Goal: Transaction & Acquisition: Purchase product/service

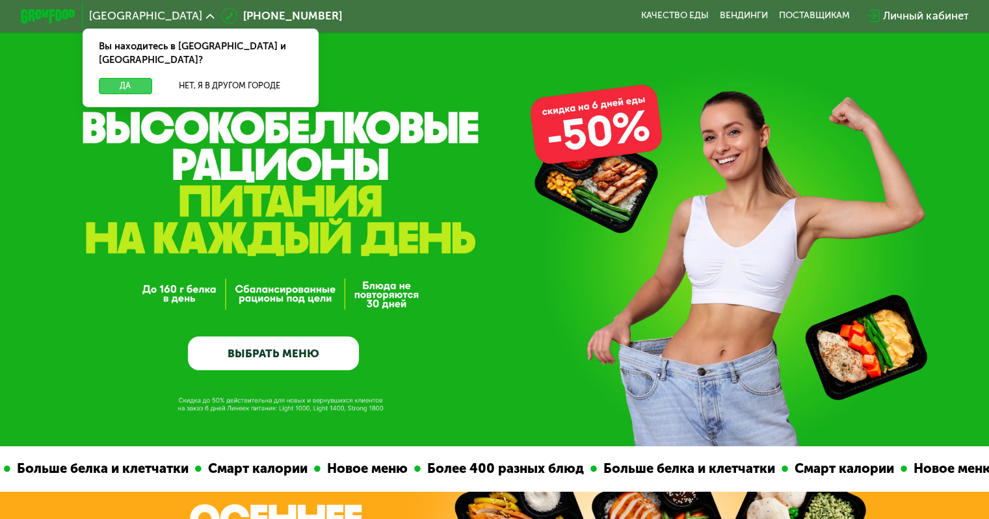
click at [123, 78] on button "Да" at bounding box center [125, 86] width 53 height 16
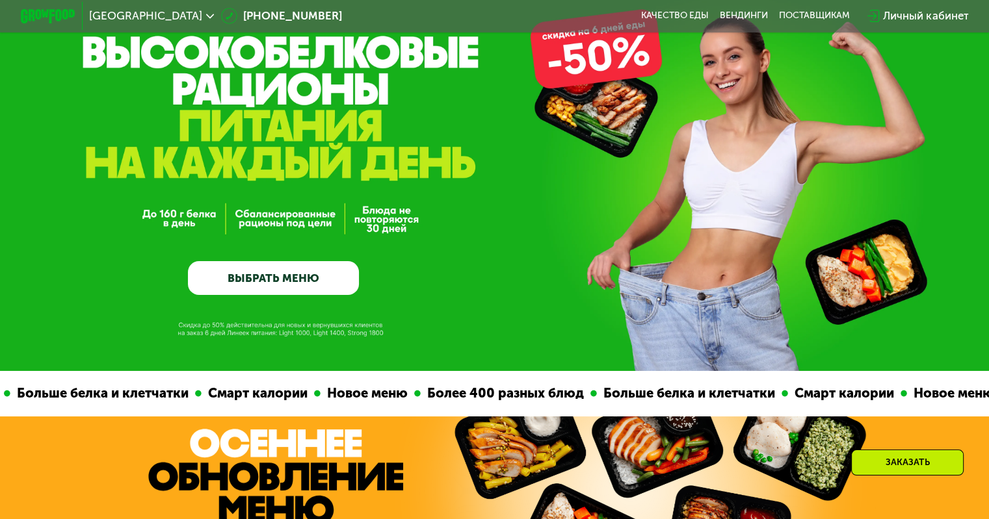
scroll to position [78, 0]
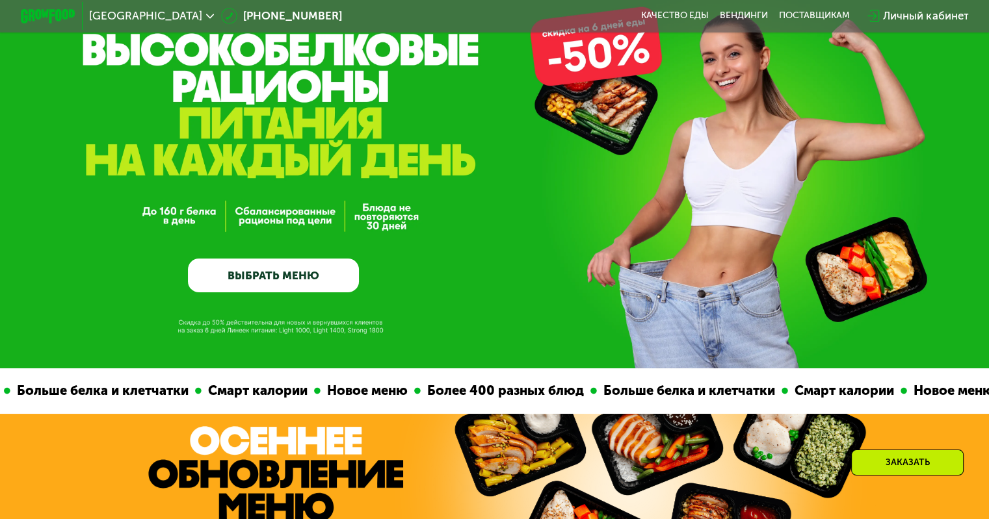
click at [257, 292] on link "ВЫБРАТЬ МЕНЮ" at bounding box center [273, 276] width 171 height 34
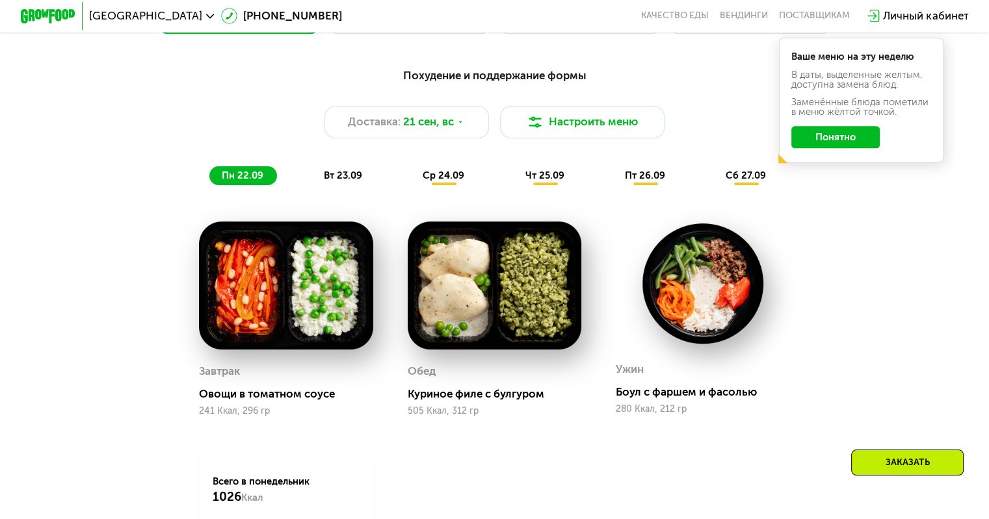
scroll to position [967, 0]
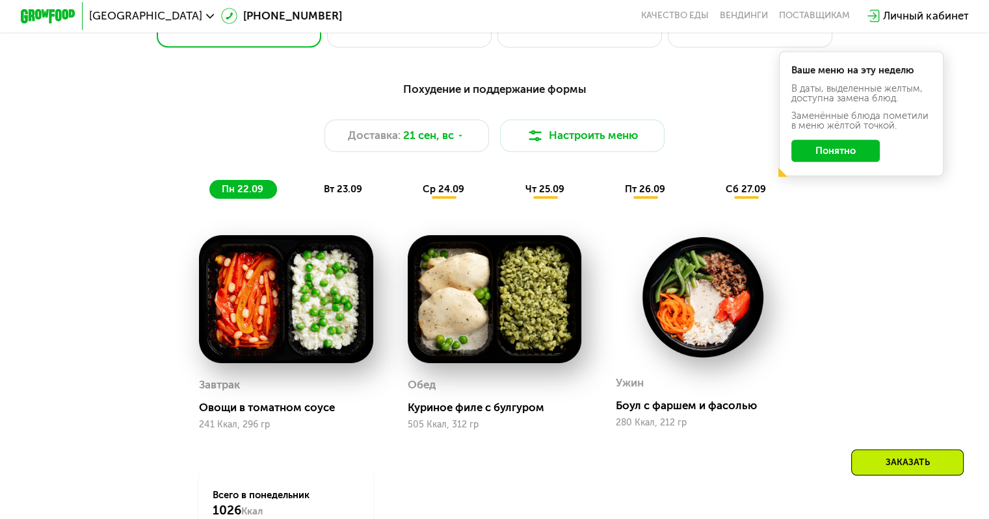
click at [818, 149] on button "Понятно" at bounding box center [835, 151] width 88 height 22
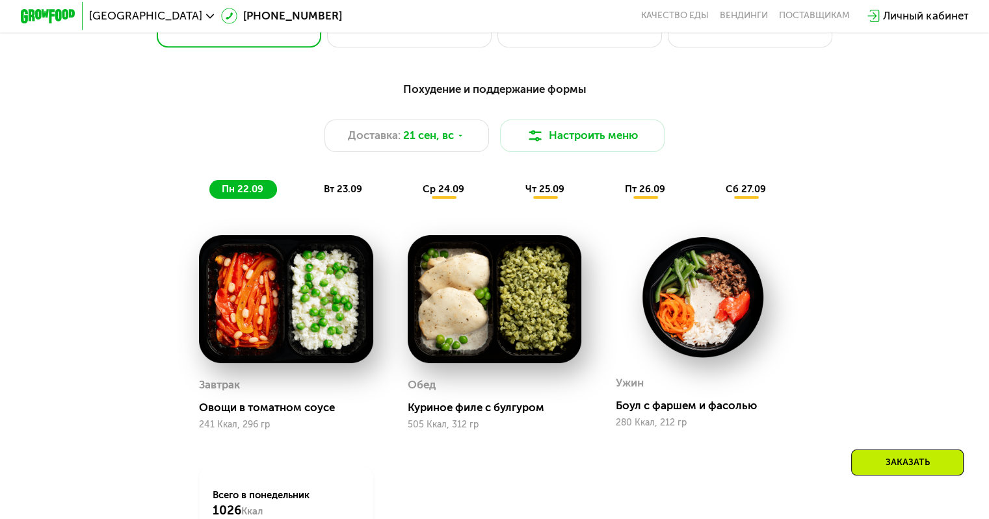
click at [328, 200] on div "вт 23.09" at bounding box center [343, 189] width 64 height 19
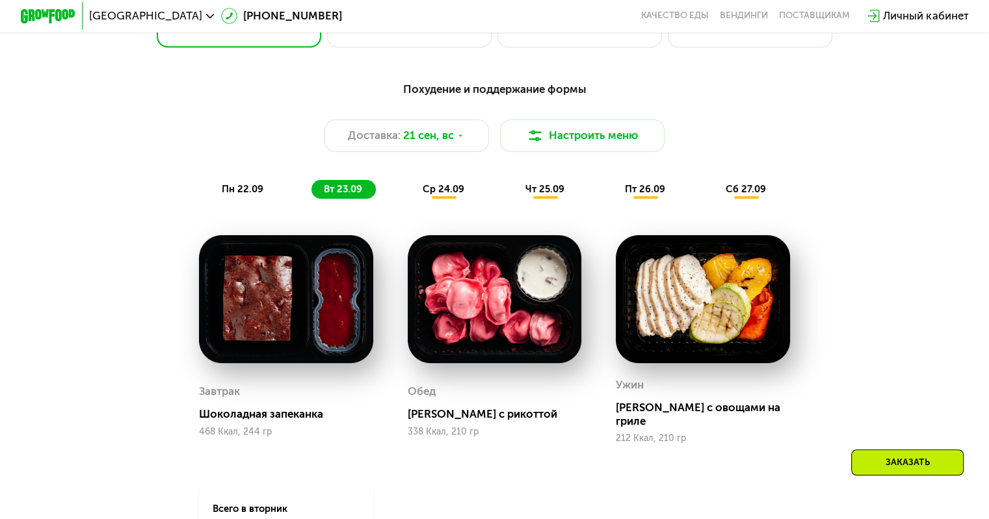
click at [434, 186] on div "Похудение и поддержание формы Доставка: 21 сен, вс Настроить меню пн 22.09 вт 2…" at bounding box center [494, 140] width 813 height 119
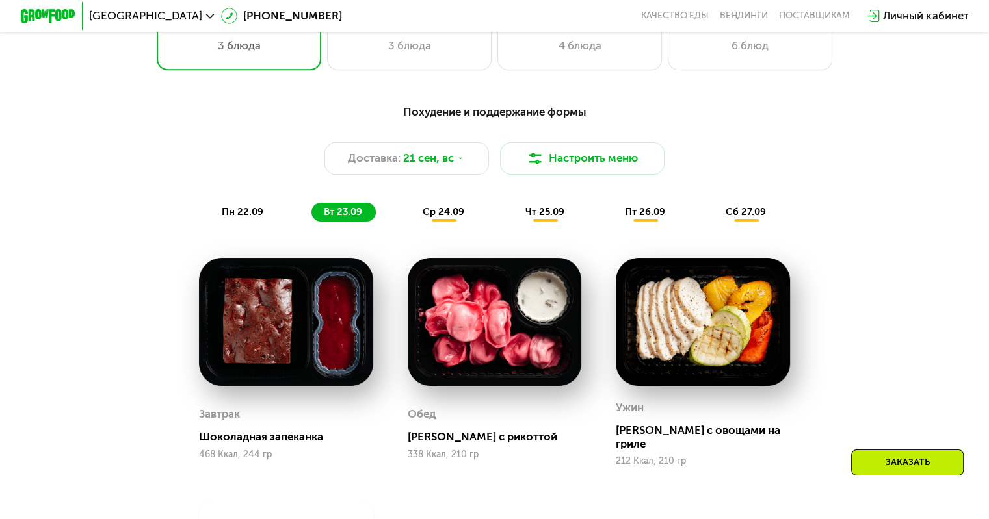
scroll to position [899, 0]
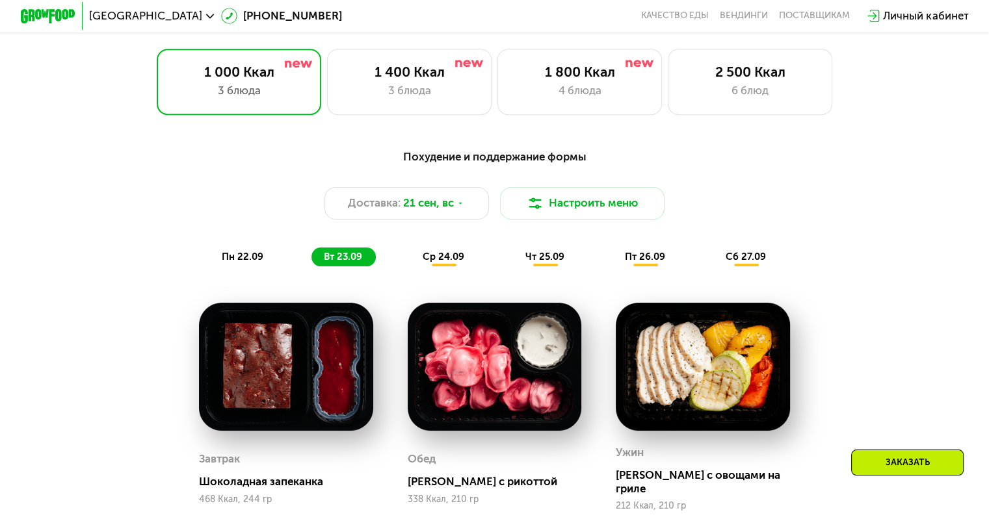
click at [222, 263] on span "пн 22.09" at bounding box center [243, 257] width 42 height 12
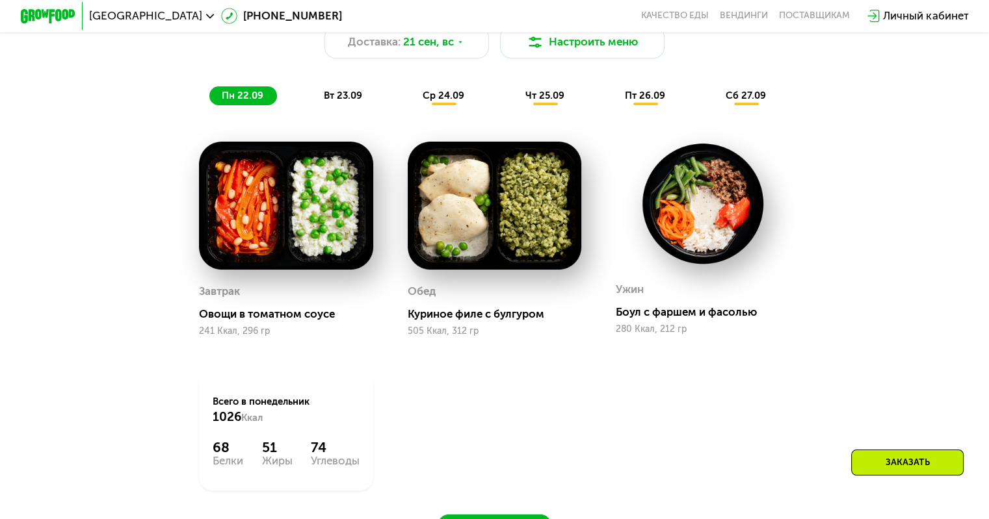
scroll to position [1046, 0]
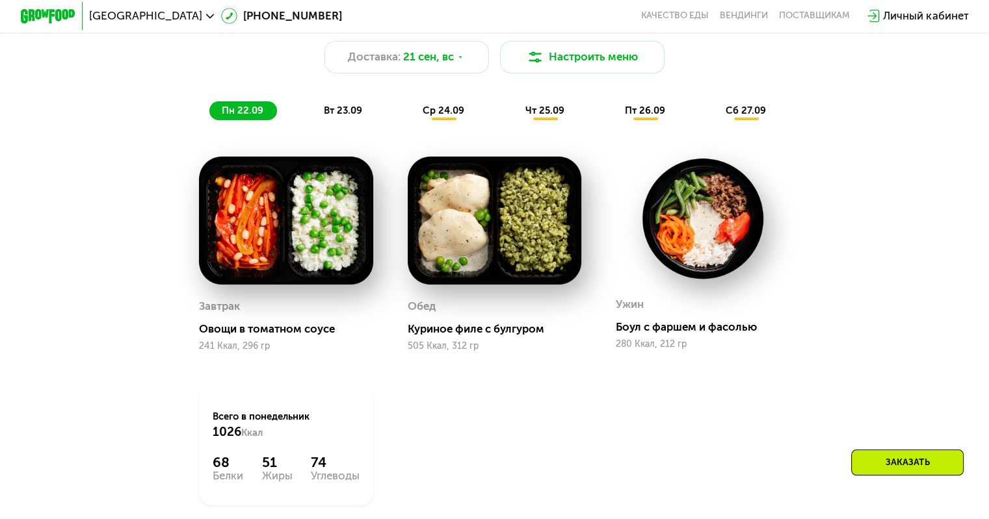
click at [441, 116] on span "ср 24.09" at bounding box center [443, 111] width 42 height 12
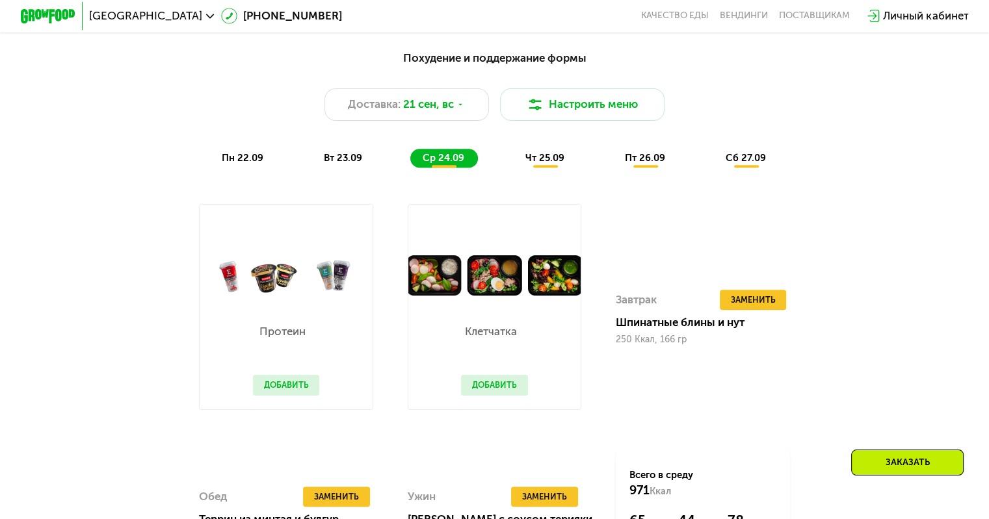
scroll to position [1033, 0]
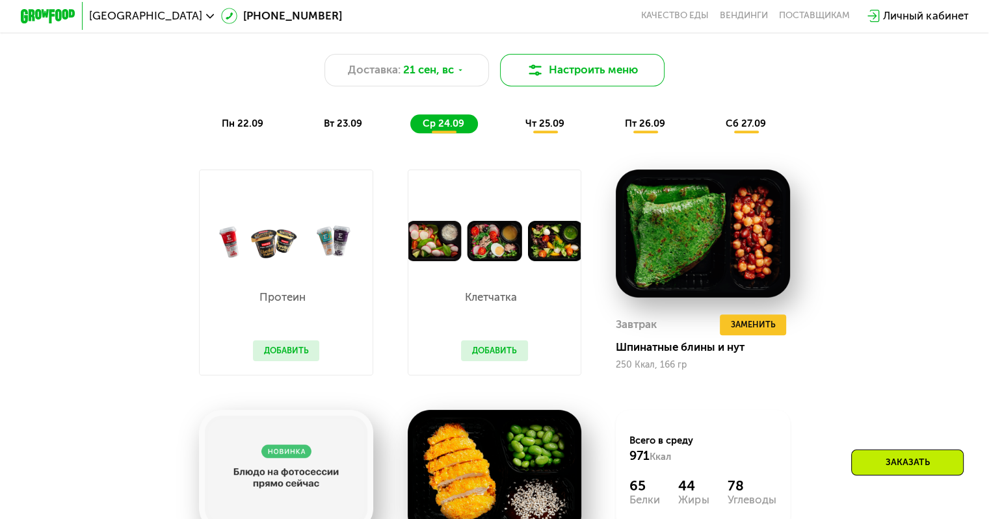
click at [612, 73] on button "Настроить меню" at bounding box center [582, 70] width 165 height 33
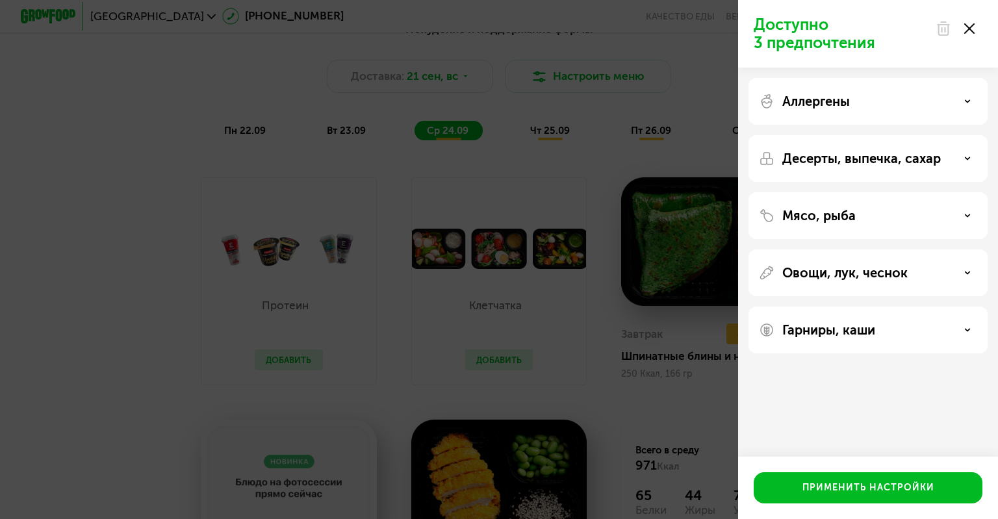
click at [0, 235] on div "Доступно 3 предпочтения Аллергены Десерты, выпечка, сахар Мясо, рыба Овощи, лук…" at bounding box center [499, 259] width 998 height 519
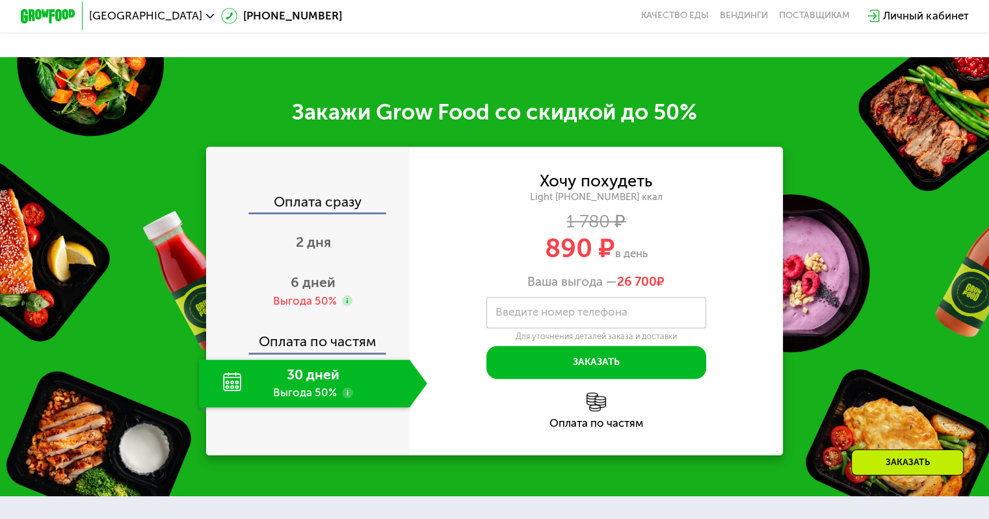
scroll to position [1687, 0]
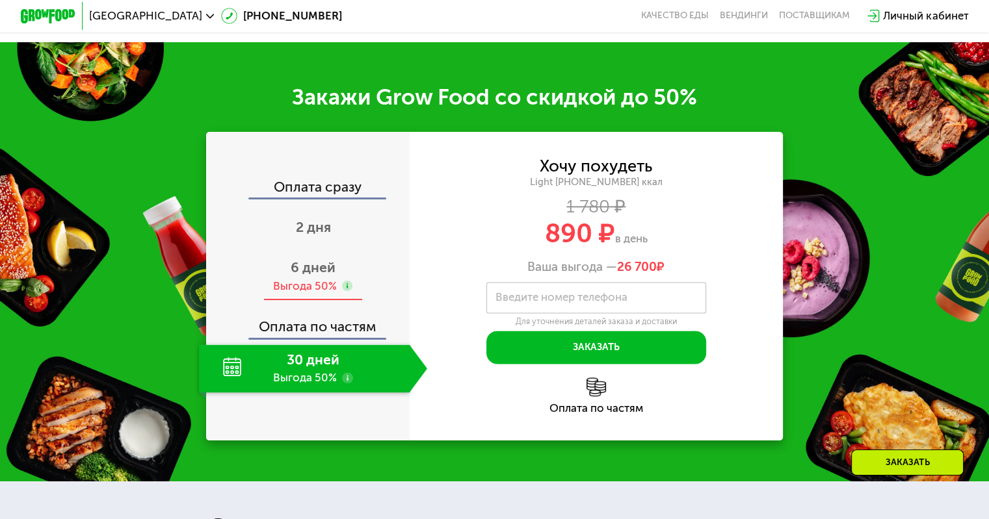
click at [330, 294] on div "Выгода 50%" at bounding box center [305, 286] width 64 height 15
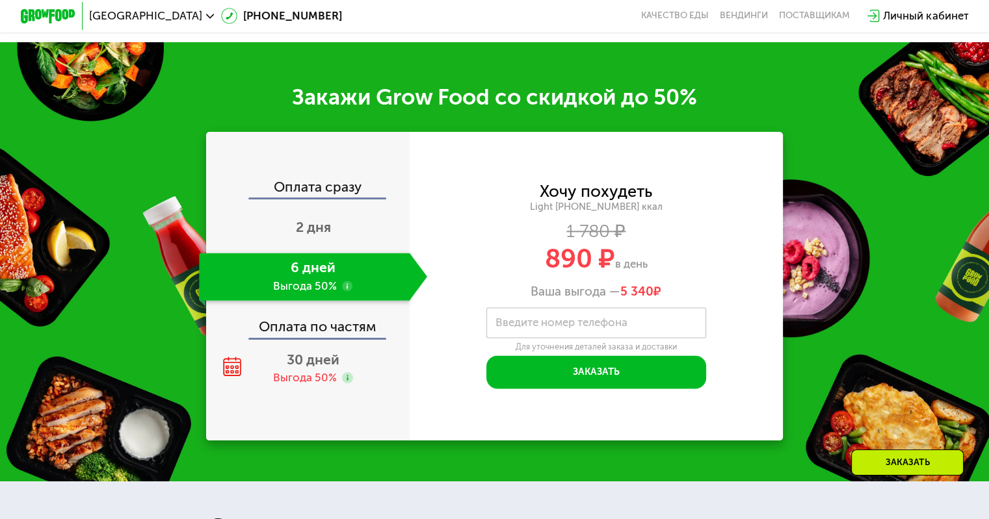
click at [347, 292] on use at bounding box center [347, 286] width 11 height 11
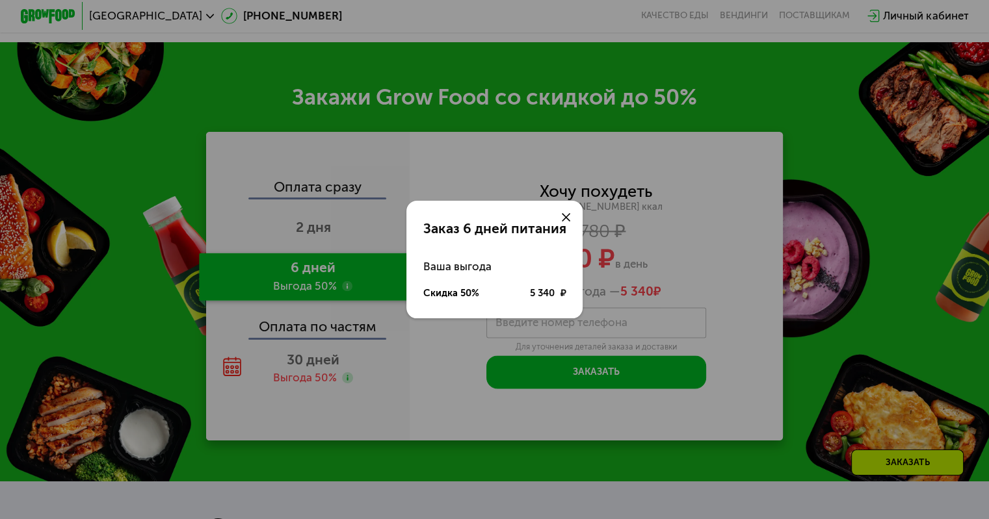
click at [569, 214] on icon at bounding box center [566, 217] width 8 height 8
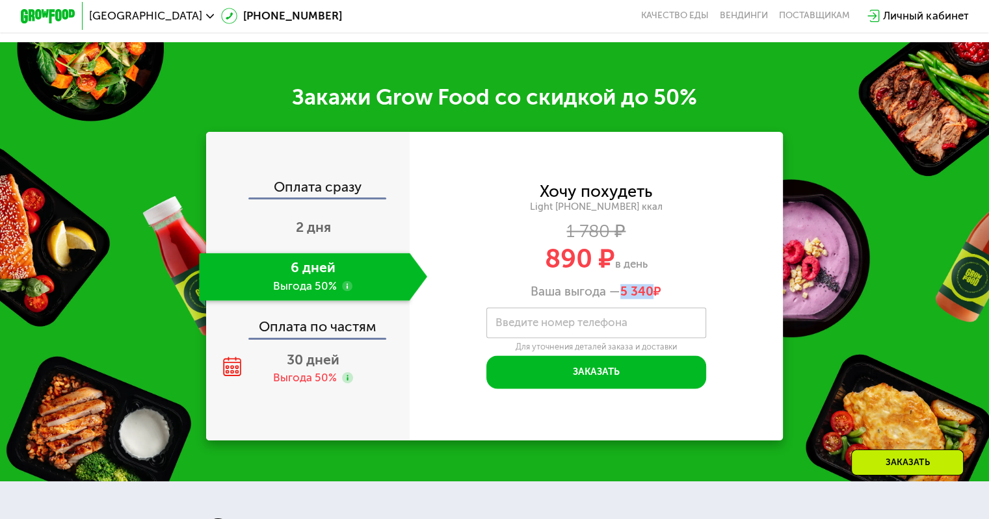
drag, startPoint x: 623, startPoint y: 301, endPoint x: 655, endPoint y: 302, distance: 32.5
click at [655, 299] on span "5 340 ₽" at bounding box center [640, 291] width 41 height 15
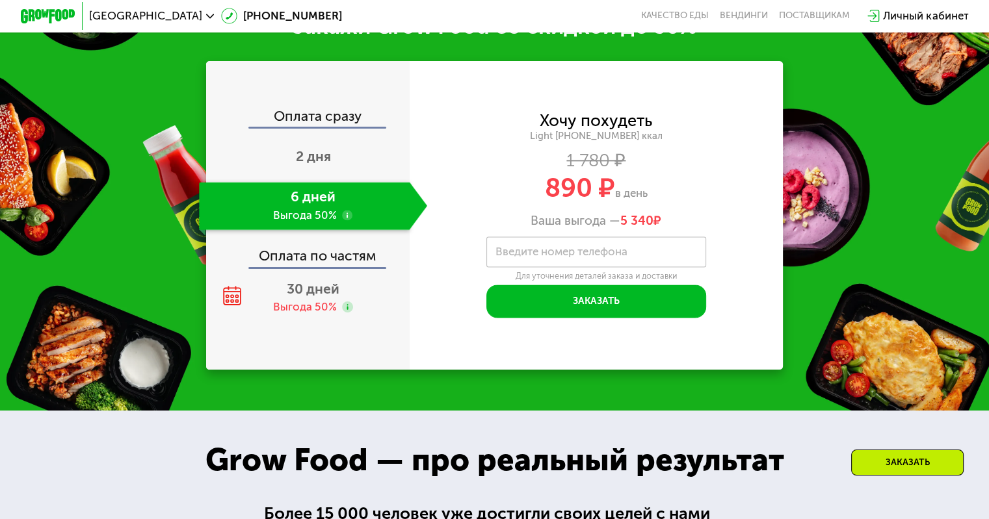
scroll to position [1757, 0]
click at [291, 315] on div "Выгода 50%" at bounding box center [305, 307] width 64 height 15
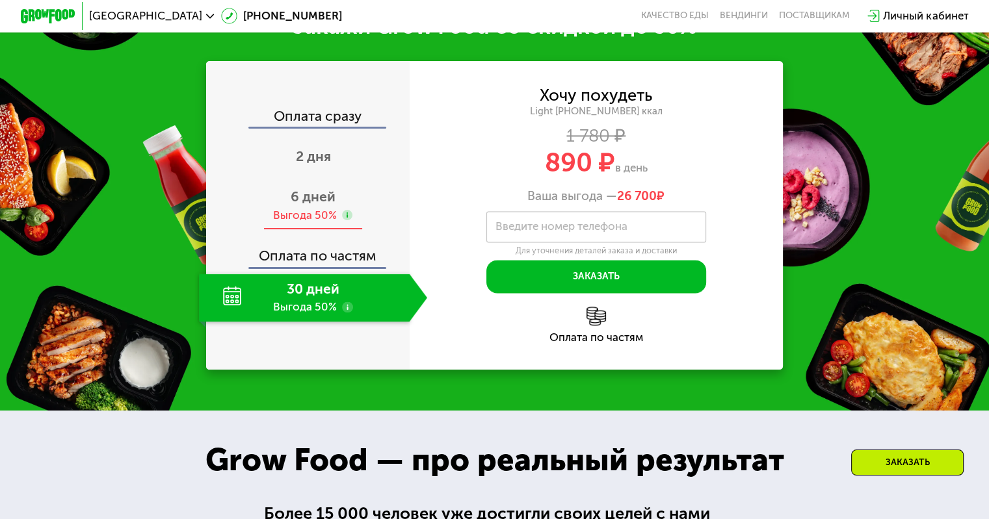
click at [296, 223] on div "Выгода 50%" at bounding box center [305, 215] width 64 height 15
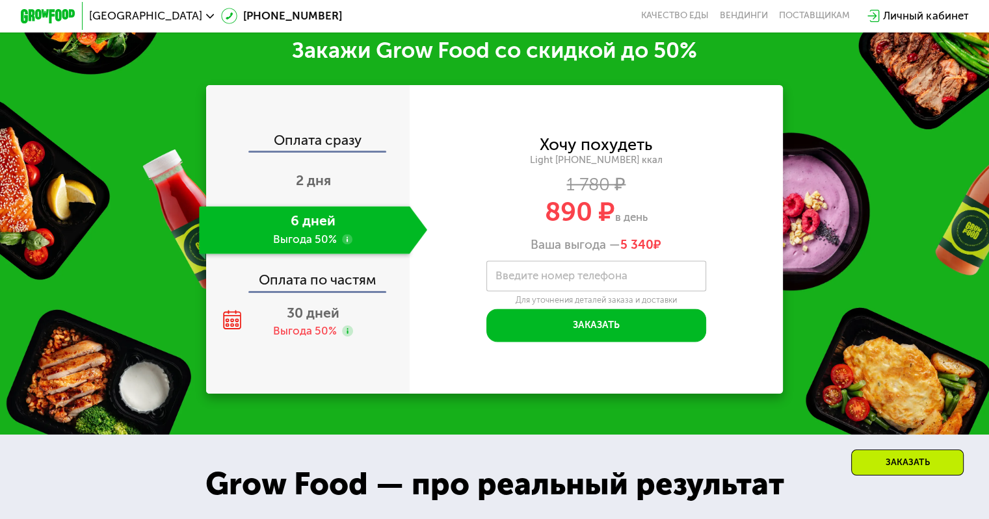
scroll to position [1733, 0]
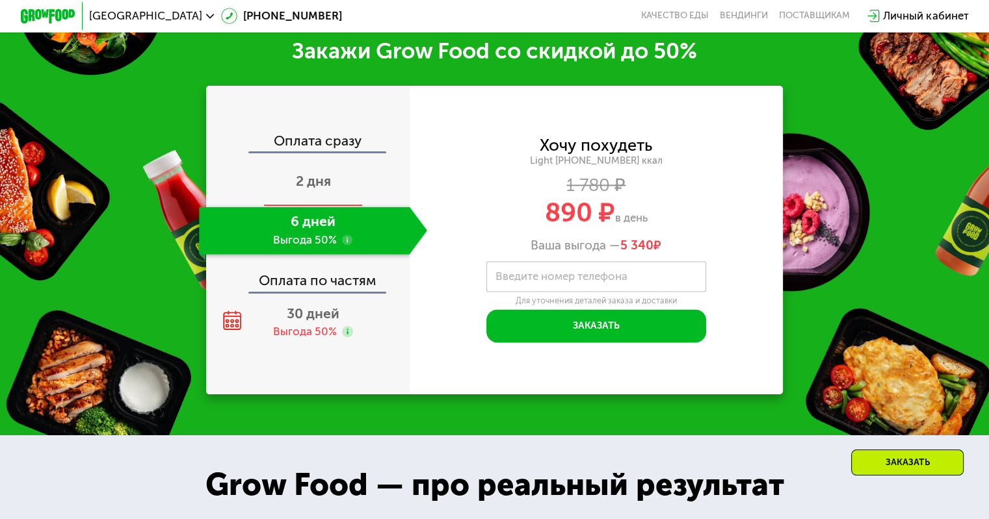
click at [298, 188] on span "2 дня" at bounding box center [313, 181] width 35 height 16
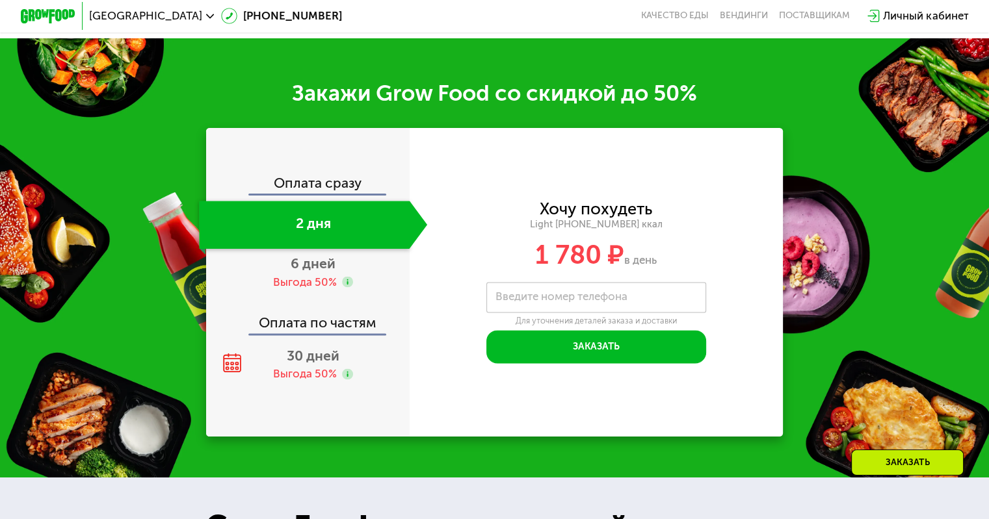
scroll to position [1605, 0]
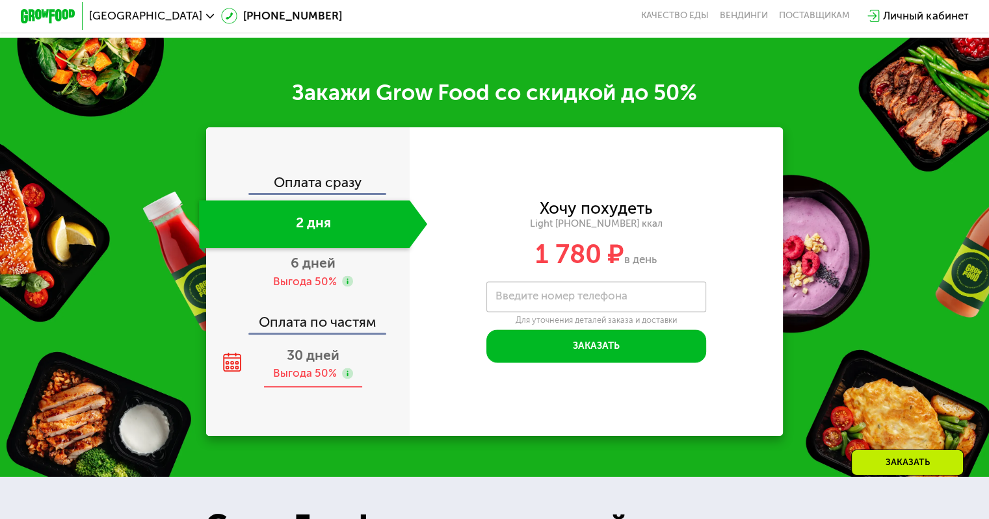
click at [297, 363] on span "30 дней" at bounding box center [313, 355] width 53 height 16
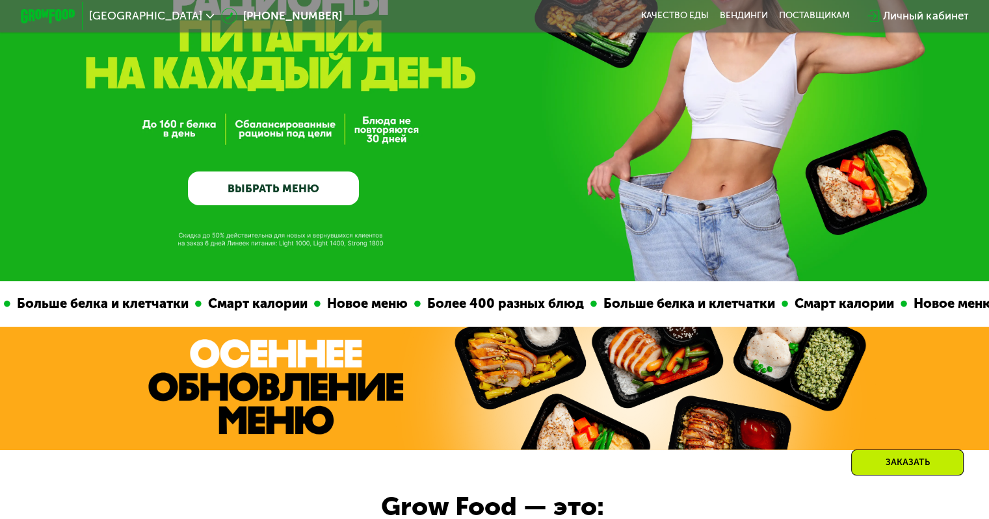
scroll to position [0, 0]
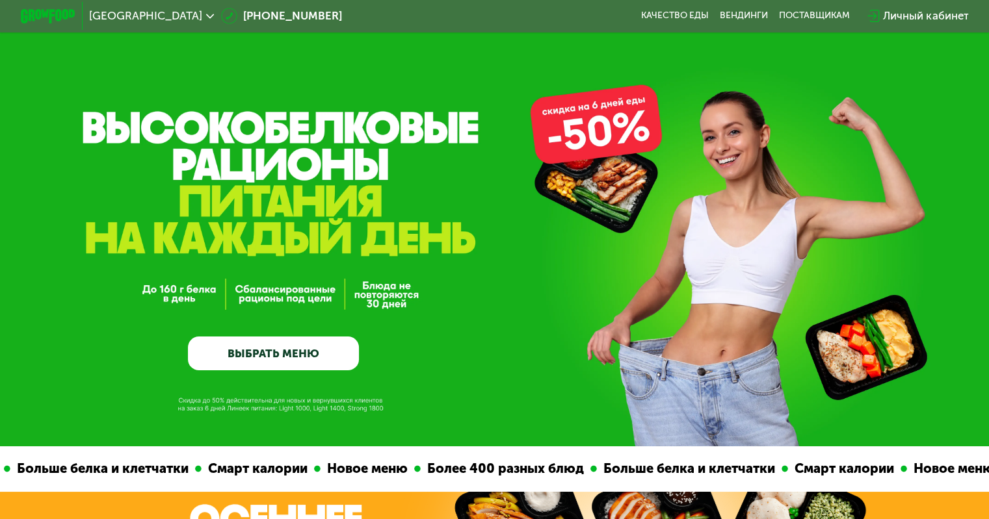
click at [289, 356] on link "ВЫБРАТЬ МЕНЮ" at bounding box center [273, 354] width 171 height 34
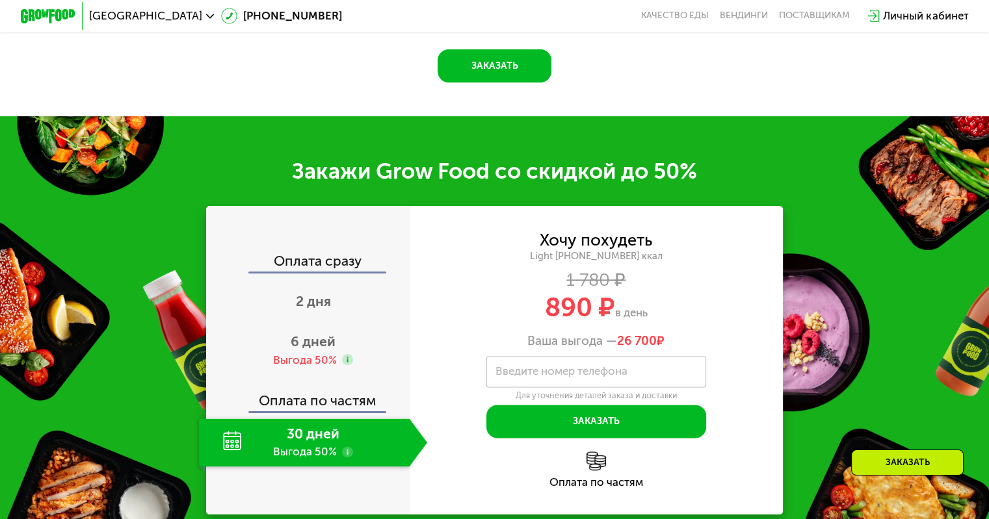
scroll to position [1570, 0]
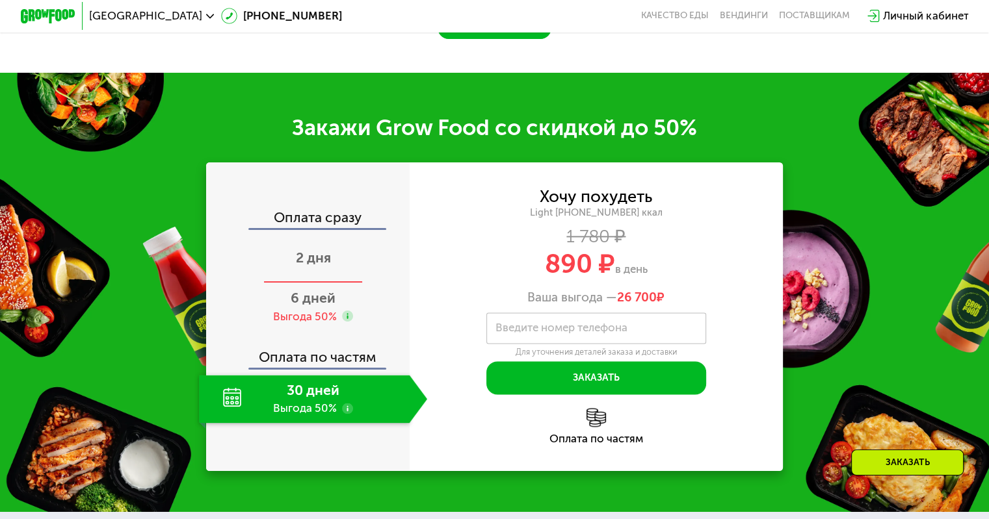
click at [309, 259] on div "2 дня" at bounding box center [313, 259] width 228 height 48
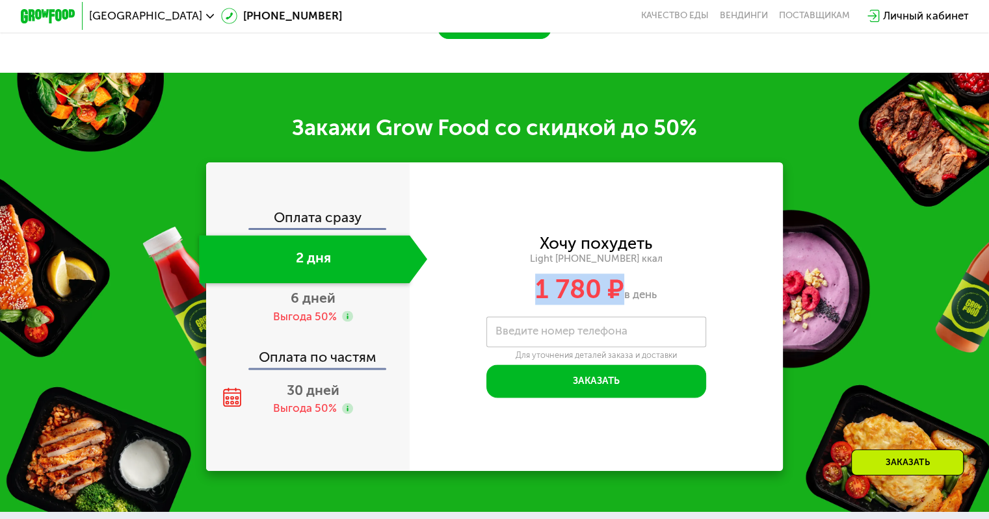
drag, startPoint x: 524, startPoint y: 307, endPoint x: 616, endPoint y: 291, distance: 93.0
click at [616, 291] on div "1 780 ₽ в день" at bounding box center [596, 289] width 374 height 26
click at [353, 198] on div "Оплата сразу 2 дня 6 дней Выгода 50% Оплата по частям 30 дней Выгода 50%" at bounding box center [307, 316] width 203 height 309
click at [305, 324] on div "Выгода 50%" at bounding box center [305, 316] width 64 height 15
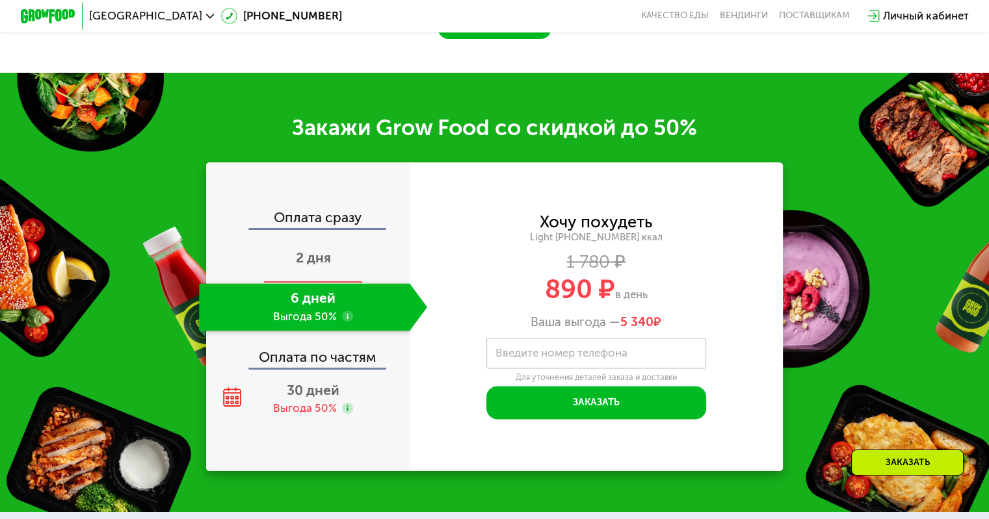
click at [315, 259] on div "2 дня" at bounding box center [313, 259] width 228 height 48
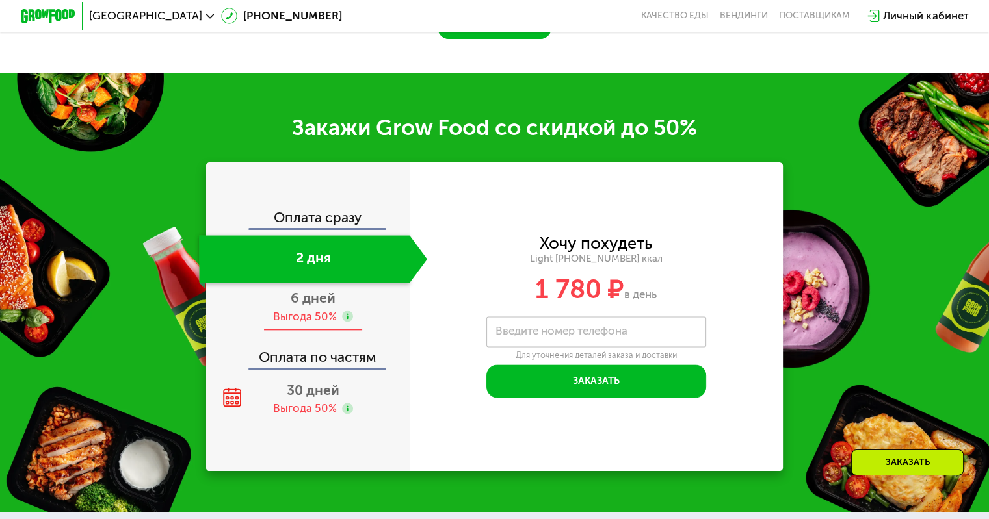
click at [317, 306] on span "6 дней" at bounding box center [313, 298] width 45 height 16
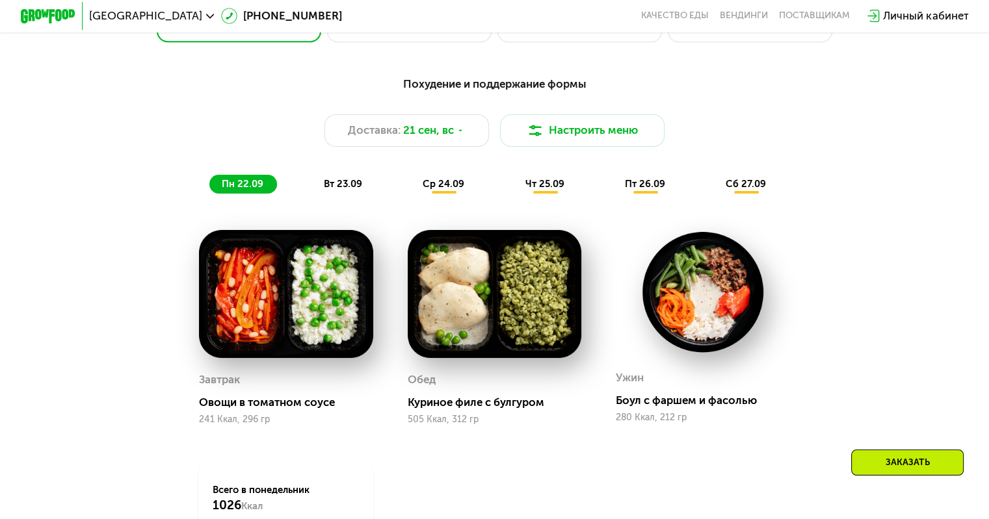
scroll to position [972, 0]
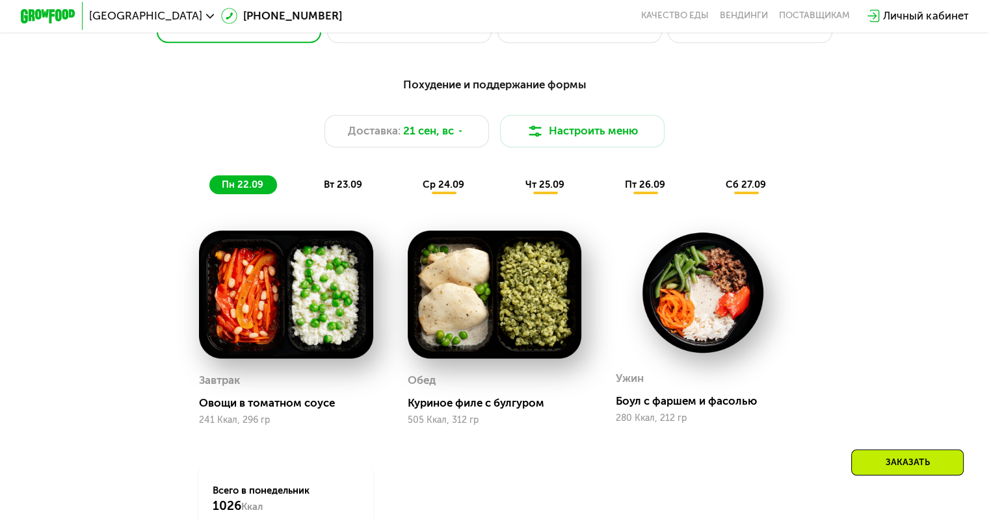
click at [364, 190] on div "вт 23.09" at bounding box center [343, 184] width 64 height 19
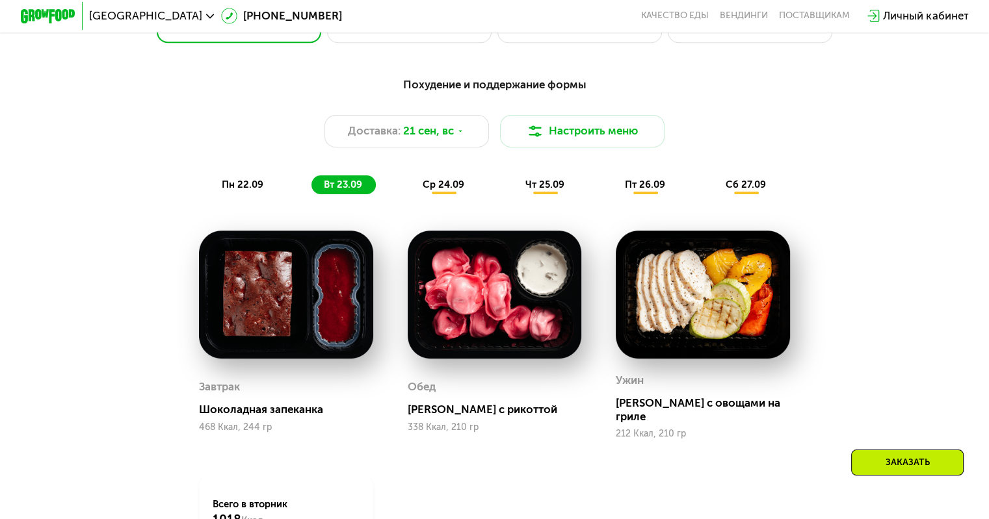
click at [439, 195] on div "ср 24.09" at bounding box center [444, 184] width 68 height 19
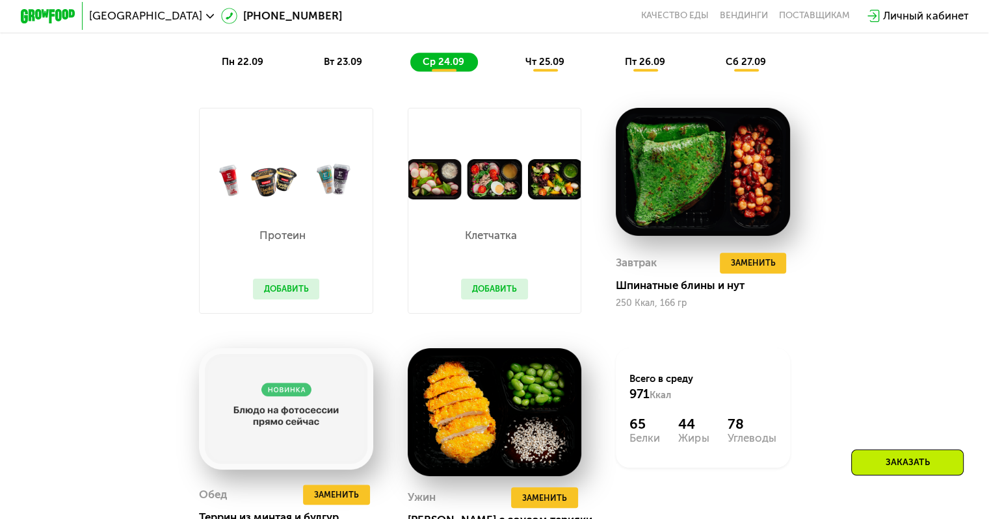
scroll to position [1116, 0]
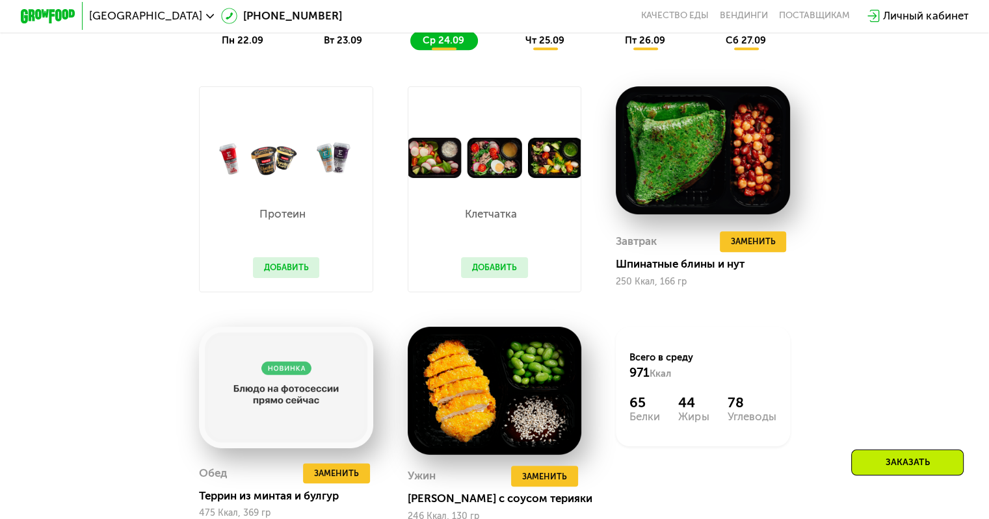
click at [560, 38] on div "чт 25.09" at bounding box center [544, 40] width 65 height 19
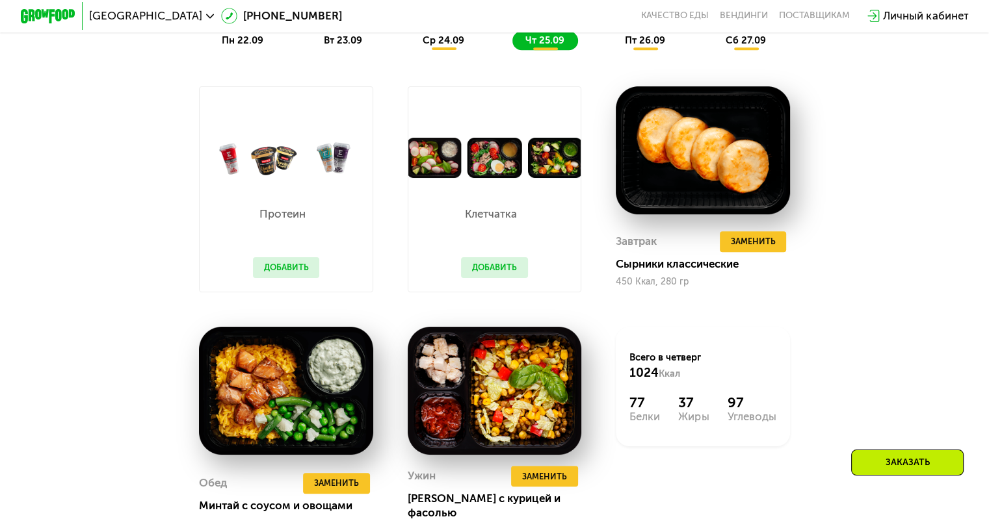
scroll to position [1080, 0]
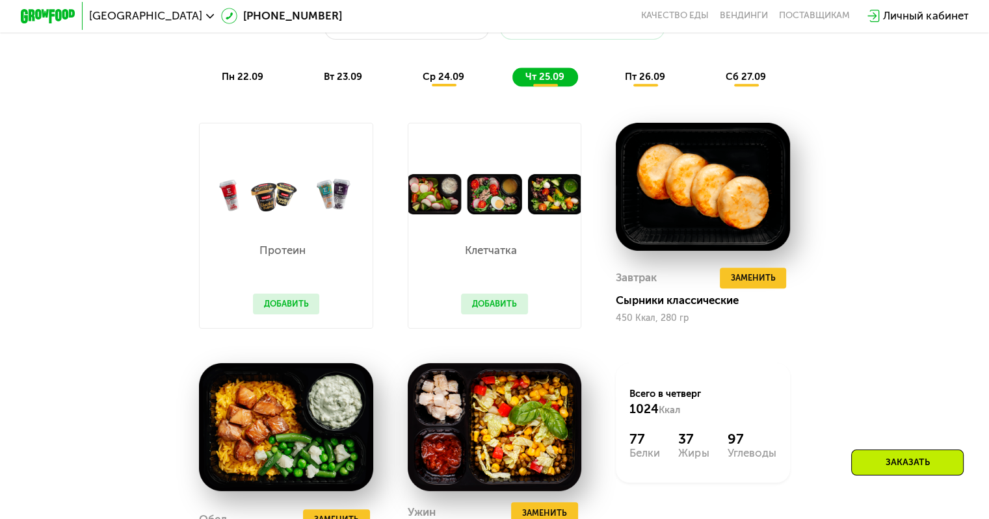
click at [648, 75] on div "пт 26.09" at bounding box center [645, 77] width 66 height 19
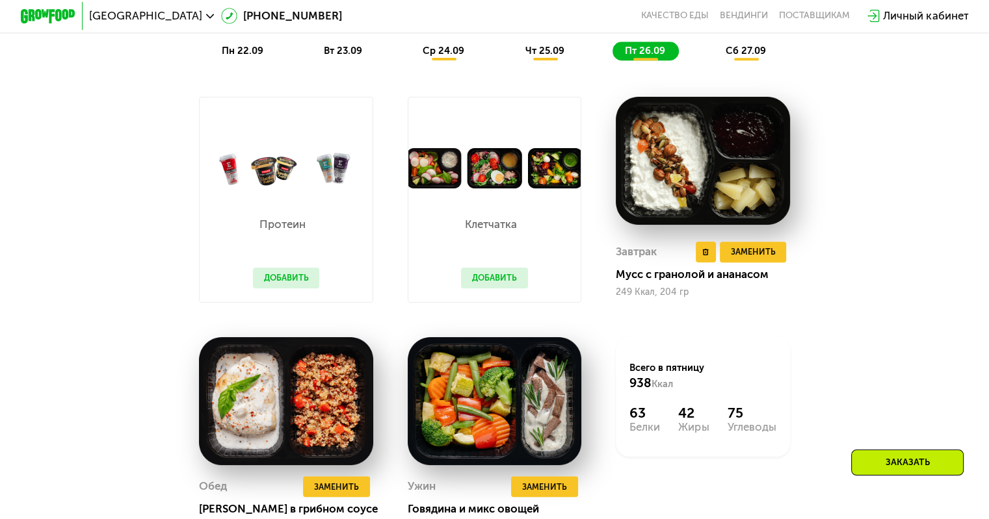
scroll to position [1107, 0]
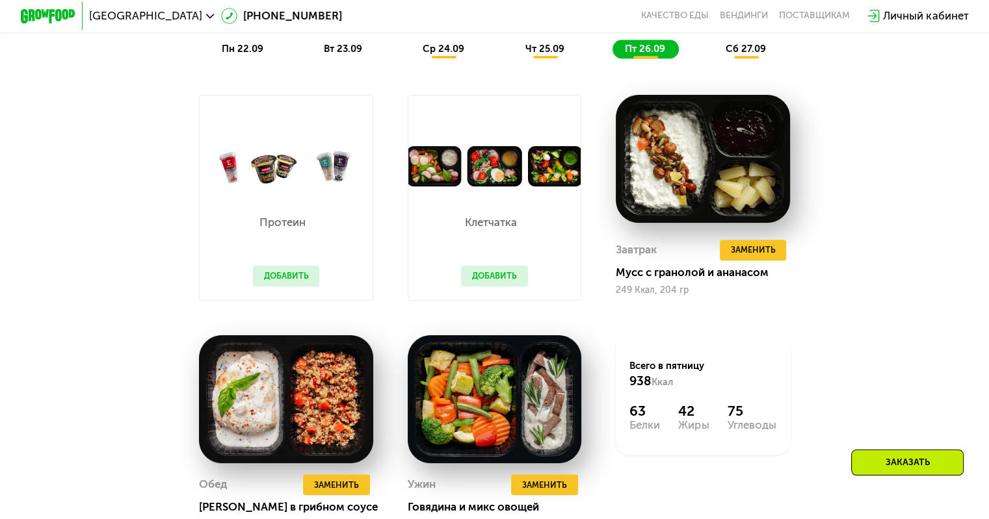
click at [761, 51] on span "сб 27.09" at bounding box center [745, 49] width 40 height 12
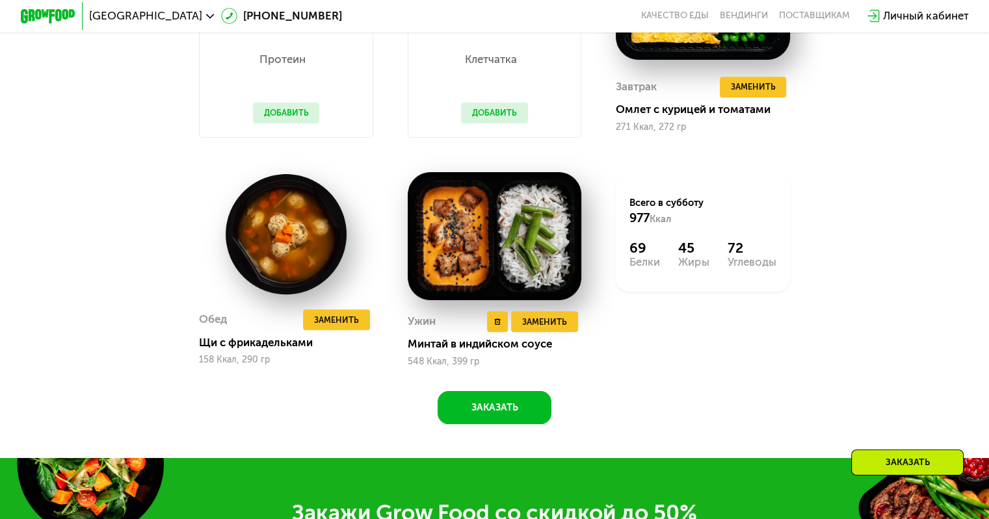
scroll to position [1271, 0]
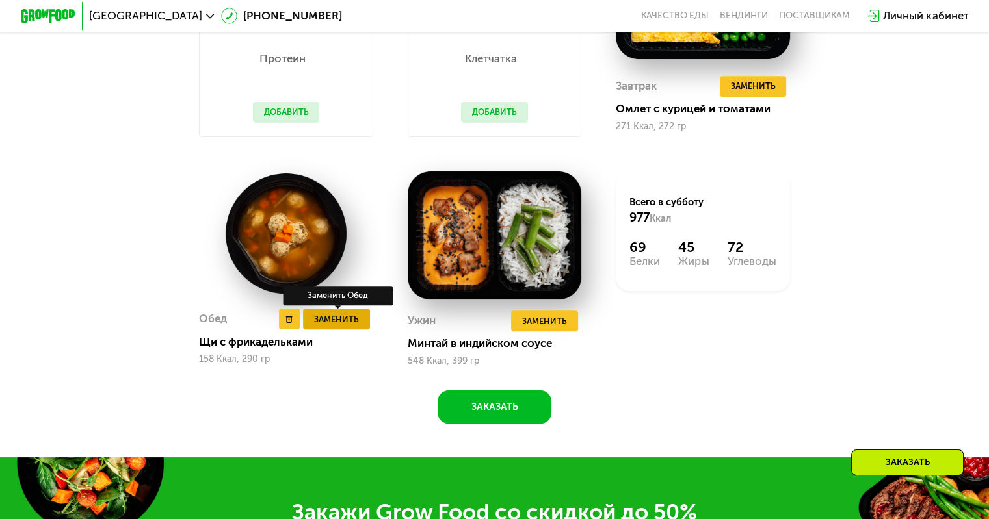
click at [332, 326] on span "Заменить" at bounding box center [336, 320] width 45 height 14
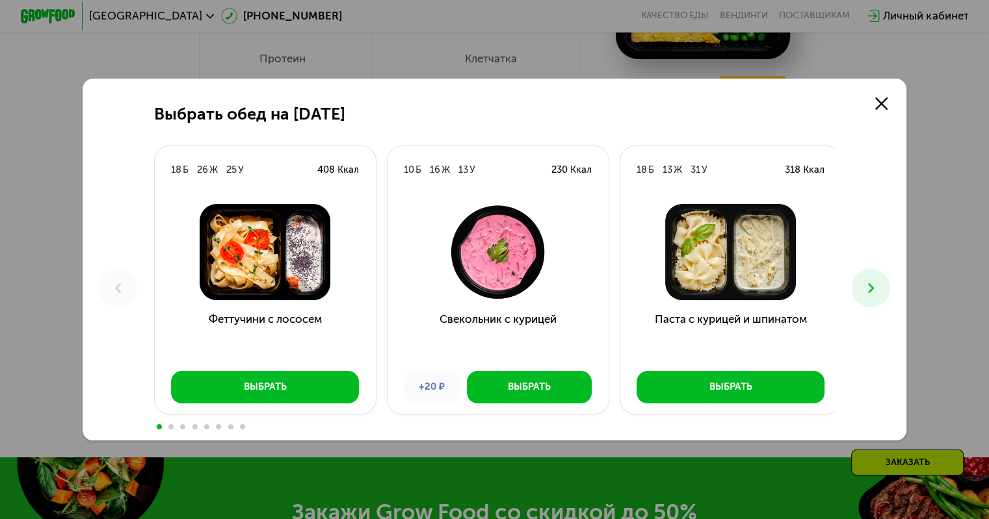
click at [857, 283] on button at bounding box center [870, 288] width 38 height 38
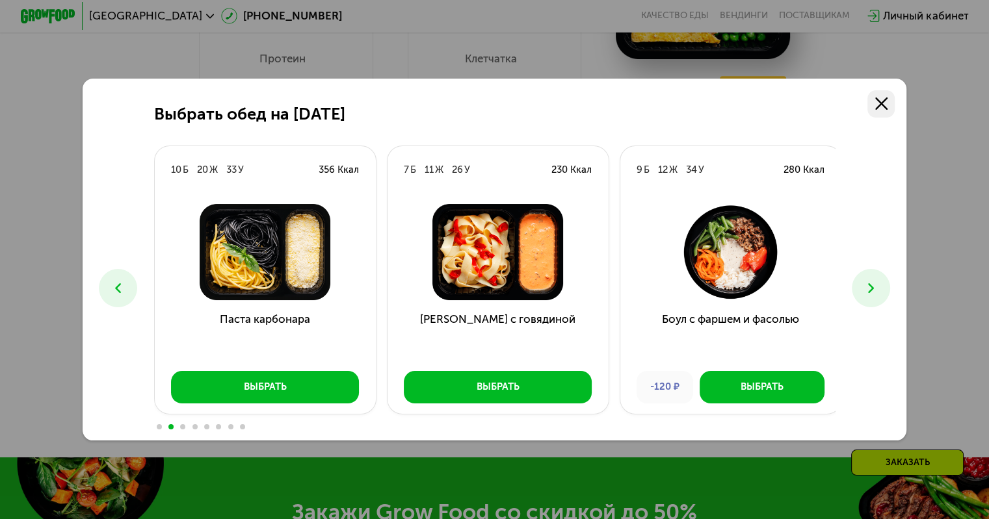
click at [894, 98] on link at bounding box center [880, 103] width 27 height 27
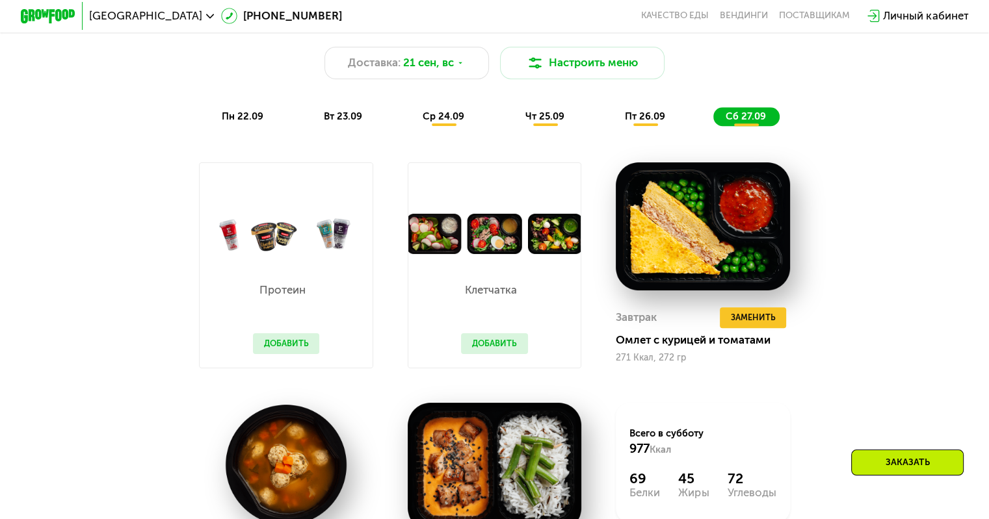
scroll to position [1039, 0]
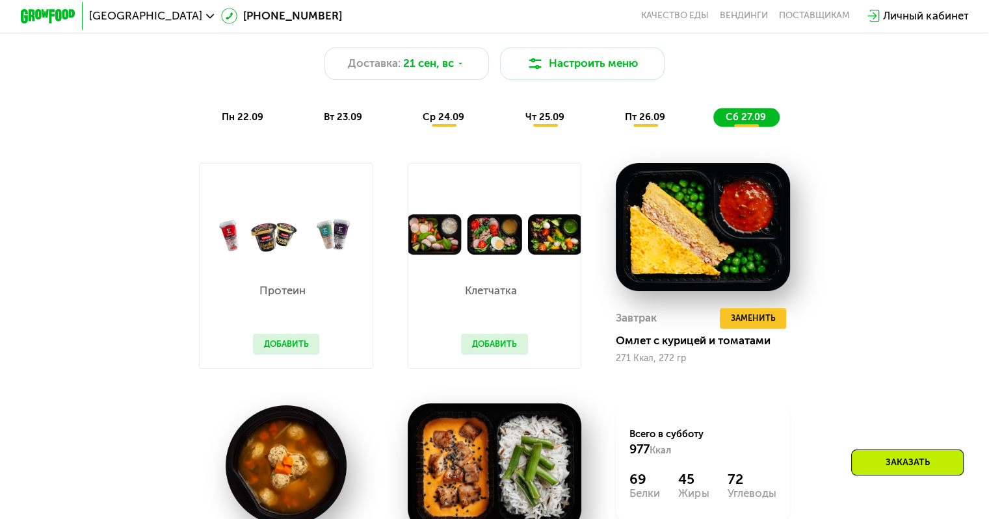
click at [242, 119] on span "пн 22.09" at bounding box center [243, 117] width 42 height 12
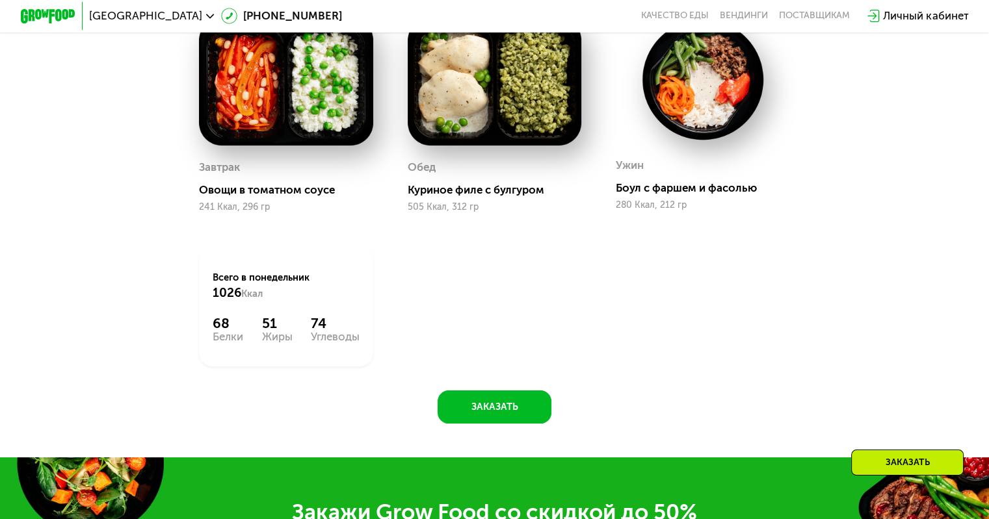
scroll to position [1029, 0]
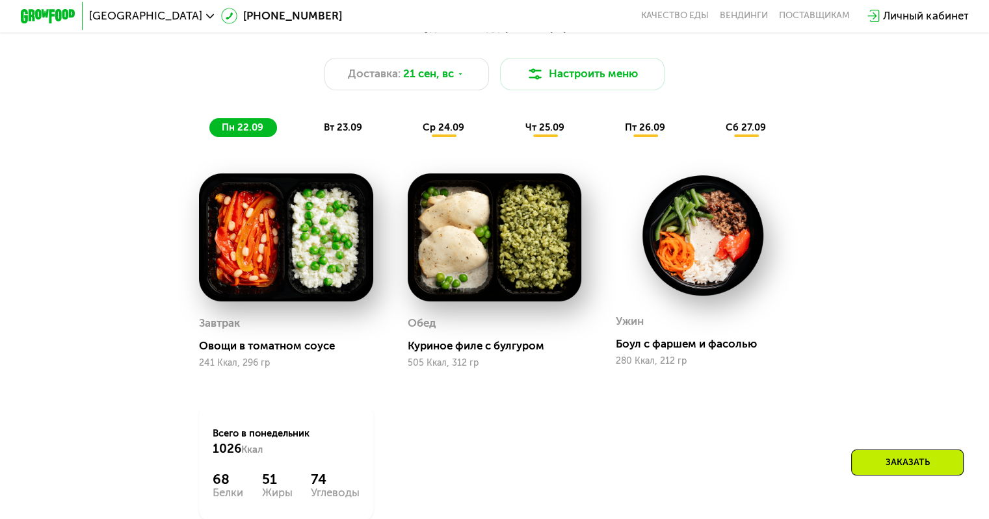
click at [341, 133] on span "вт 23.09" at bounding box center [343, 128] width 38 height 12
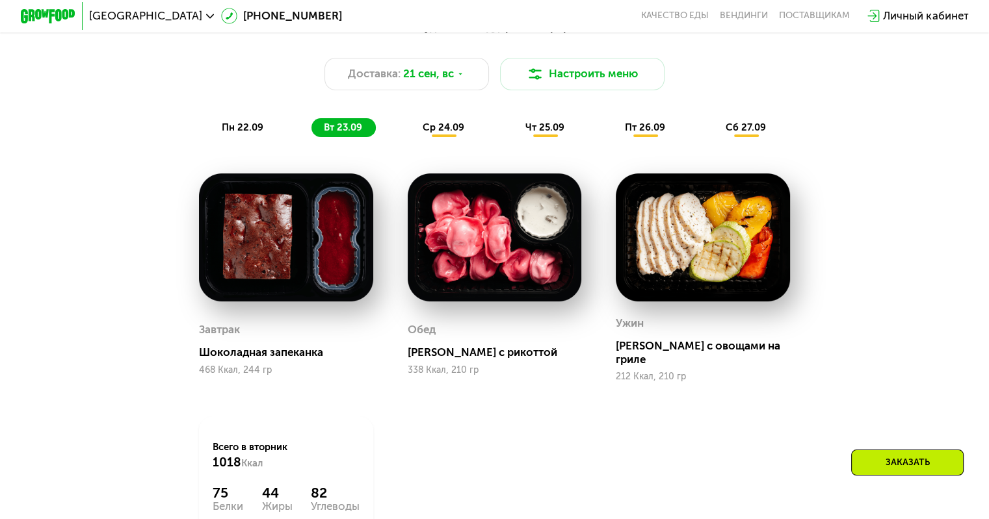
click at [443, 133] on span "ср 24.09" at bounding box center [443, 128] width 42 height 12
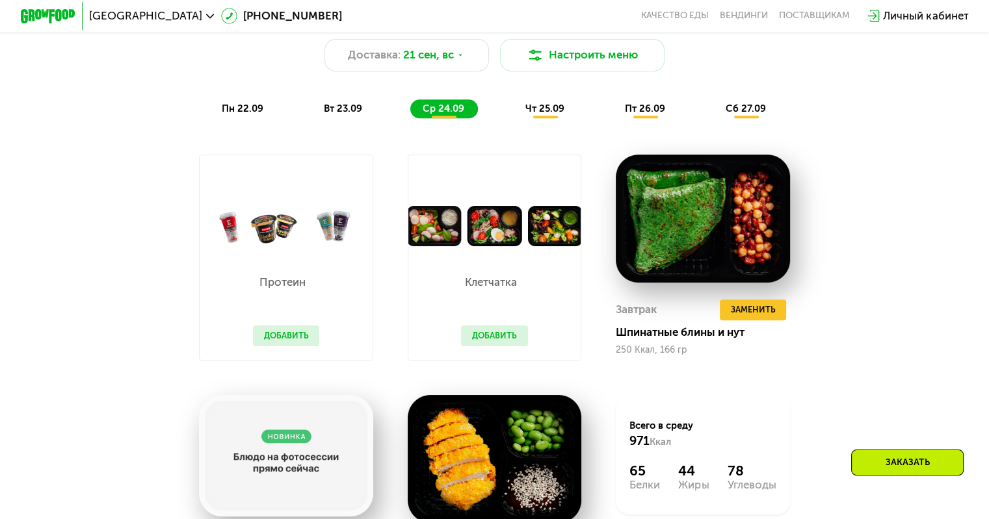
scroll to position [1047, 0]
click at [368, 114] on div "вт 23.09" at bounding box center [343, 109] width 64 height 19
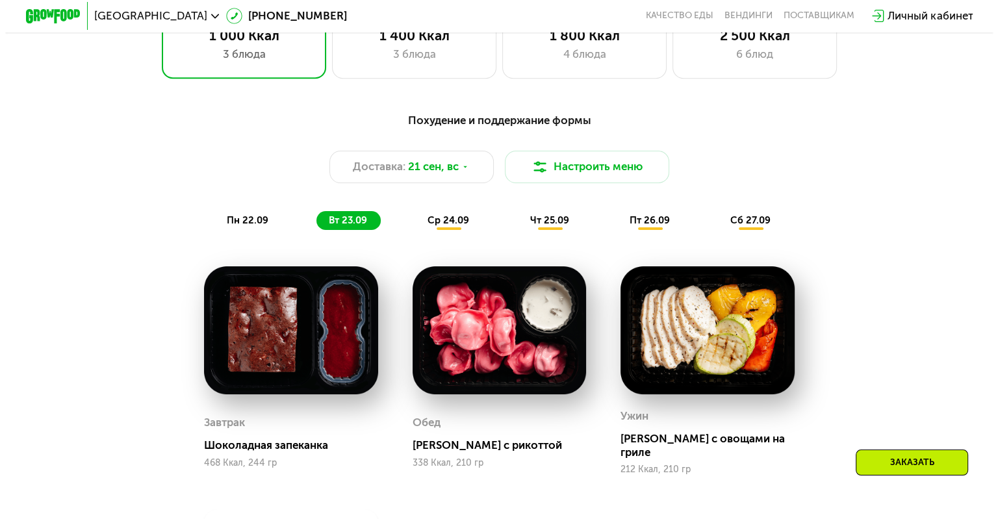
scroll to position [937, 0]
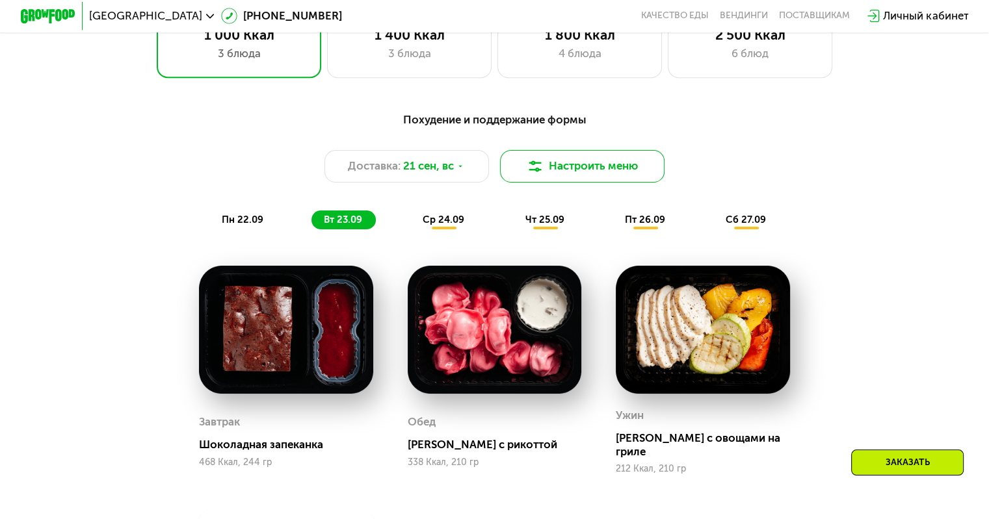
click at [590, 181] on button "Настроить меню" at bounding box center [582, 166] width 165 height 33
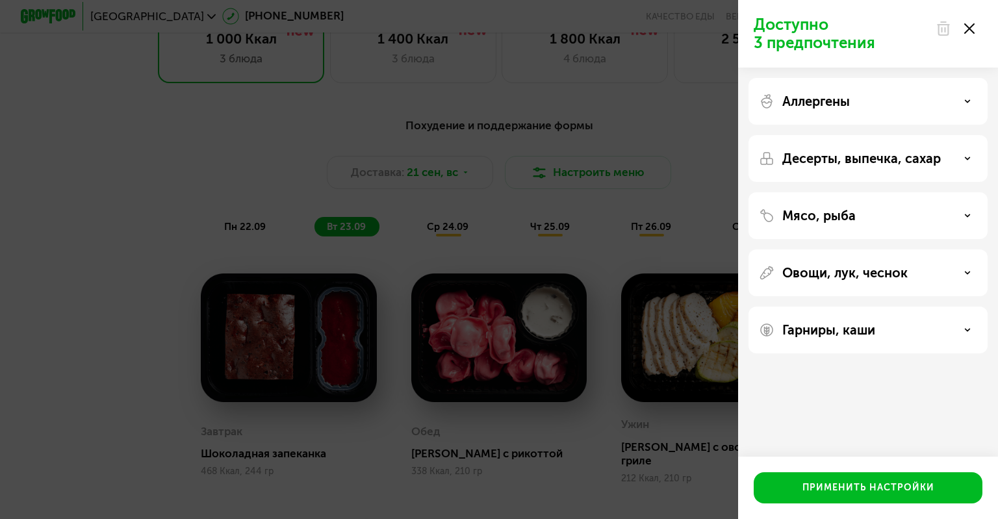
click at [868, 328] on p "Гарниры, каши" at bounding box center [828, 330] width 93 height 16
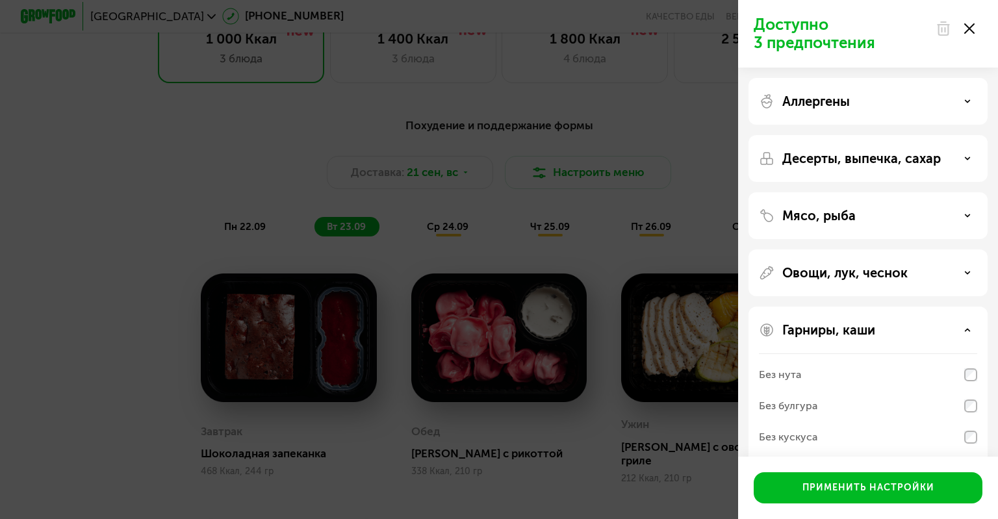
scroll to position [76, 0]
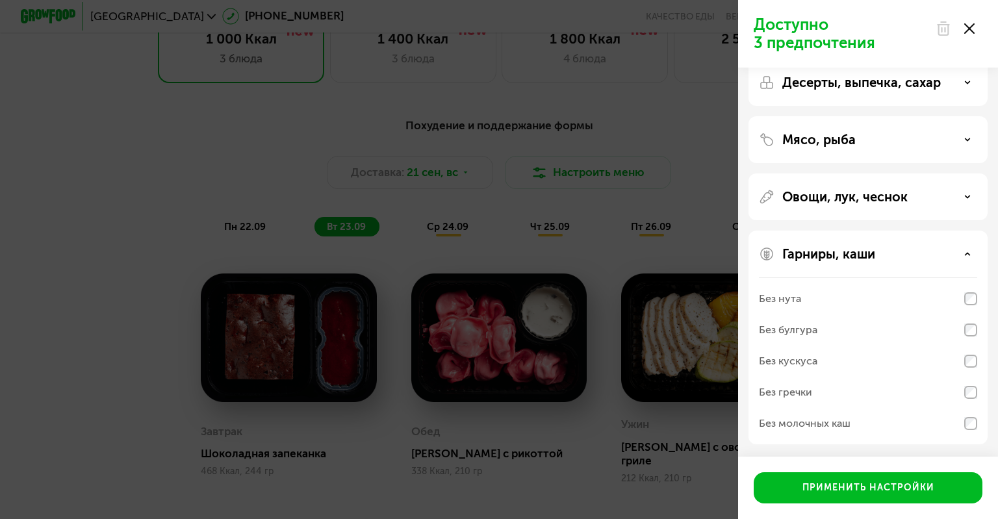
click at [819, 202] on p "Овощи, лук, чеснок" at bounding box center [844, 197] width 125 height 16
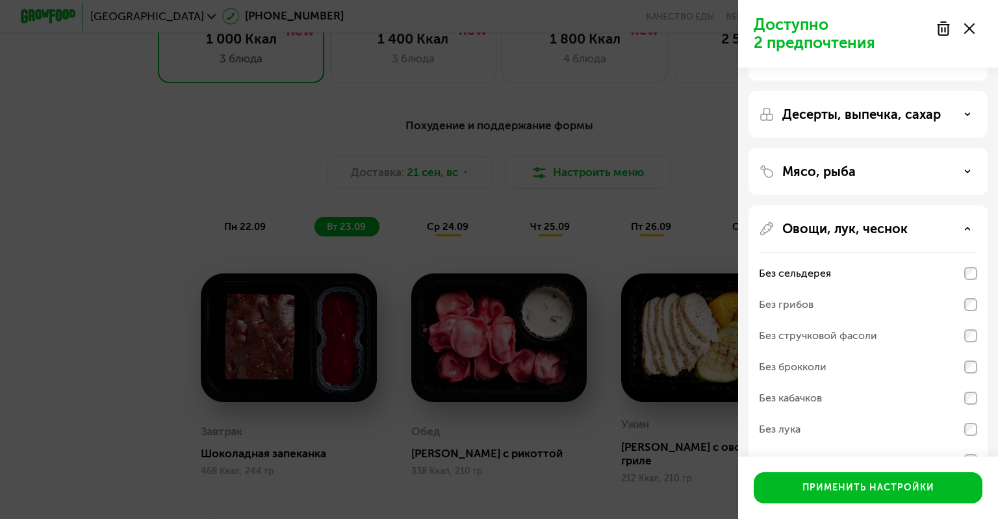
scroll to position [44, 0]
click at [819, 166] on p "Мясо, рыба" at bounding box center [818, 172] width 73 height 16
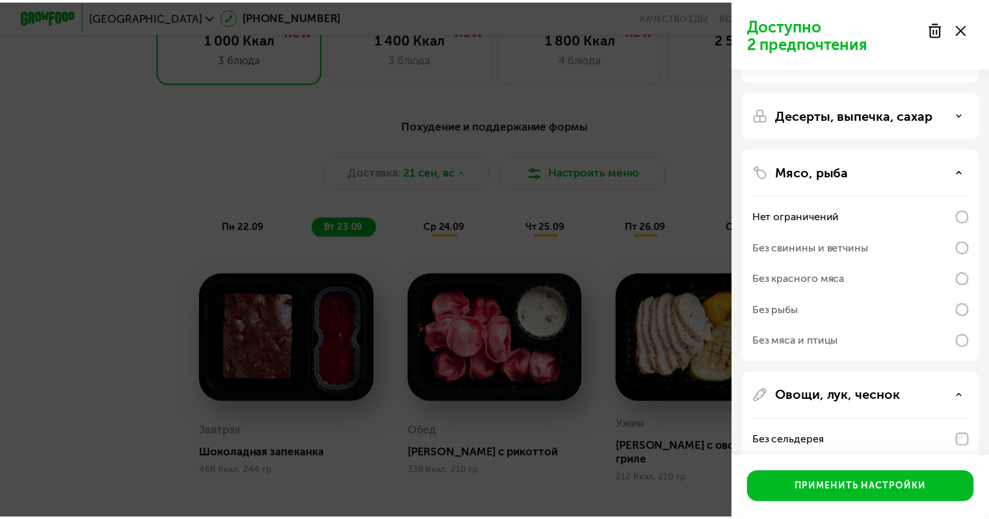
scroll to position [0, 0]
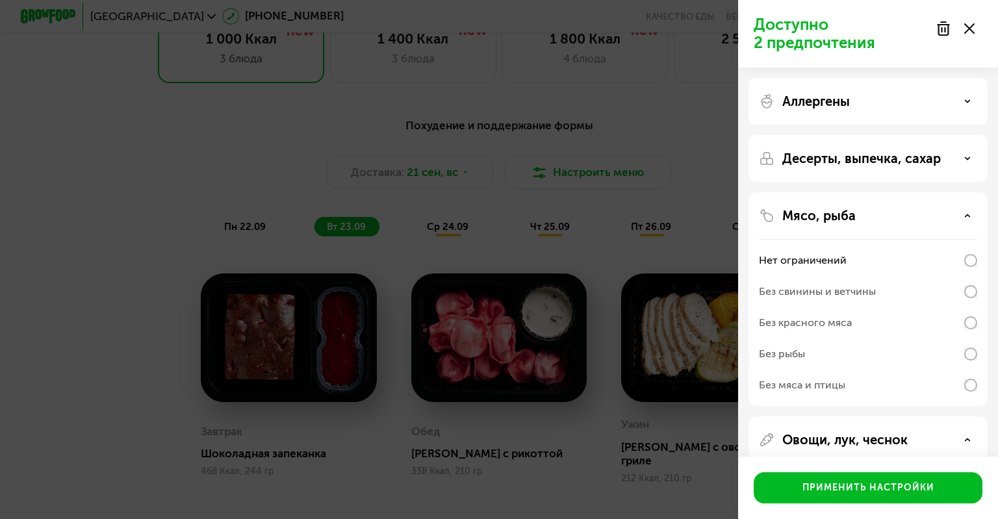
click at [819, 166] on div "Десерты, выпечка, сахар" at bounding box center [868, 158] width 239 height 47
click at [858, 151] on p "Десерты, выпечка, сахар" at bounding box center [861, 159] width 159 height 16
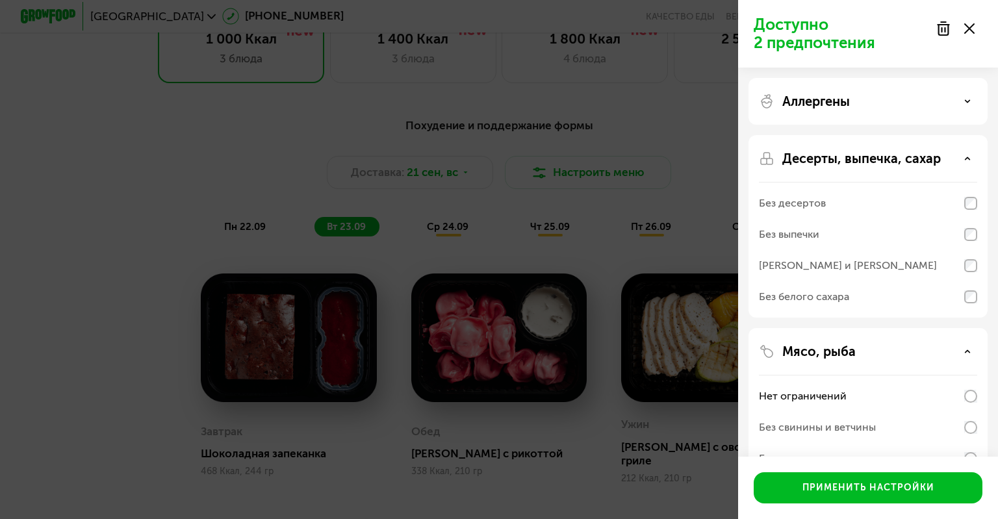
click at [840, 111] on div "Аллергены" at bounding box center [868, 101] width 239 height 47
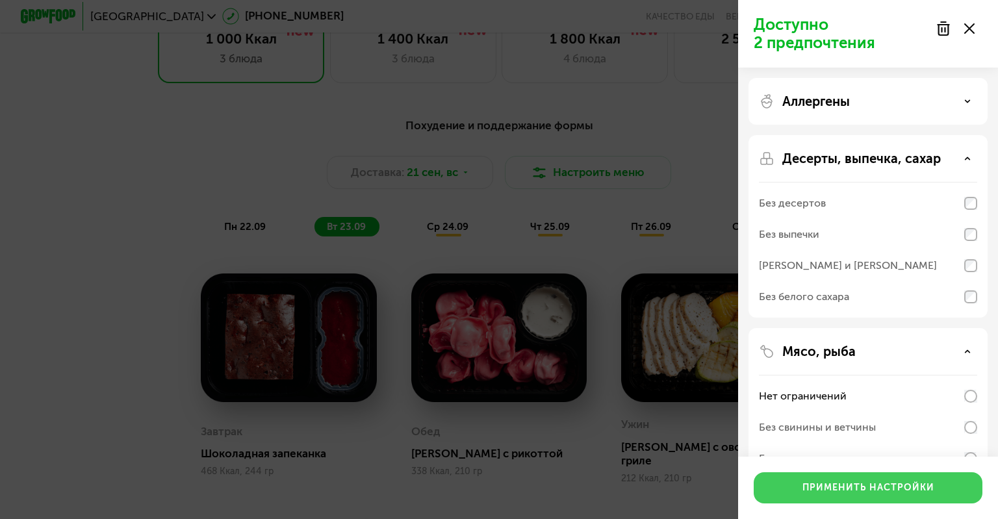
click at [902, 483] on div "Применить настройки" at bounding box center [869, 488] width 132 height 13
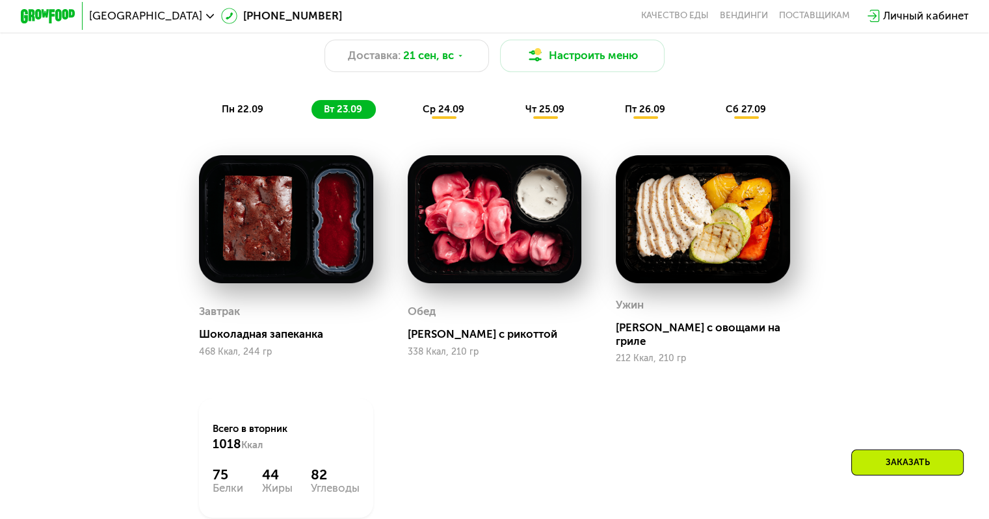
scroll to position [1042, 0]
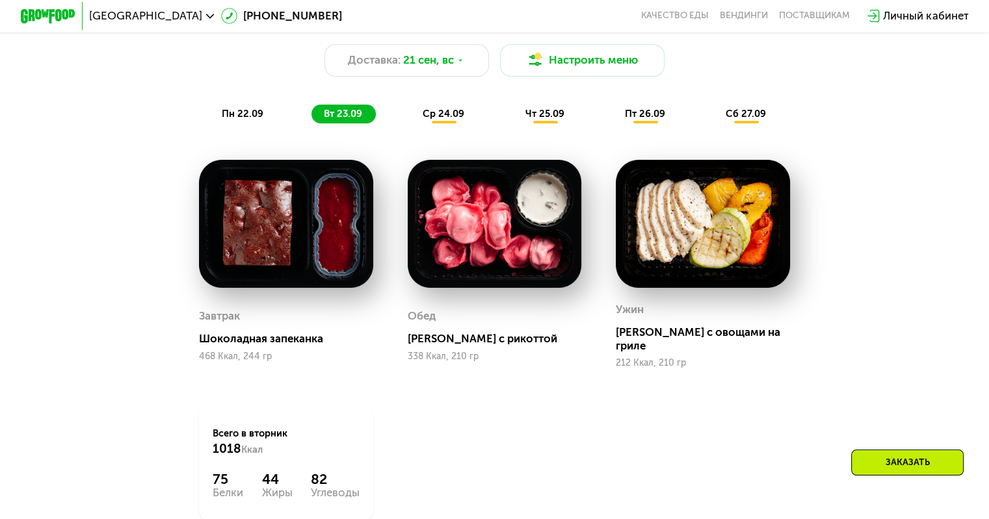
click at [434, 114] on span "ср 24.09" at bounding box center [443, 114] width 42 height 12
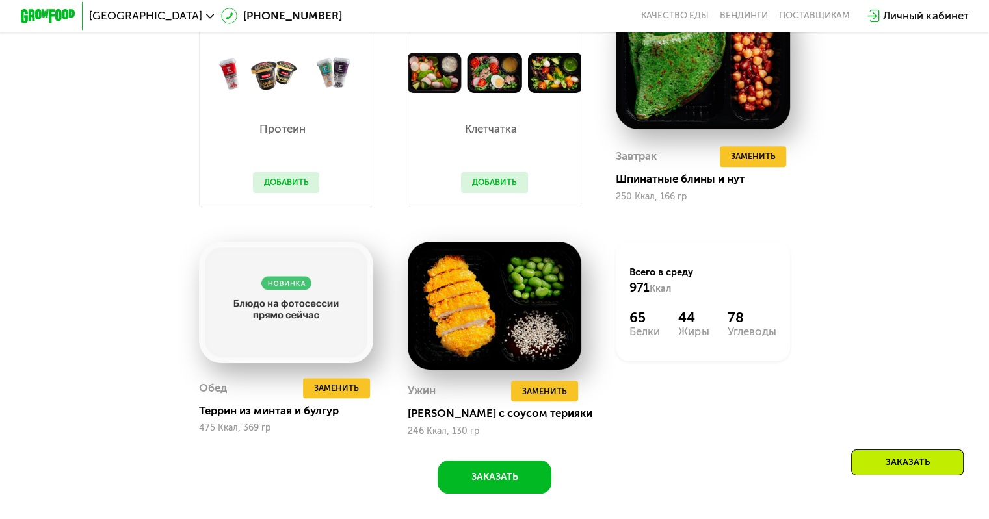
scroll to position [1201, 0]
click at [741, 163] on span "Заменить" at bounding box center [752, 156] width 45 height 14
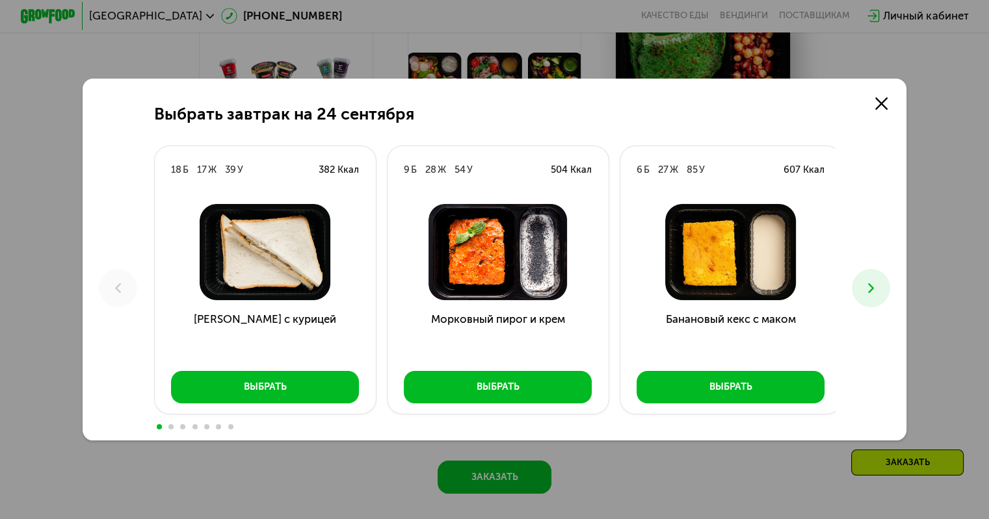
click at [881, 297] on button at bounding box center [870, 288] width 38 height 38
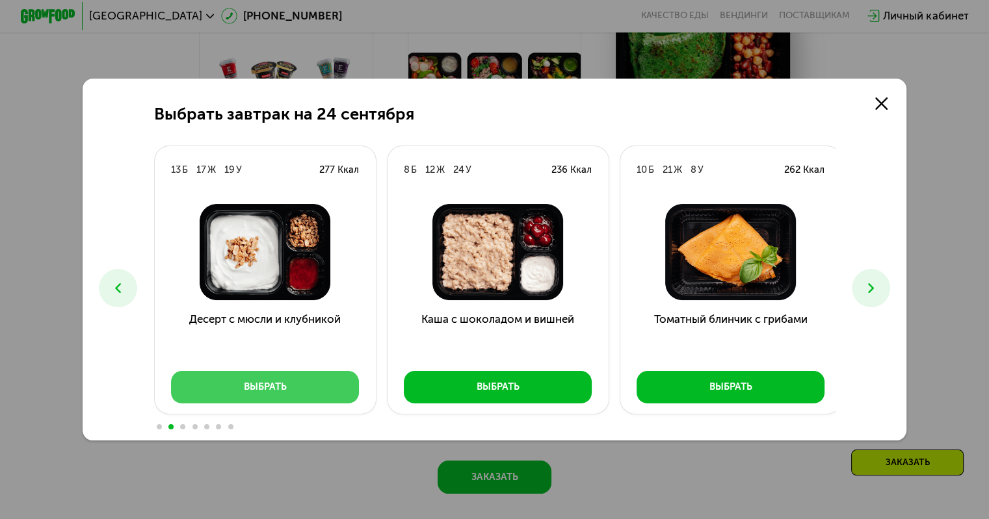
click at [314, 383] on button "Выбрать" at bounding box center [265, 387] width 188 height 33
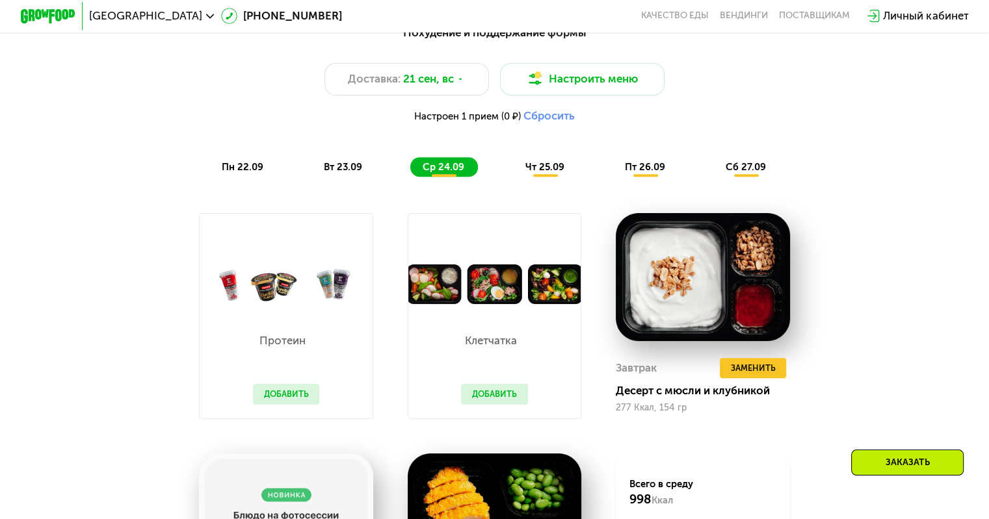
scroll to position [1026, 0]
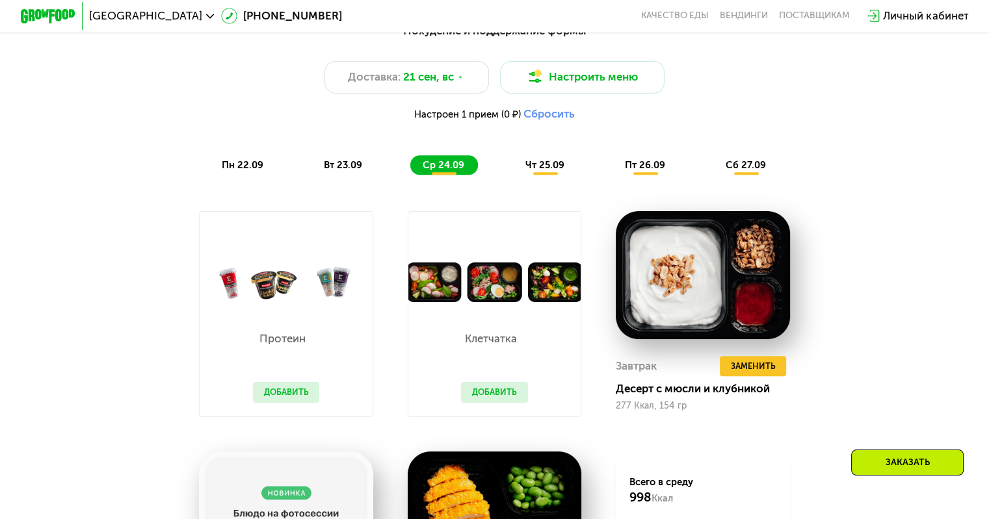
click at [538, 175] on div "чт 25.09" at bounding box center [544, 164] width 65 height 19
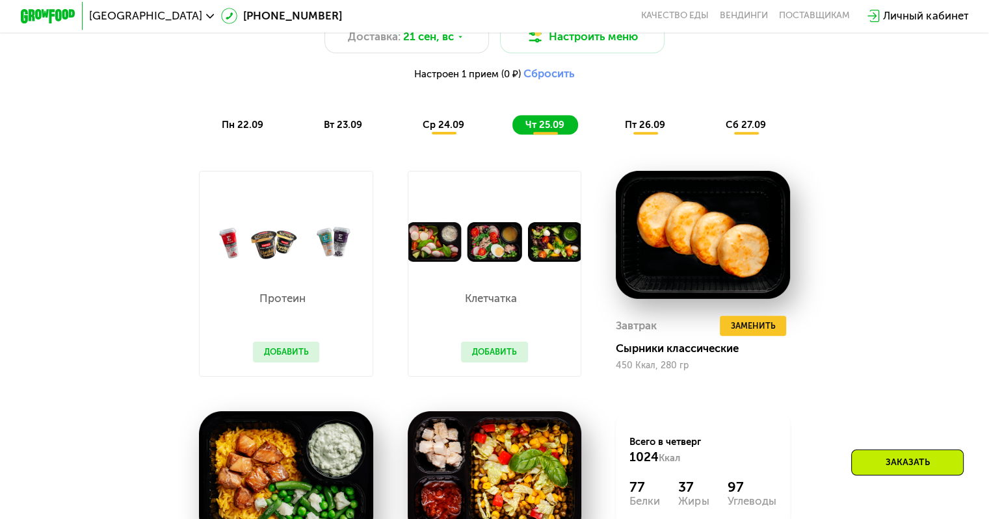
scroll to position [1045, 0]
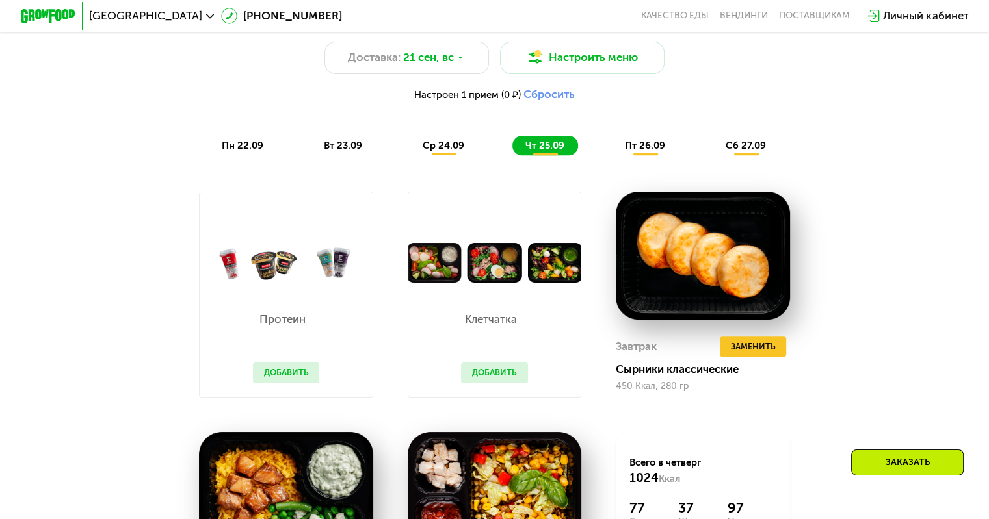
click at [642, 151] on span "пт 26.09" at bounding box center [645, 146] width 40 height 12
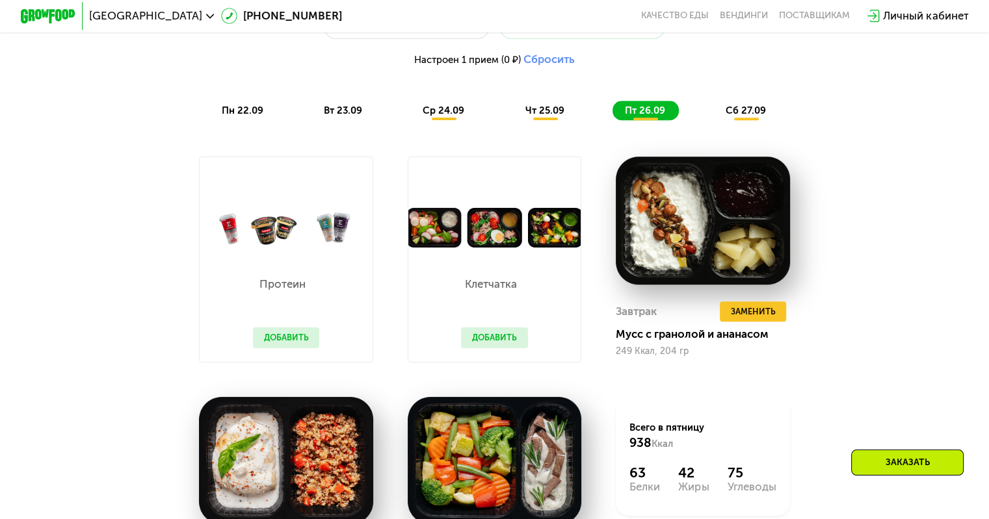
scroll to position [1083, 0]
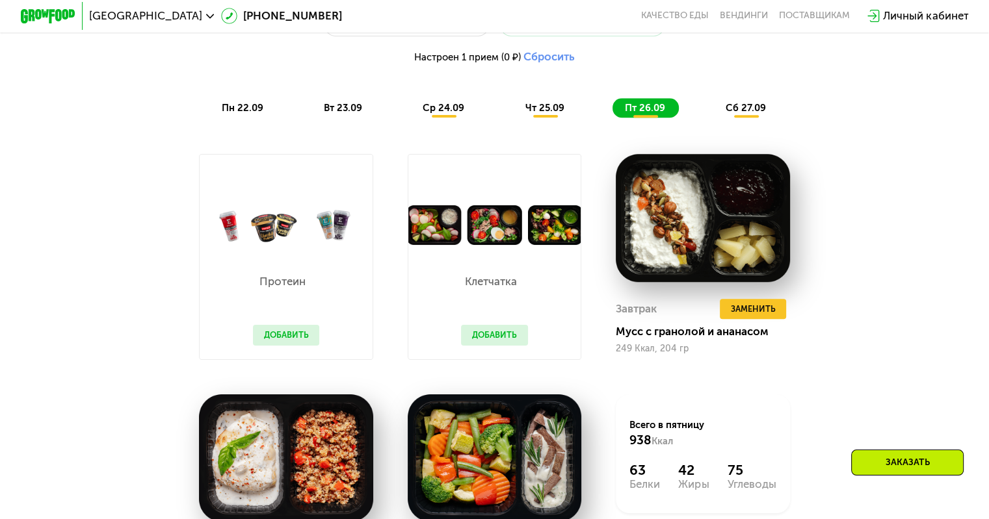
click at [736, 114] on span "сб 27.09" at bounding box center [745, 108] width 40 height 12
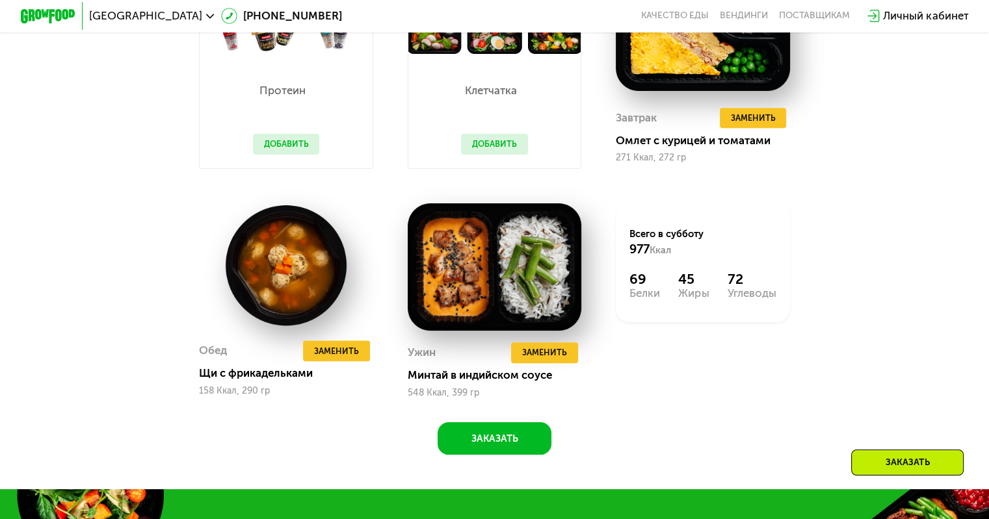
scroll to position [1278, 0]
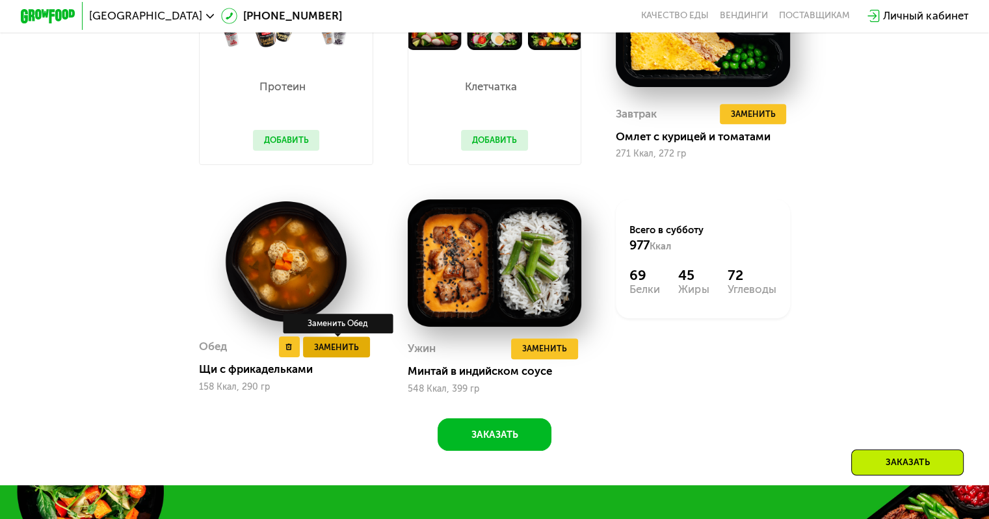
click at [320, 354] on span "Заменить" at bounding box center [336, 348] width 45 height 14
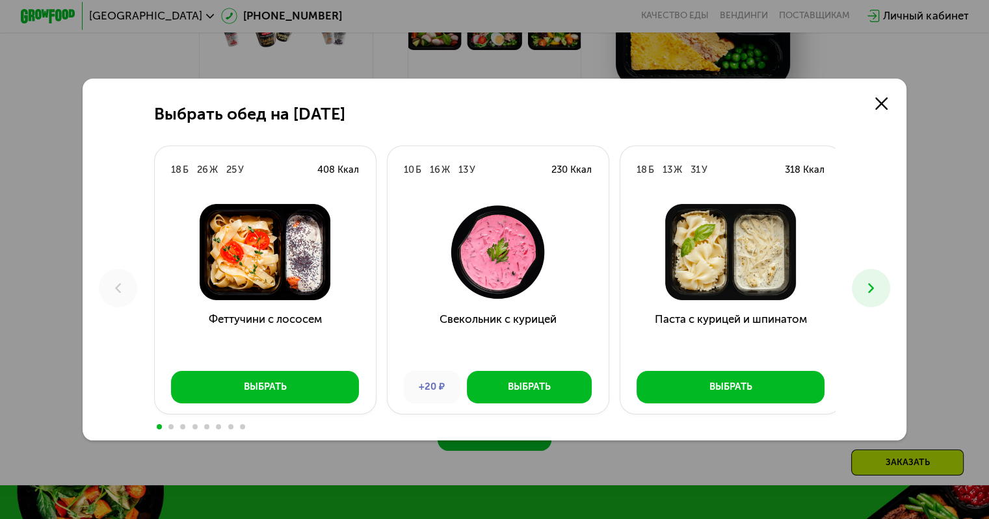
click at [877, 304] on button at bounding box center [870, 288] width 38 height 38
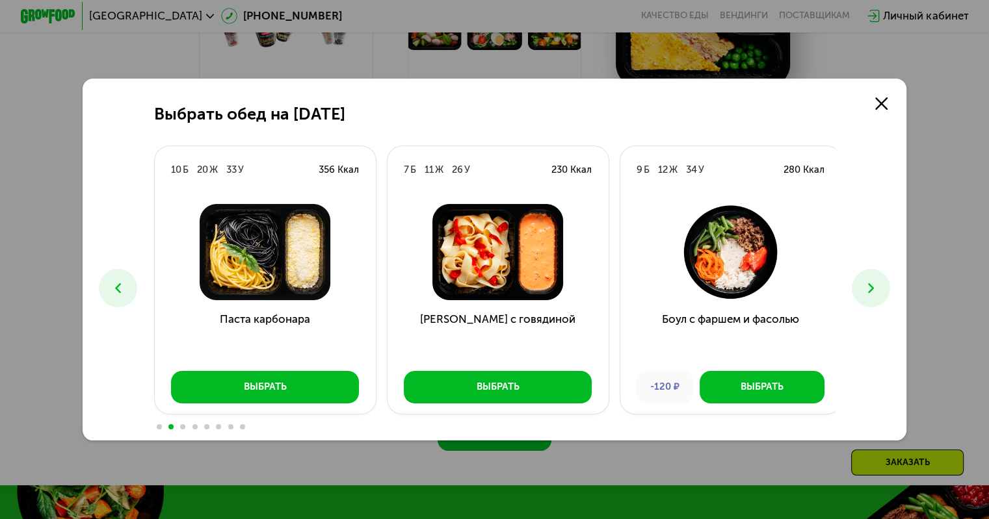
click at [877, 304] on button at bounding box center [870, 288] width 38 height 38
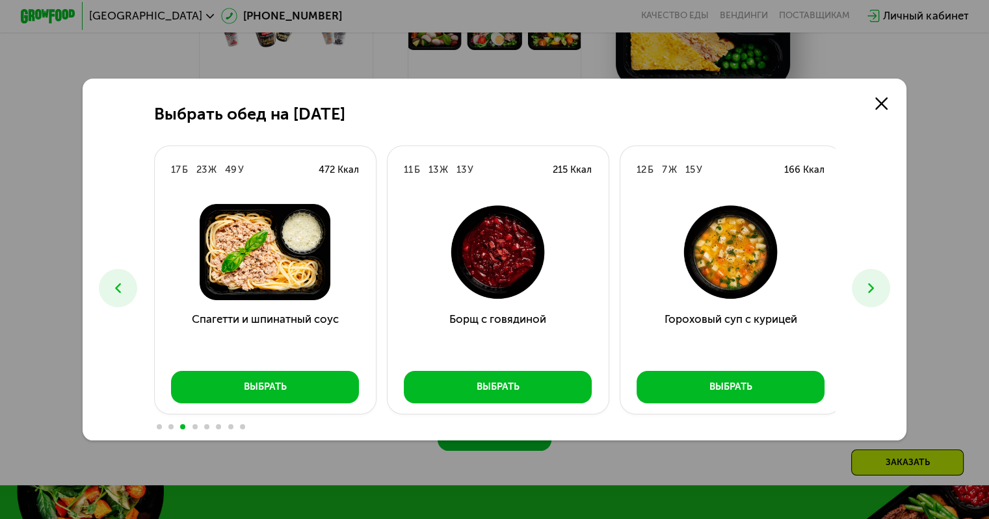
click at [877, 304] on button at bounding box center [870, 288] width 38 height 38
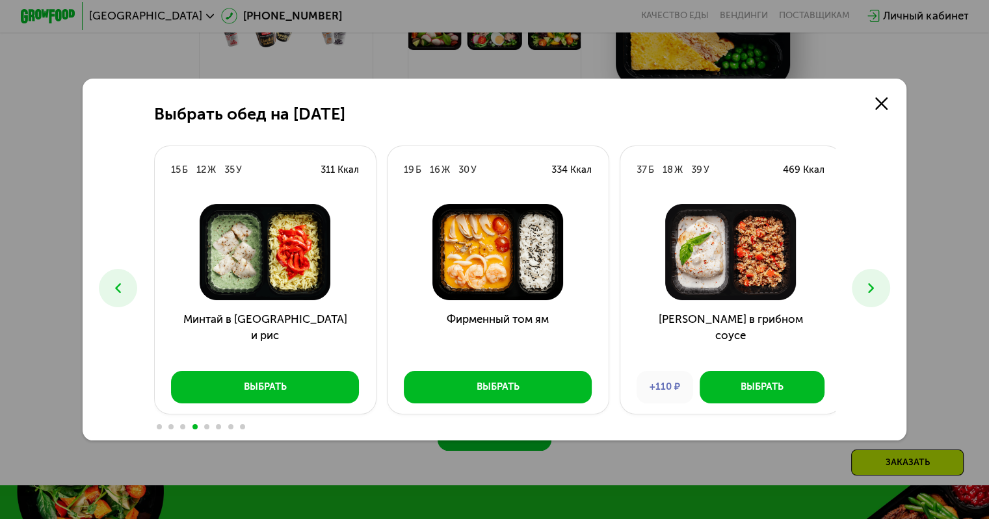
click at [877, 304] on button at bounding box center [870, 288] width 38 height 38
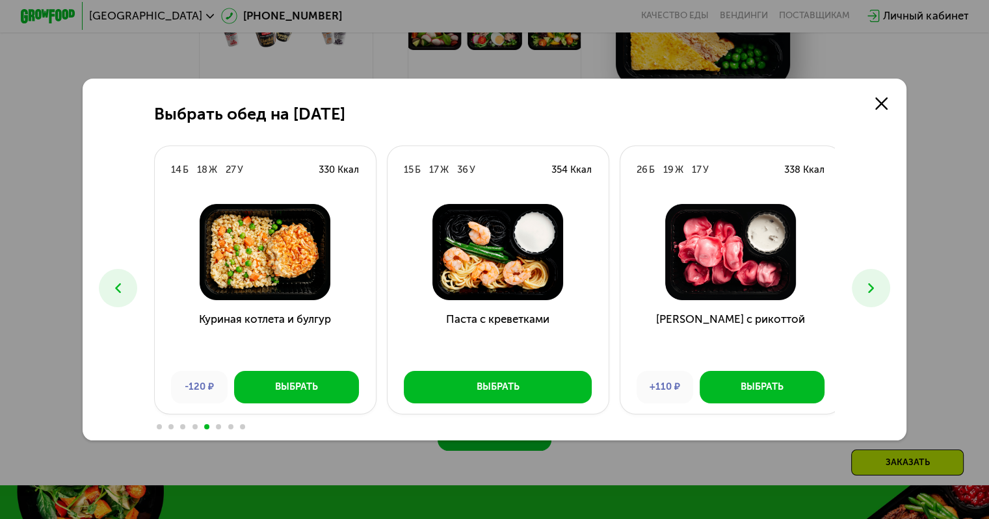
click at [877, 304] on button at bounding box center [870, 288] width 38 height 38
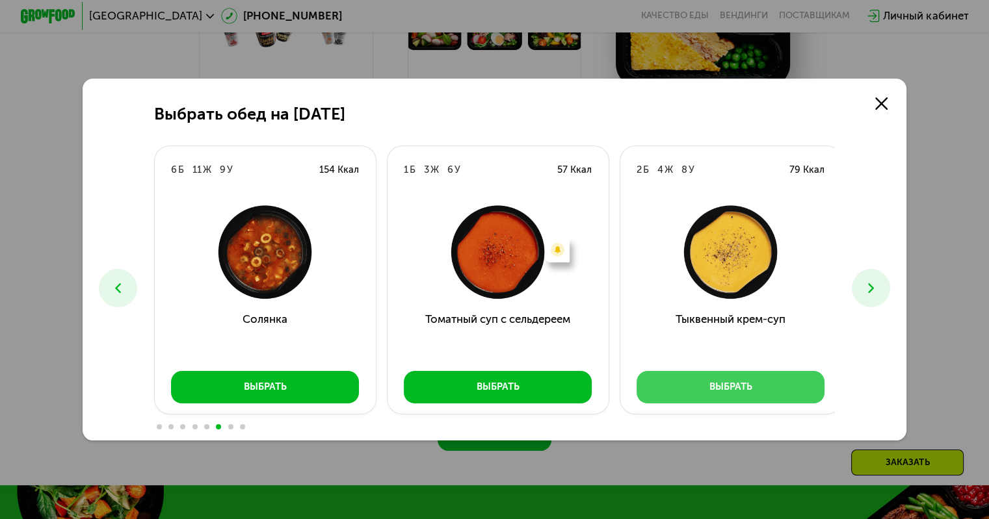
click at [794, 387] on button "Выбрать" at bounding box center [730, 387] width 188 height 33
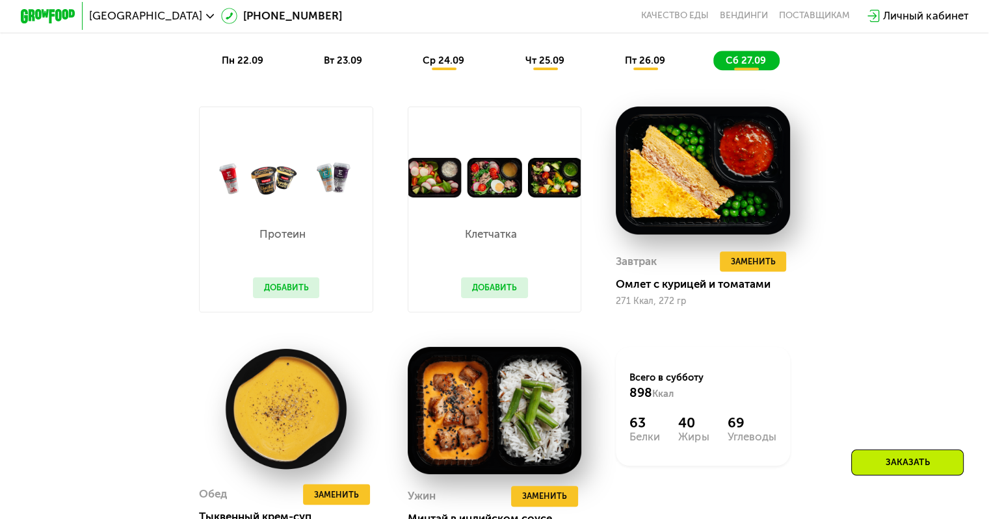
scroll to position [1130, 0]
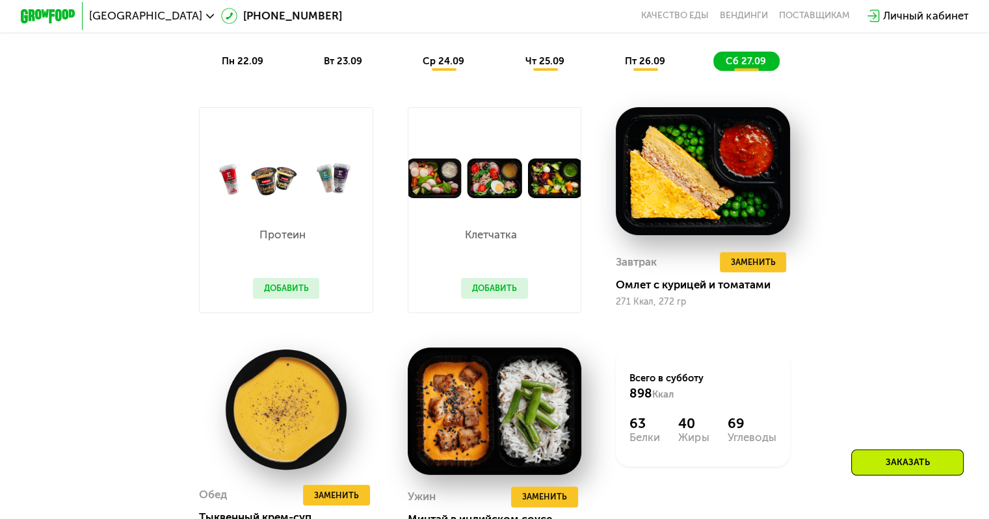
click at [653, 67] on span "пт 26.09" at bounding box center [645, 61] width 40 height 12
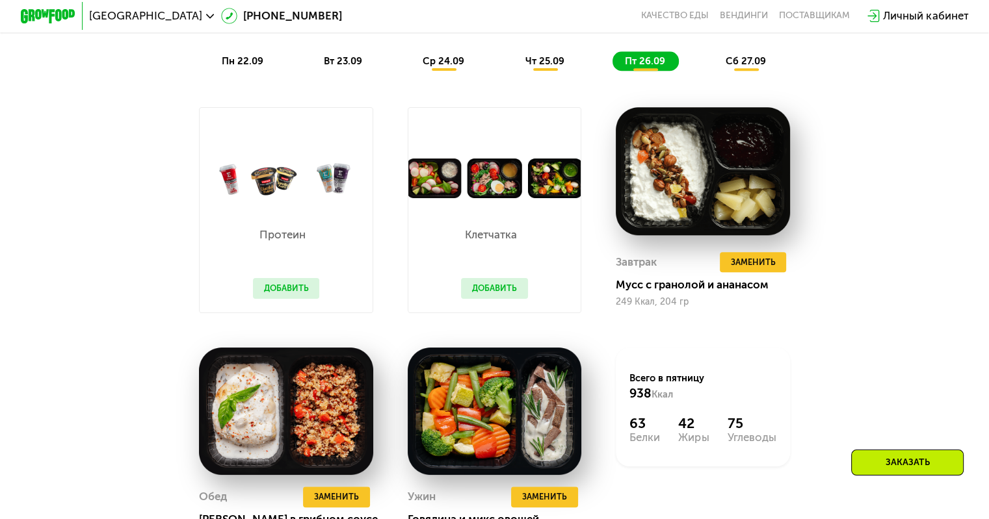
click at [544, 67] on span "чт 25.09" at bounding box center [543, 61] width 39 height 12
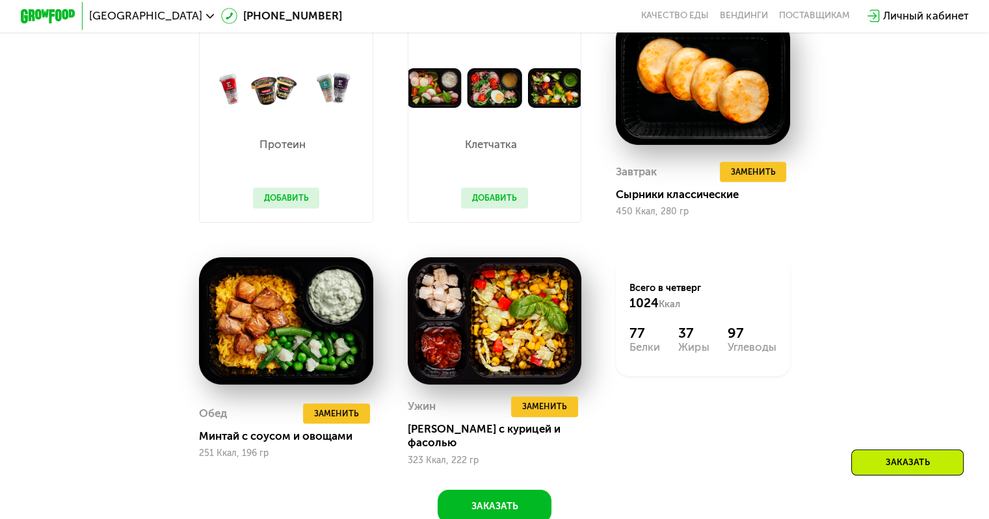
scroll to position [1222, 0]
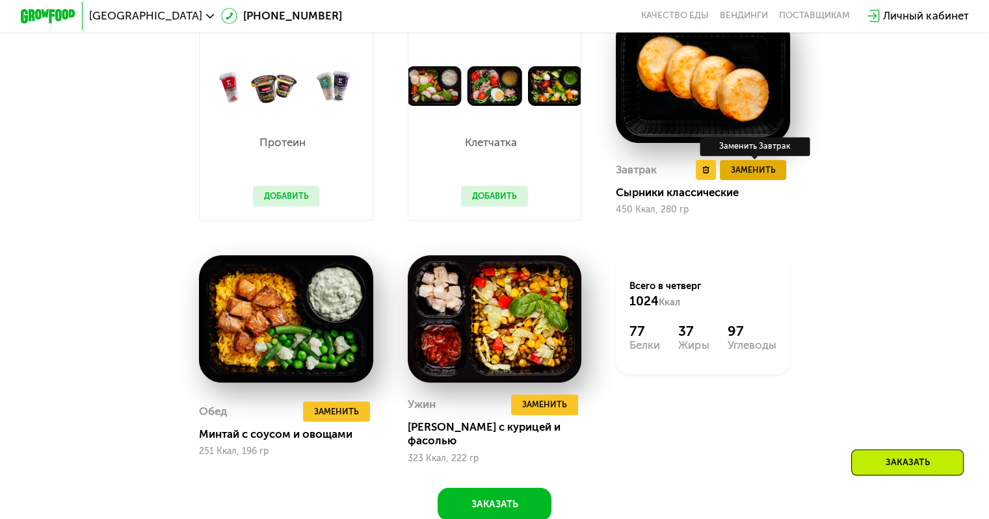
click at [746, 174] on span "Заменить" at bounding box center [752, 170] width 45 height 14
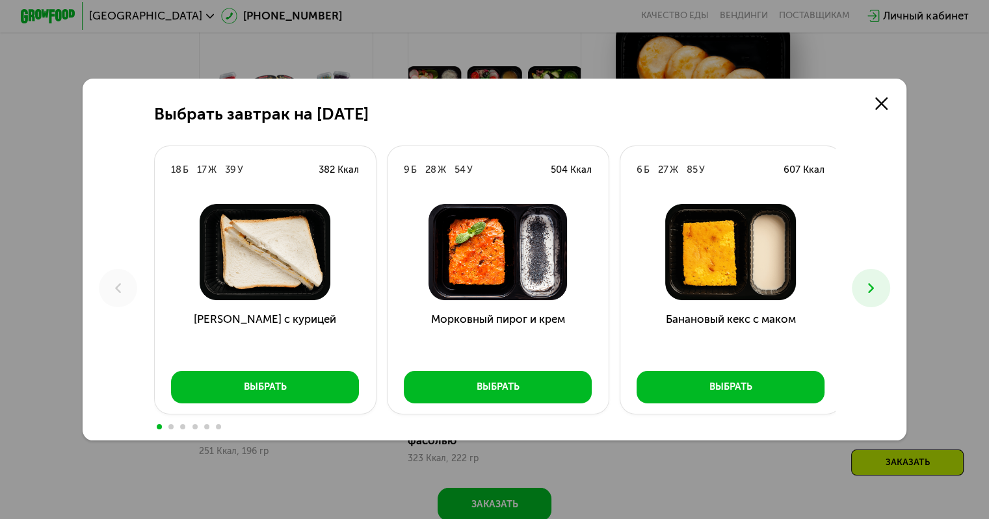
click at [894, 301] on div "Выбрать завтрак на [DATE] Б 17 Ж 39 У 382 Ккал [PERSON_NAME] с курицей Выбрать …" at bounding box center [495, 260] width 824 height 363
click at [860, 285] on button at bounding box center [870, 288] width 38 height 38
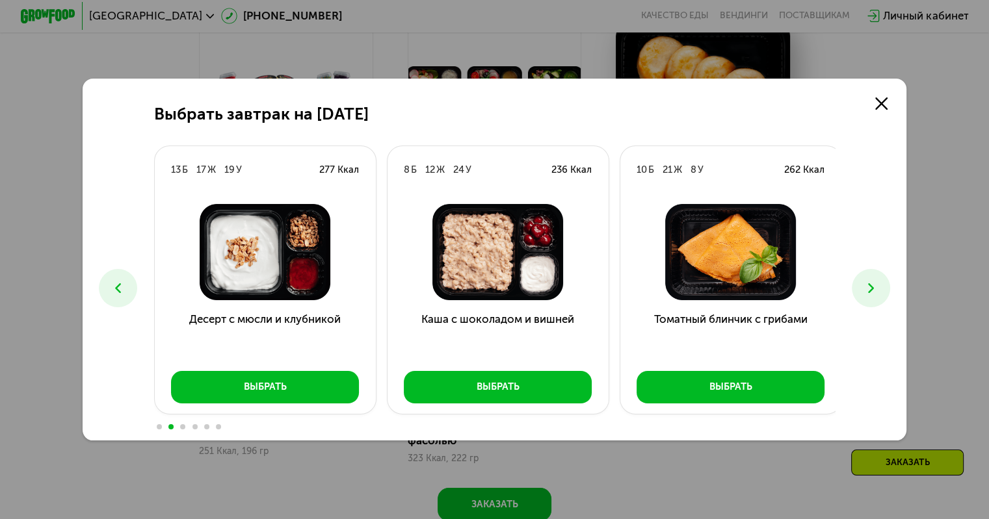
click at [860, 285] on button at bounding box center [870, 288] width 38 height 38
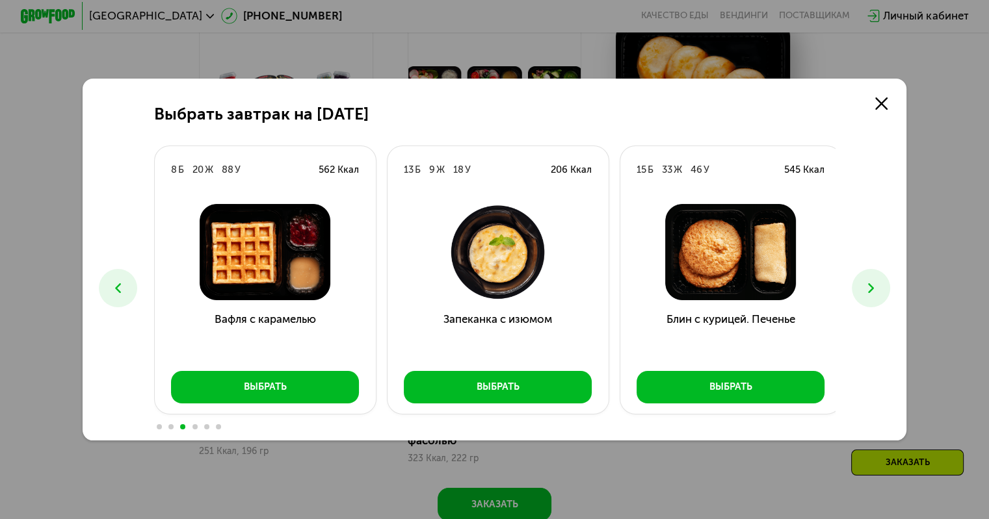
click at [860, 285] on button at bounding box center [870, 288] width 38 height 38
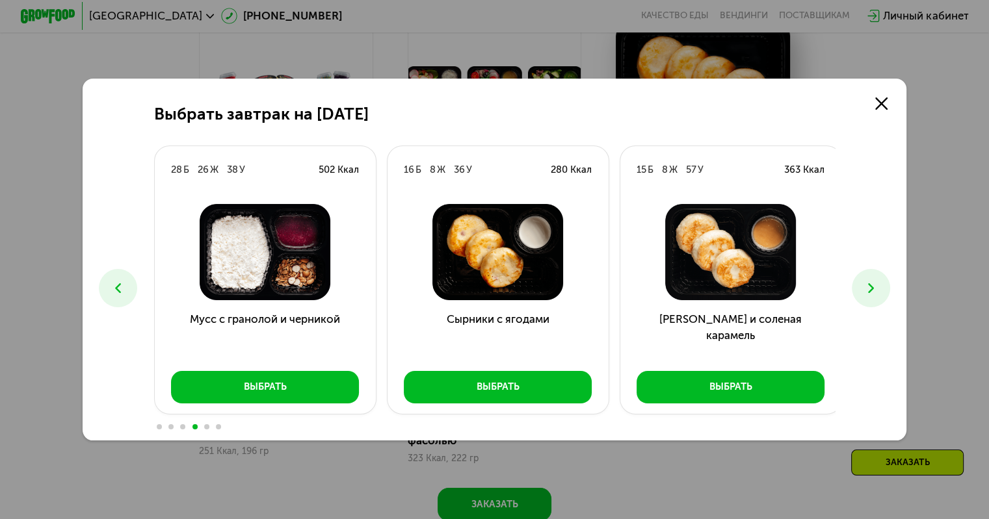
click at [860, 285] on button at bounding box center [870, 288] width 38 height 38
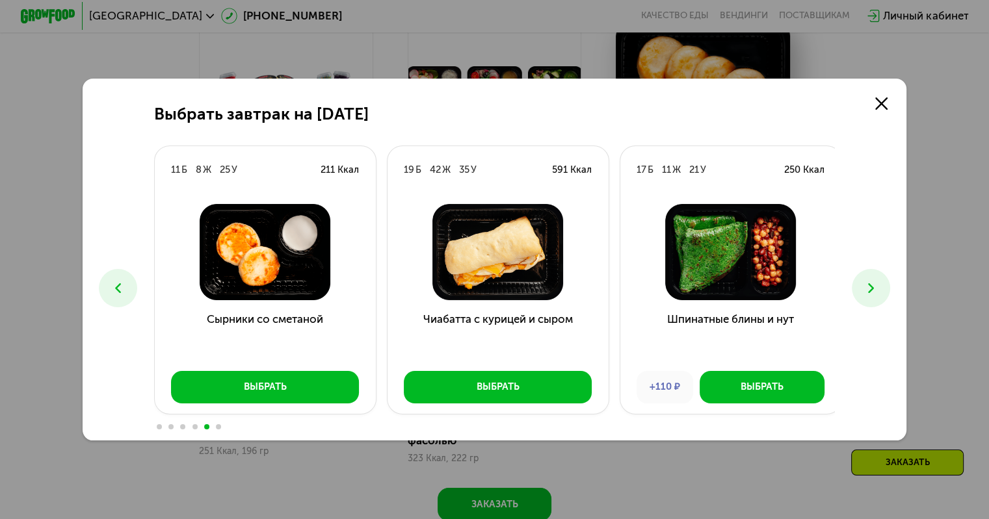
click at [860, 285] on button at bounding box center [870, 288] width 38 height 38
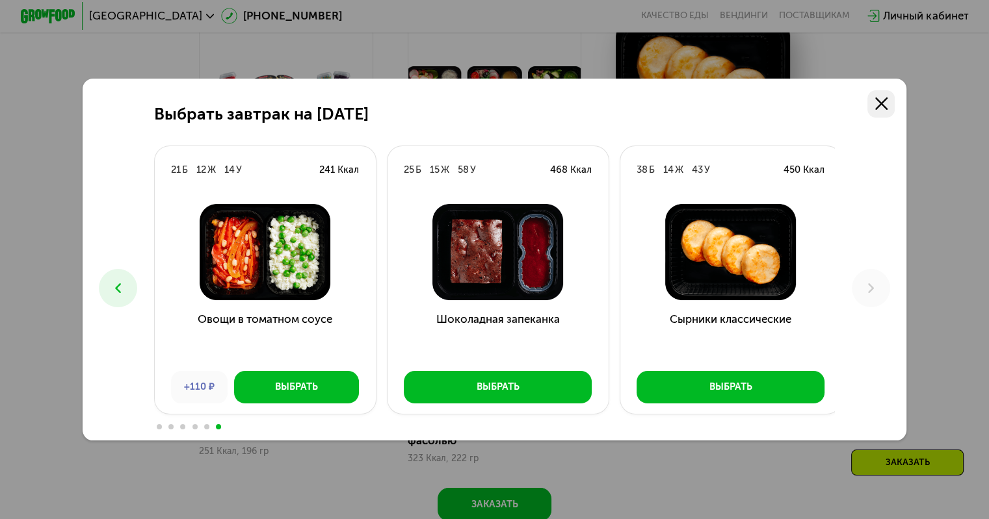
click at [881, 105] on use at bounding box center [881, 103] width 12 height 12
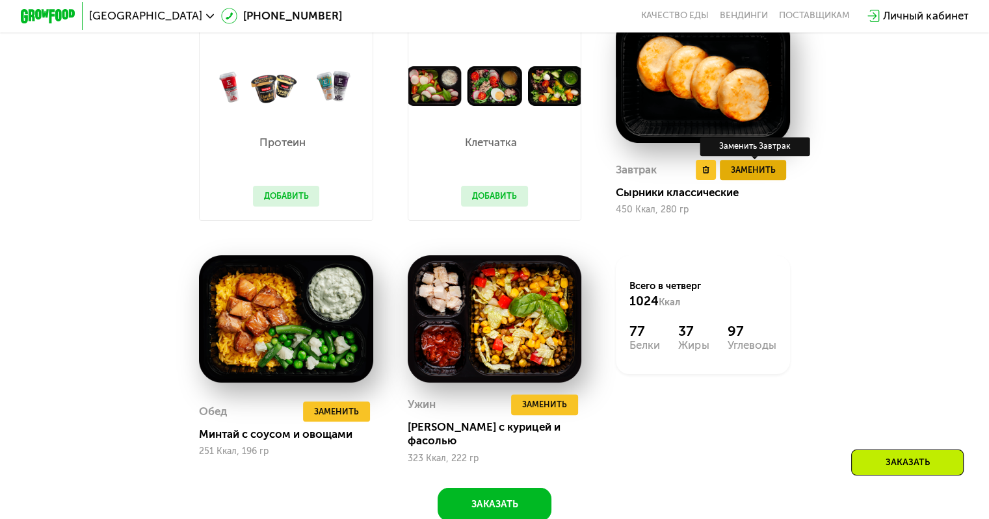
click at [766, 177] on span "Заменить" at bounding box center [752, 170] width 45 height 14
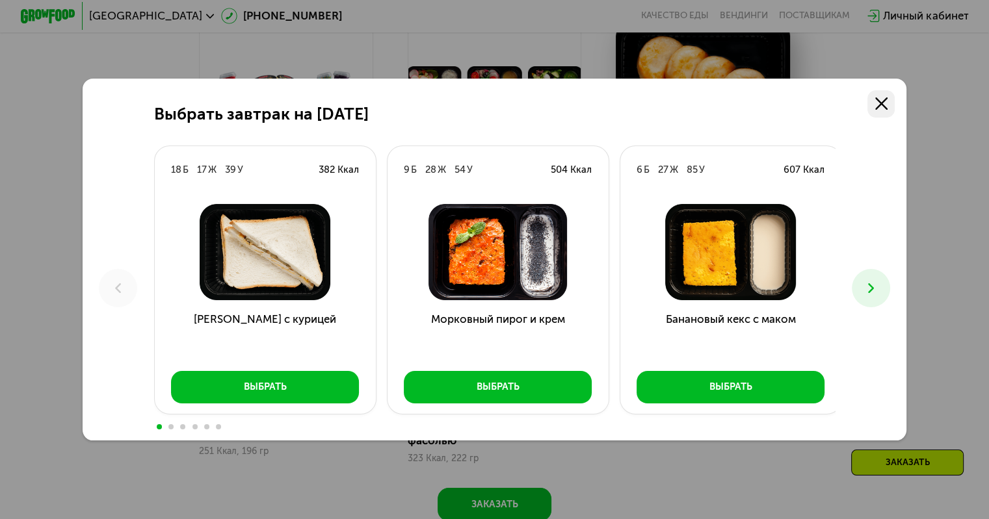
click at [880, 97] on use at bounding box center [881, 103] width 12 height 12
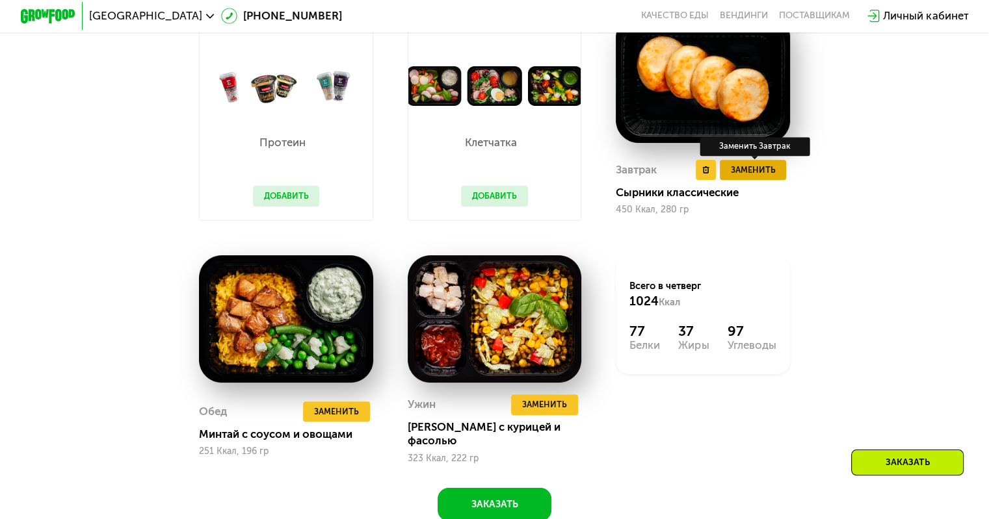
click at [766, 177] on span "Заменить" at bounding box center [752, 170] width 45 height 14
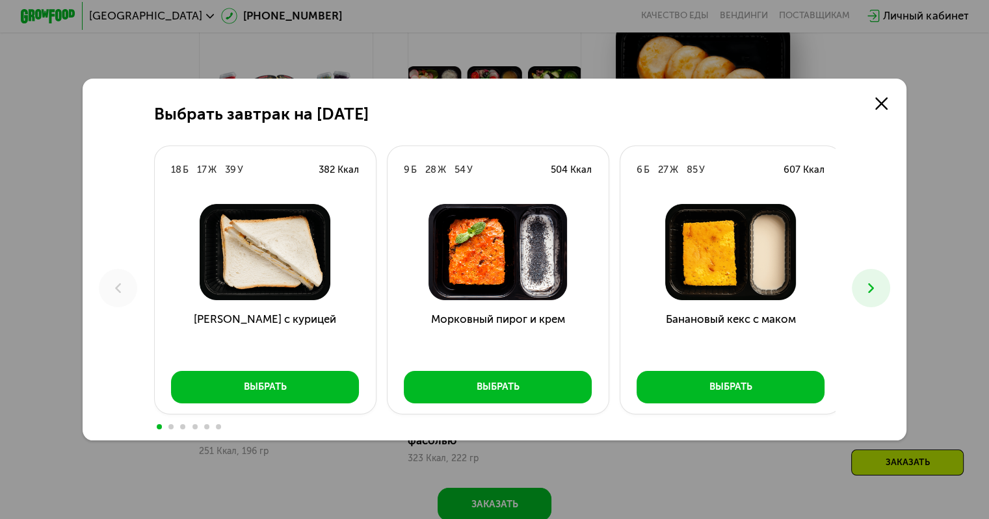
click at [861, 276] on button at bounding box center [870, 288] width 38 height 38
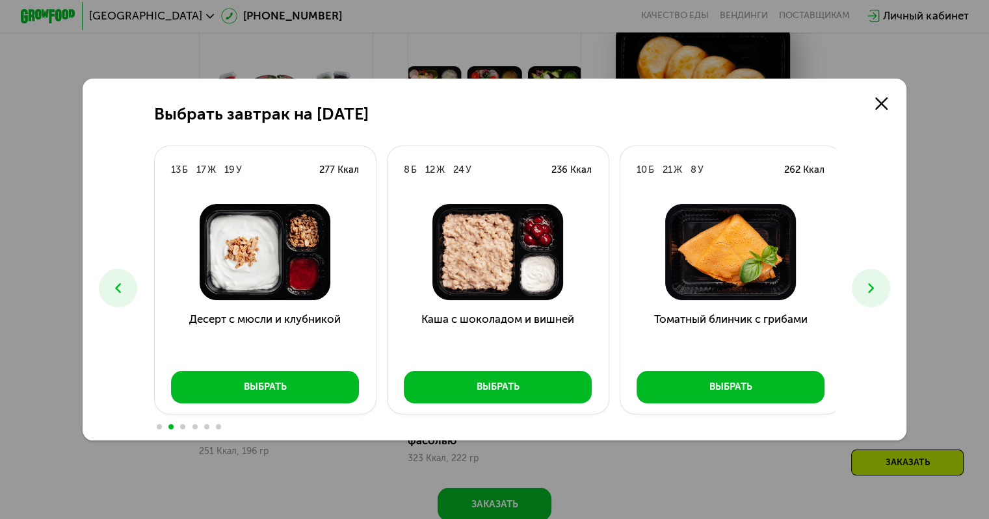
click at [861, 276] on button at bounding box center [870, 288] width 38 height 38
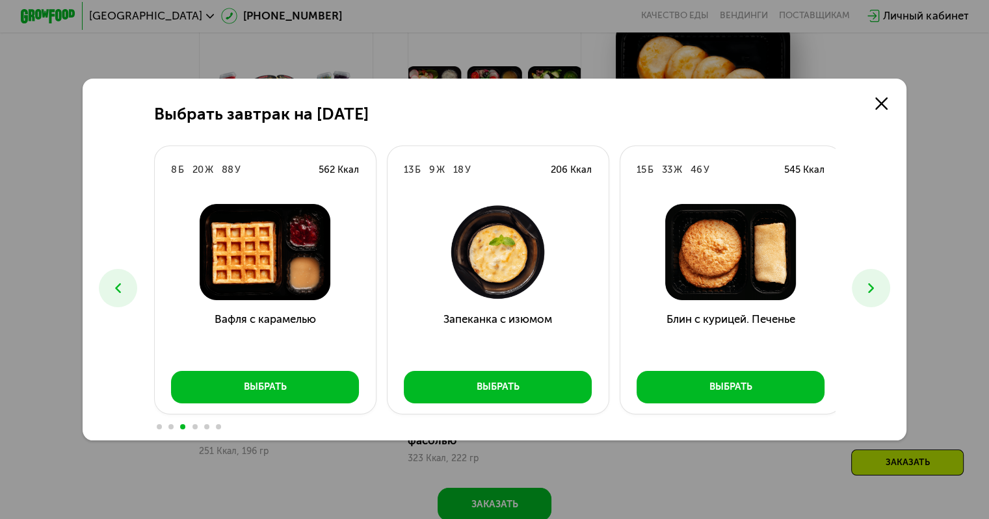
click at [861, 276] on button at bounding box center [870, 288] width 38 height 38
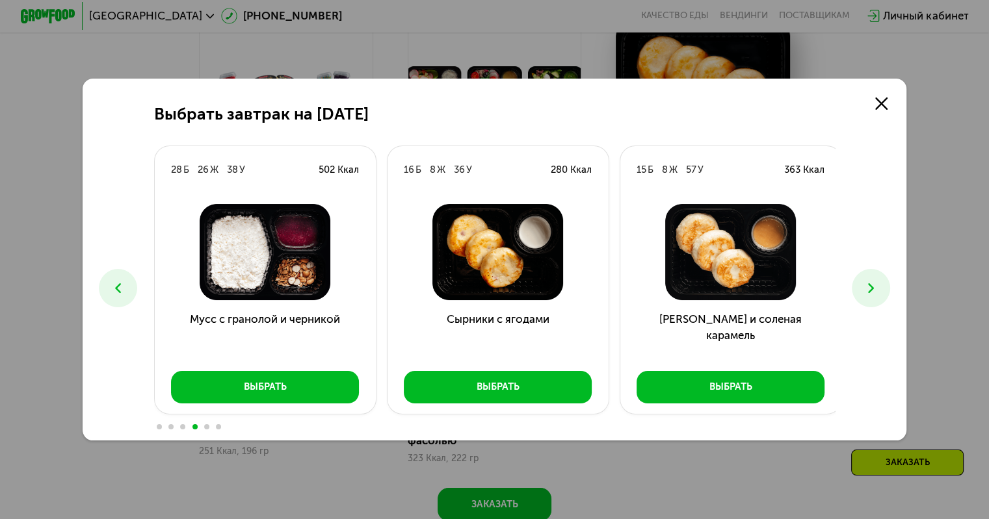
click at [861, 276] on button at bounding box center [870, 288] width 38 height 38
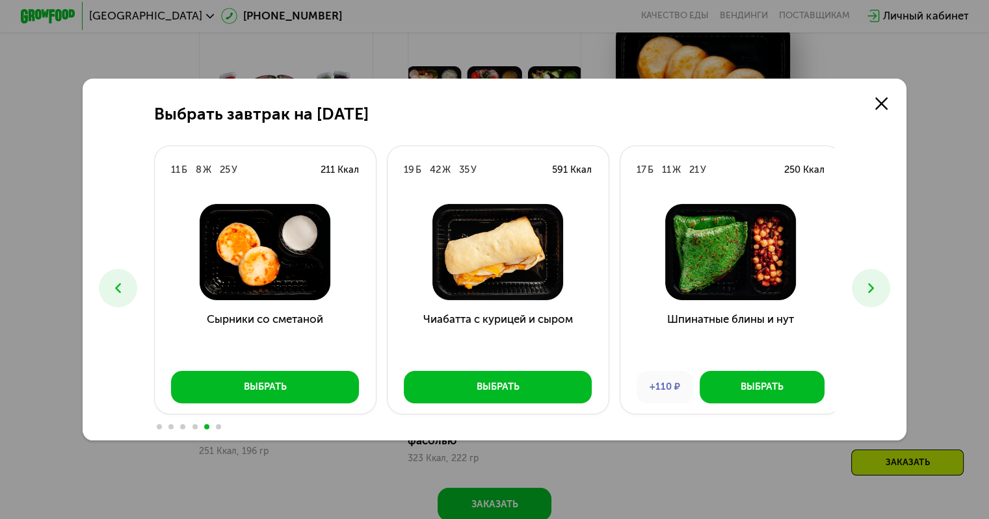
click at [114, 294] on icon at bounding box center [118, 288] width 16 height 16
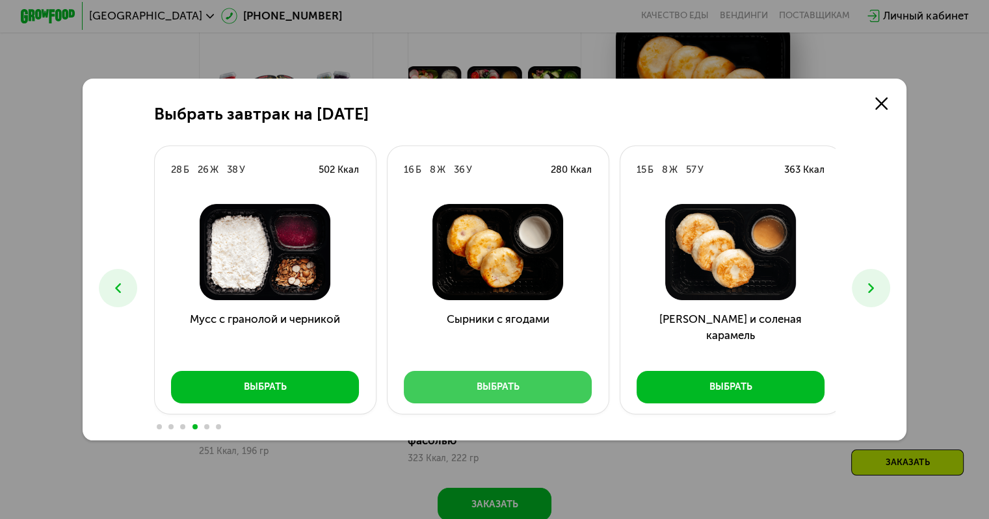
click at [497, 393] on div "Выбрать" at bounding box center [497, 387] width 43 height 14
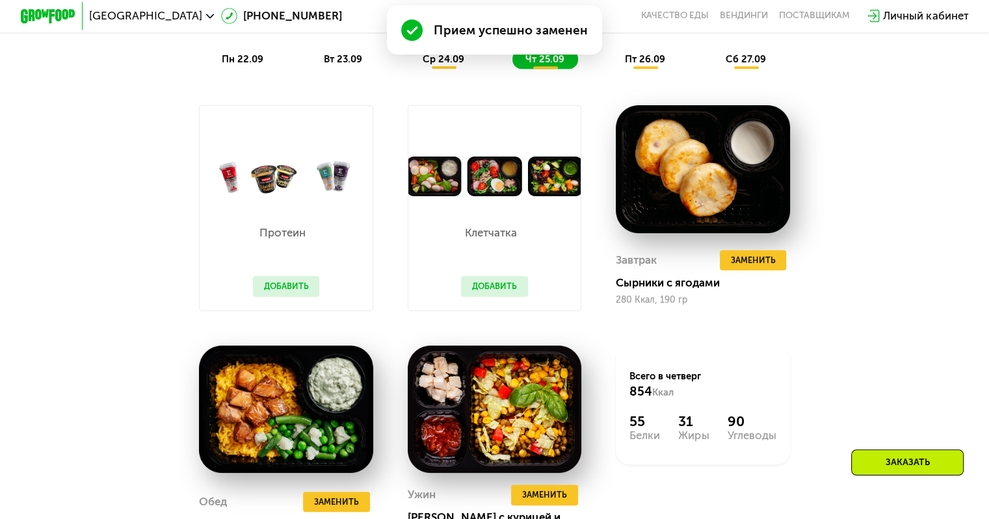
scroll to position [1131, 0]
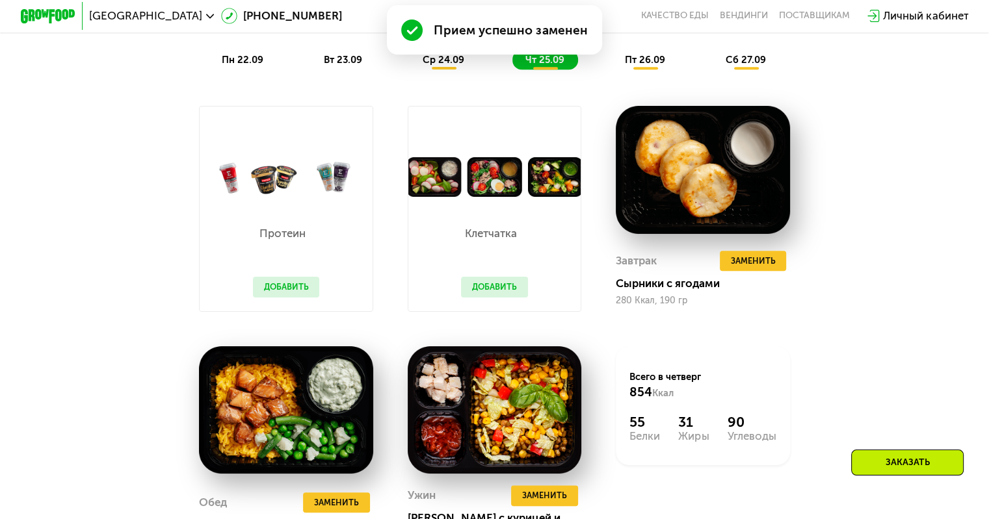
click at [441, 63] on span "ср 24.09" at bounding box center [443, 60] width 42 height 12
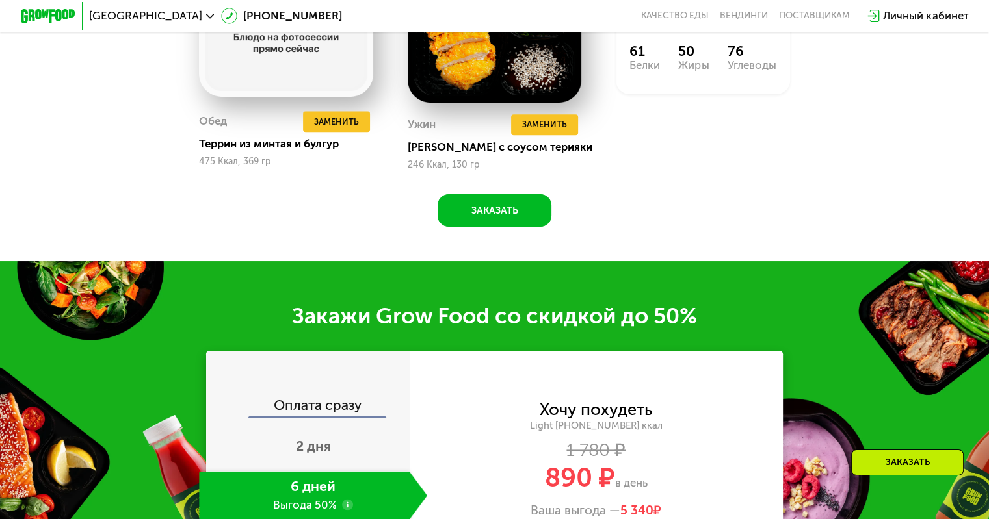
scroll to position [1503, 0]
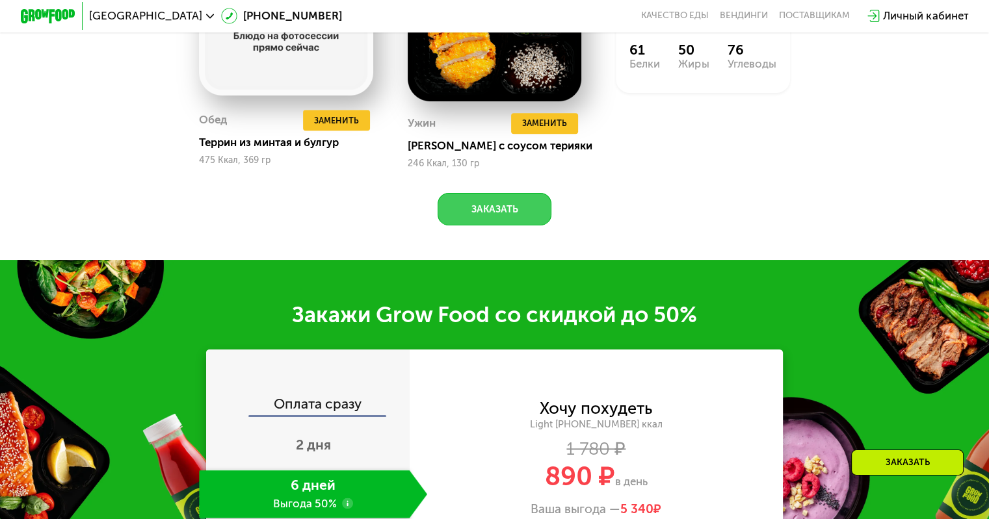
click at [508, 213] on button "Заказать" at bounding box center [494, 209] width 114 height 33
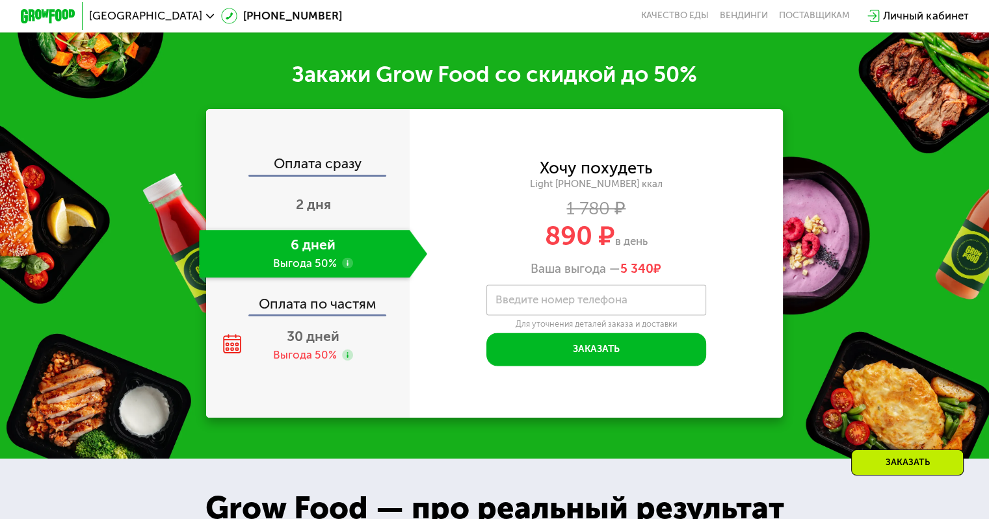
scroll to position [1776, 0]
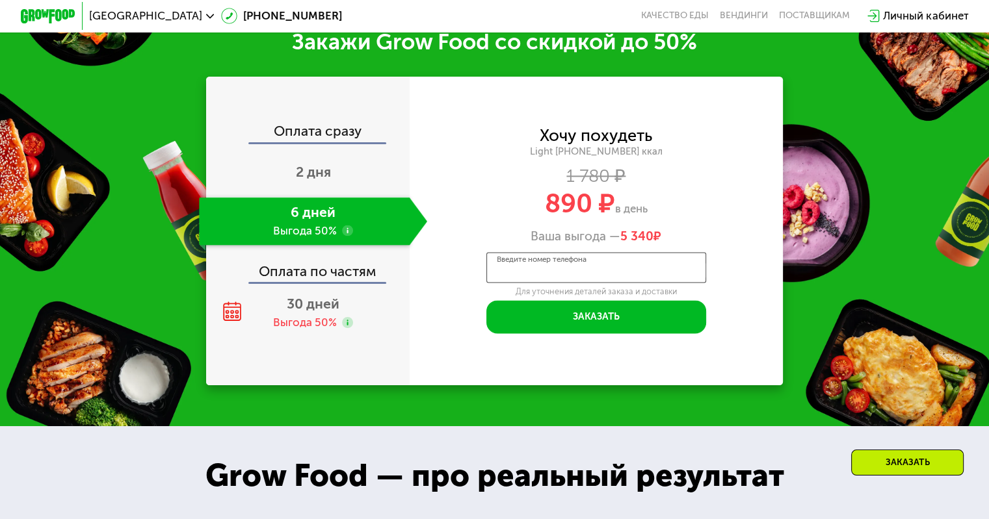
click at [558, 283] on input "Введите номер телефона" at bounding box center [596, 267] width 220 height 31
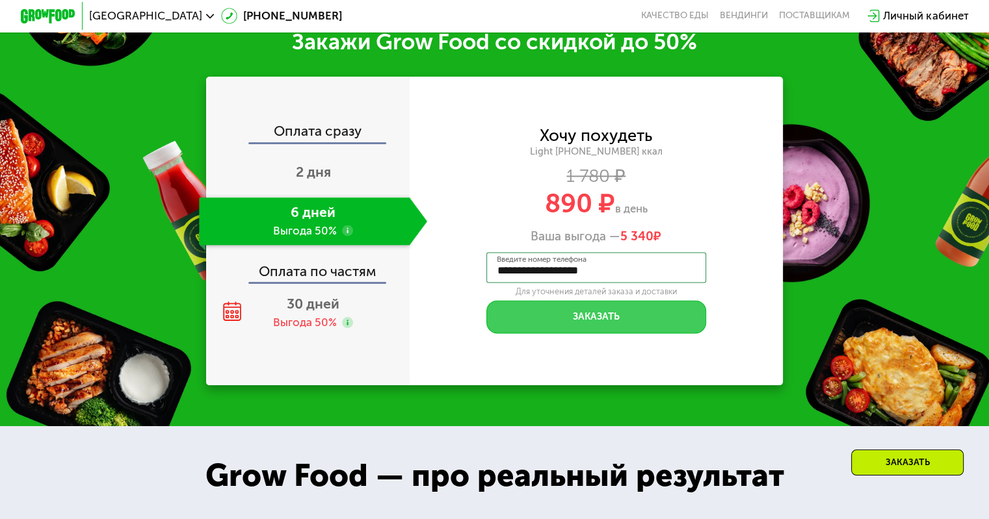
type input "**********"
click at [532, 333] on button "Заказать" at bounding box center [596, 316] width 220 height 33
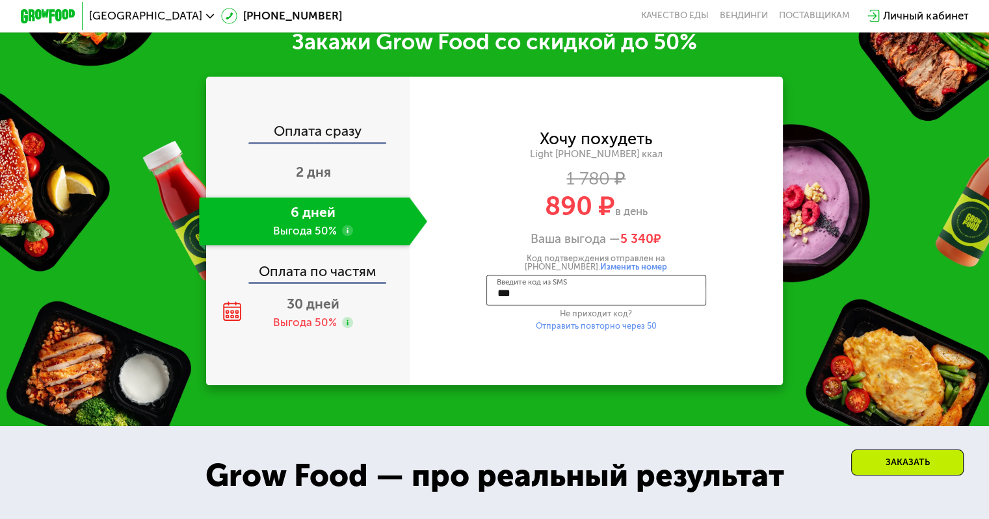
type input "****"
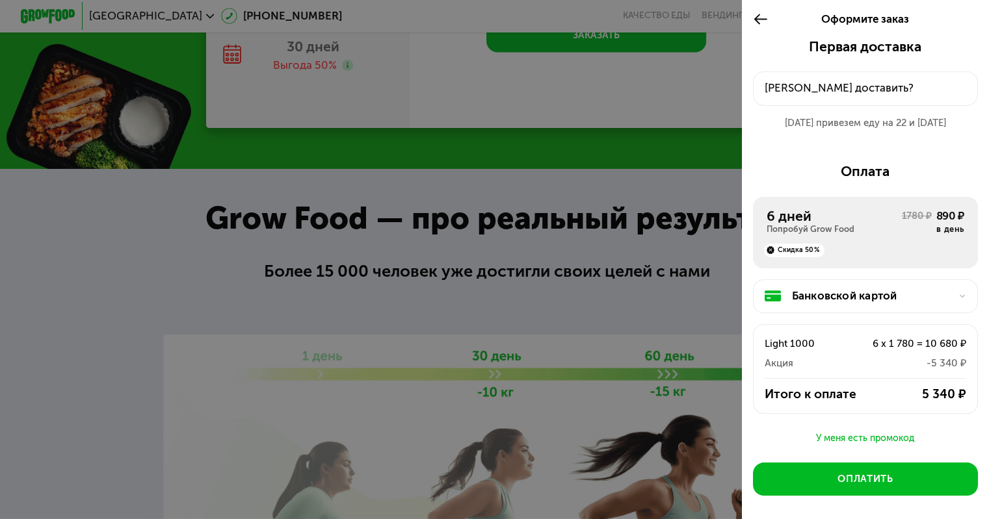
scroll to position [2036, 0]
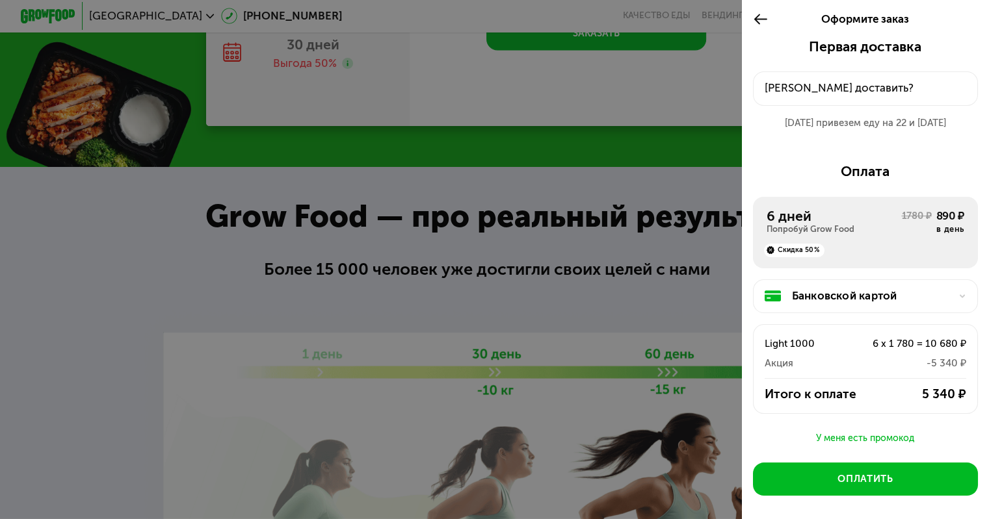
click at [802, 88] on div "[PERSON_NAME] доставить?" at bounding box center [865, 88] width 202 height 16
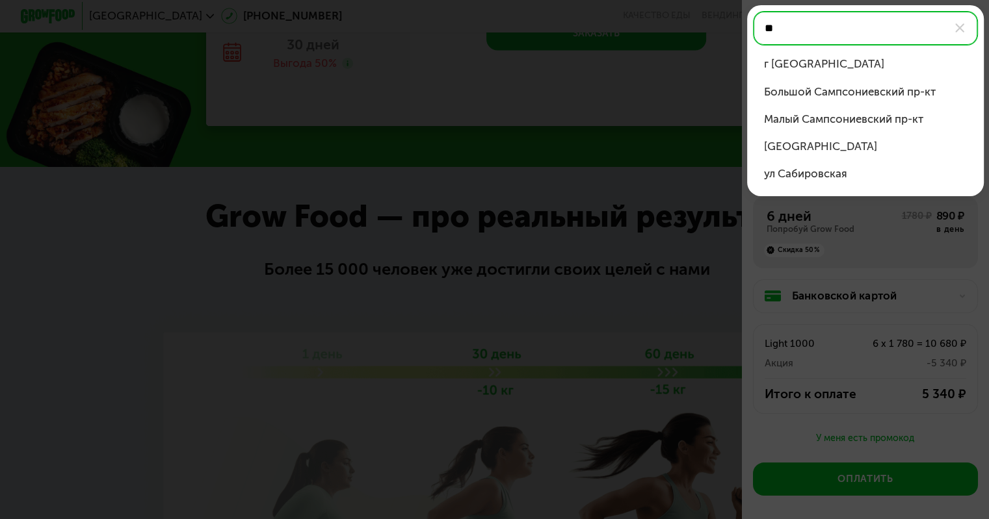
type input "*"
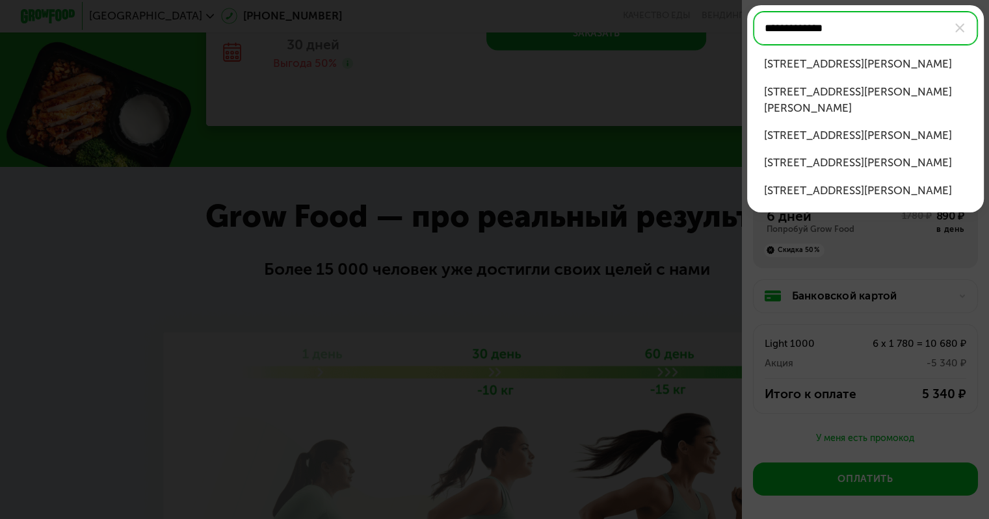
click at [829, 70] on div "[STREET_ADDRESS][PERSON_NAME]" at bounding box center [865, 64] width 203 height 16
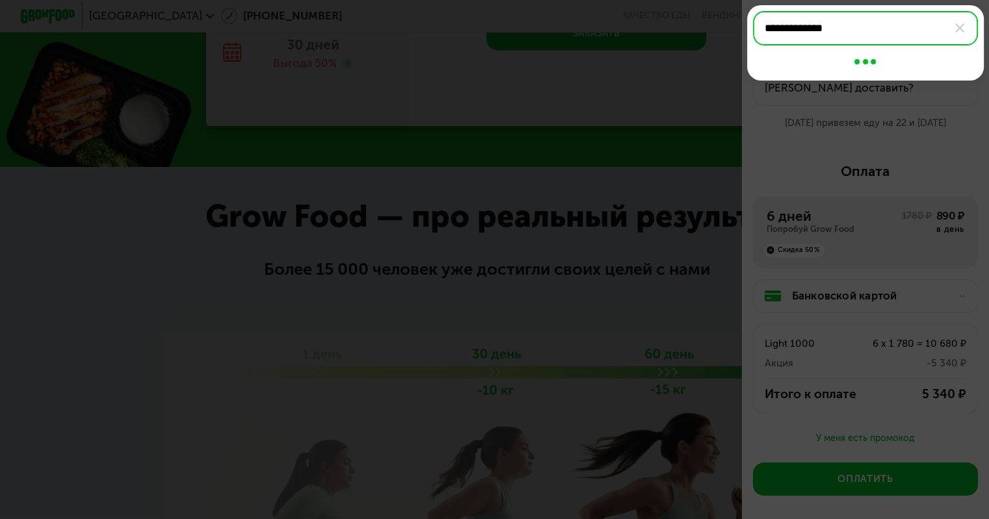
type input "**********"
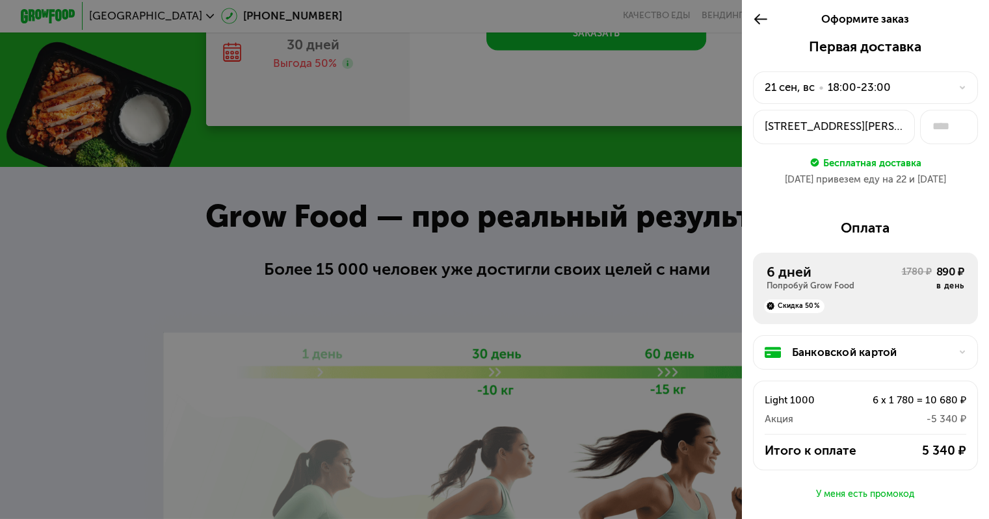
click at [859, 166] on div "Бесплатная доставка" at bounding box center [872, 162] width 98 height 15
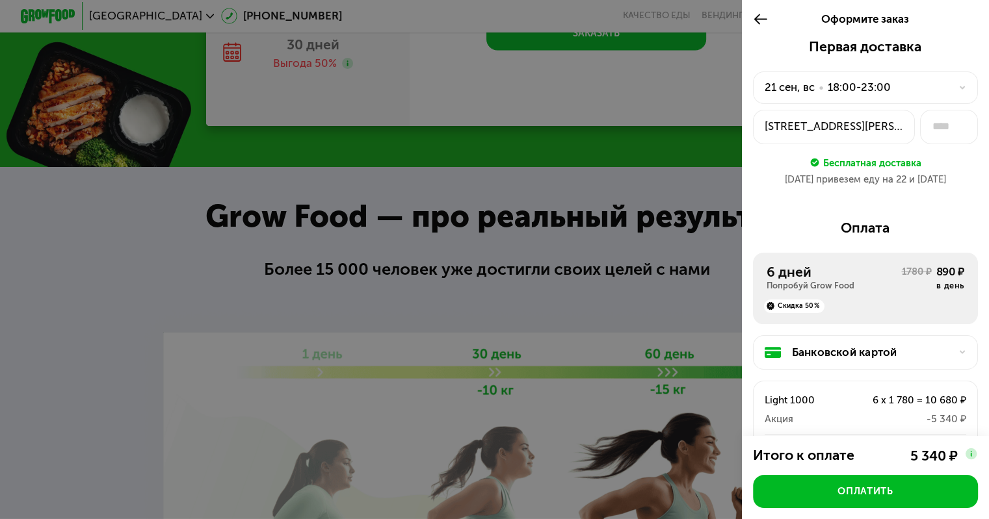
scroll to position [1, 0]
click at [780, 179] on div "[DATE] привезем еду на 22 и [DATE]" at bounding box center [865, 179] width 225 height 14
click at [940, 113] on input "text" at bounding box center [949, 126] width 58 height 34
type input "**"
click at [918, 83] on div "[DATE] • 18:00-23:00" at bounding box center [856, 86] width 185 height 16
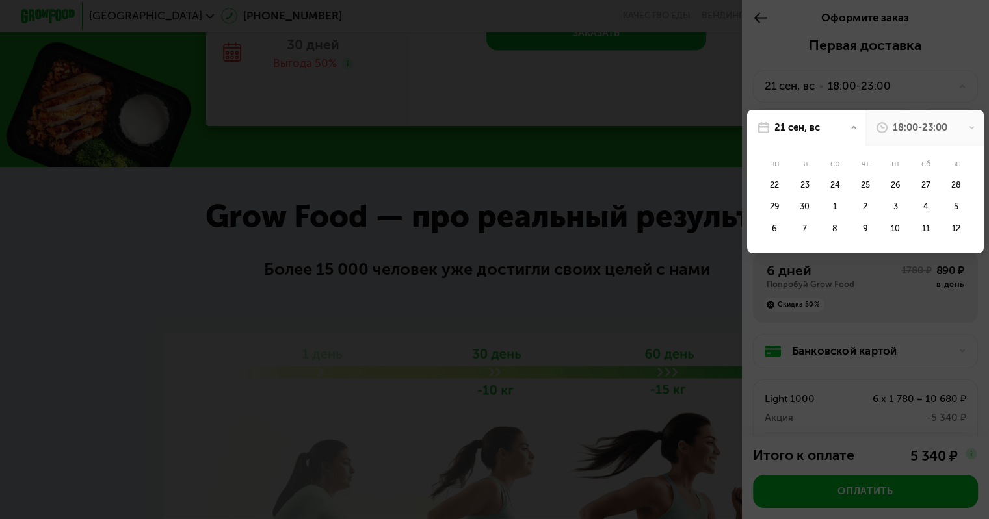
click at [953, 127] on div "18:00-23:00" at bounding box center [924, 128] width 118 height 36
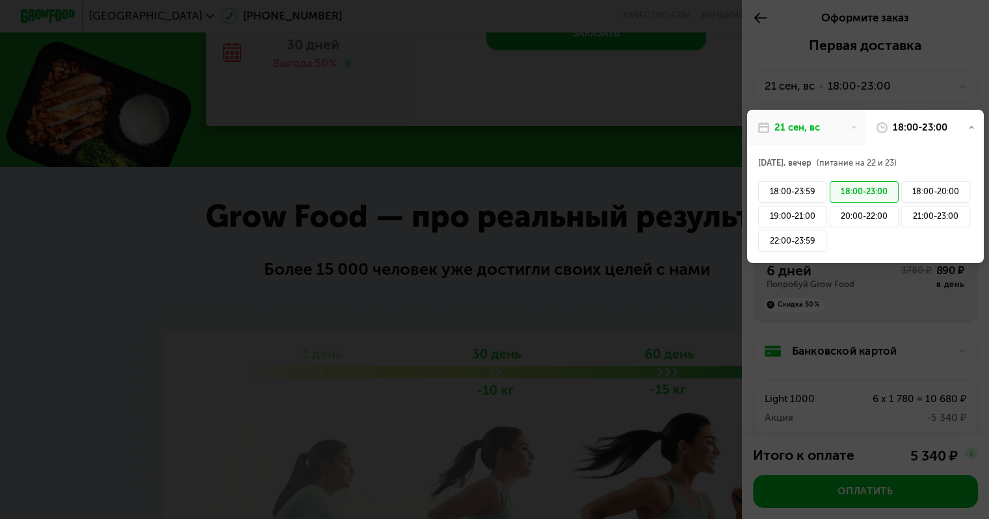
click at [953, 127] on div "18:00-23:00" at bounding box center [924, 128] width 118 height 36
click at [968, 125] on icon at bounding box center [971, 127] width 7 height 7
click at [836, 133] on div "21 сен, вс" at bounding box center [806, 128] width 118 height 36
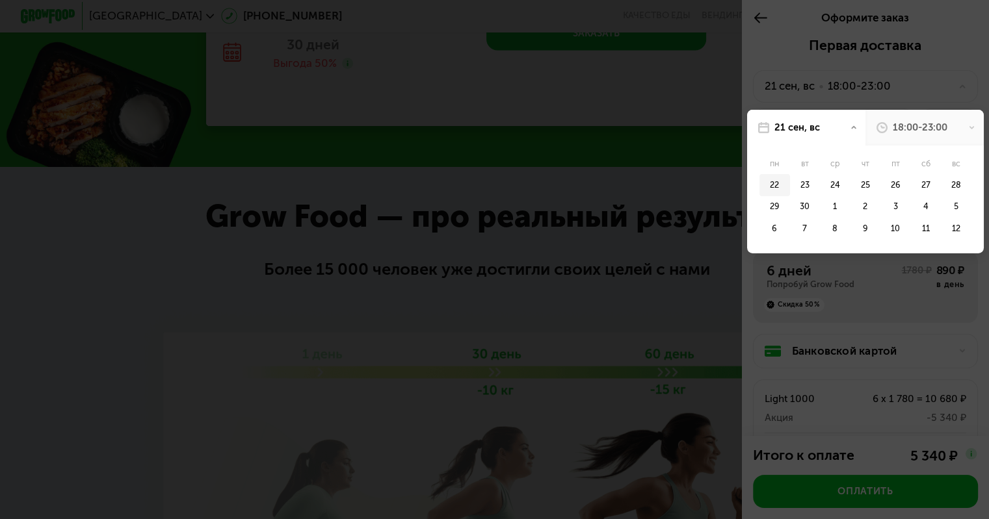
click at [775, 178] on div "22" at bounding box center [774, 185] width 30 height 22
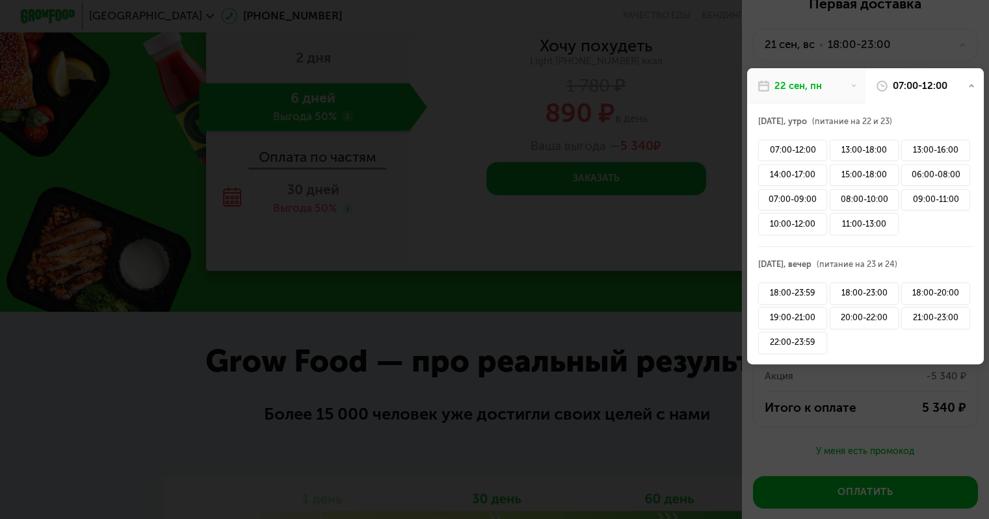
scroll to position [42, 0]
click at [801, 97] on div "22 сен, пн" at bounding box center [806, 88] width 118 height 36
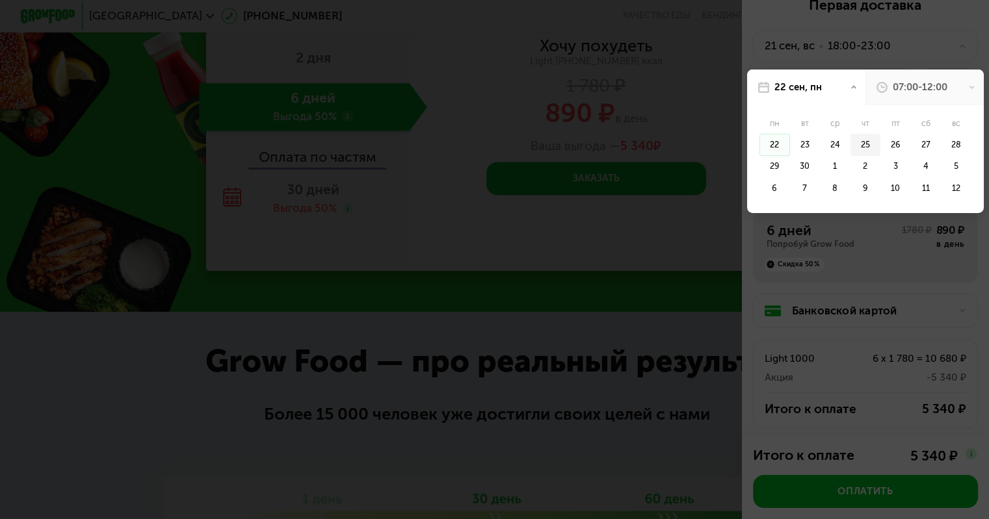
scroll to position [0, 0]
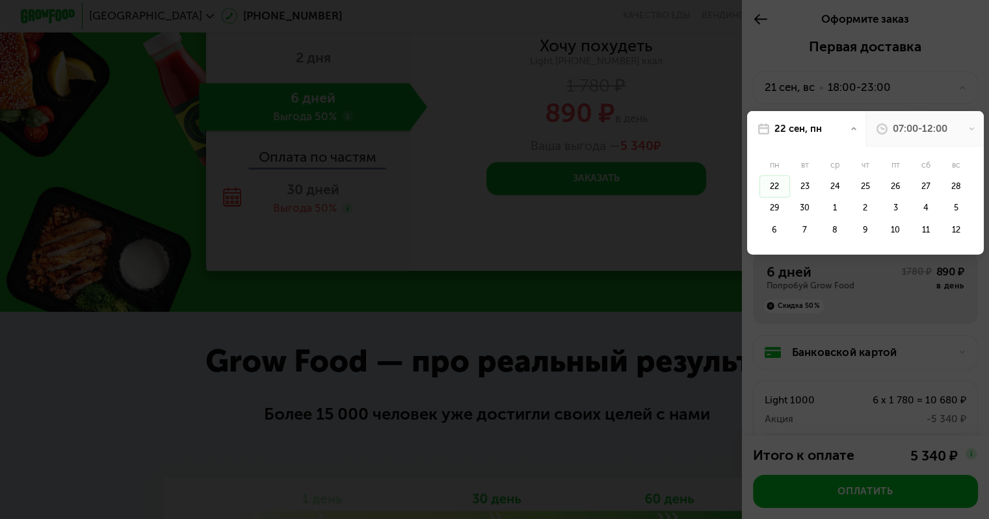
click at [777, 77] on div at bounding box center [494, 259] width 989 height 519
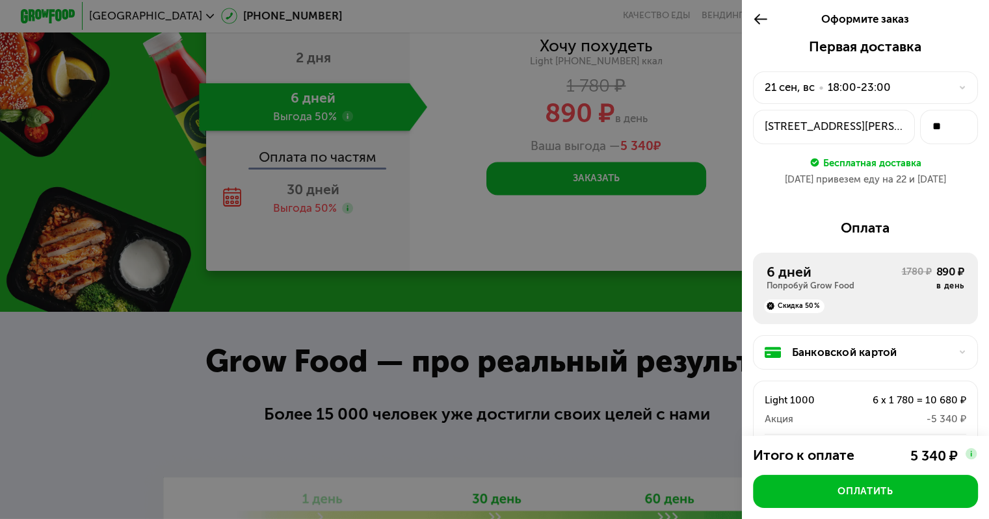
click at [871, 86] on div "18:00-23:00" at bounding box center [858, 87] width 63 height 16
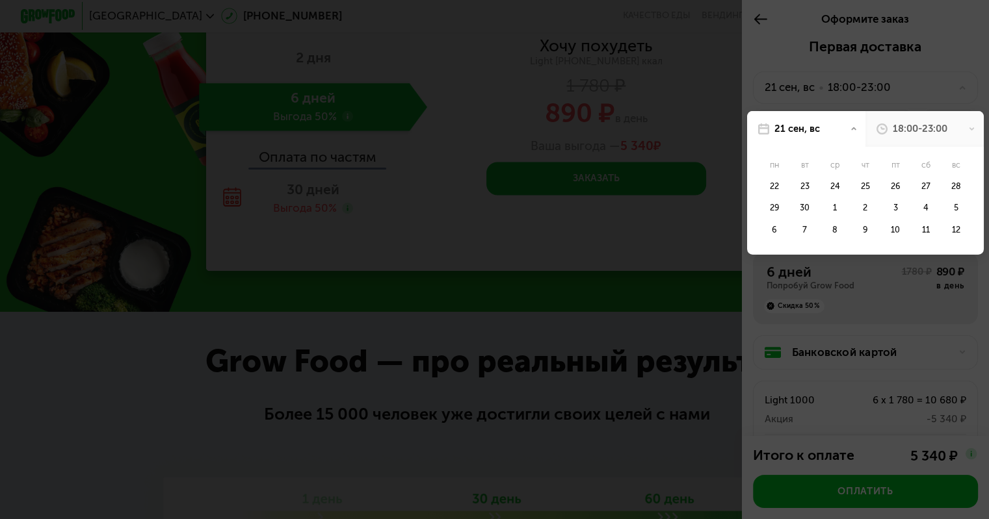
click at [879, 112] on div "18:00-23:00" at bounding box center [924, 129] width 118 height 36
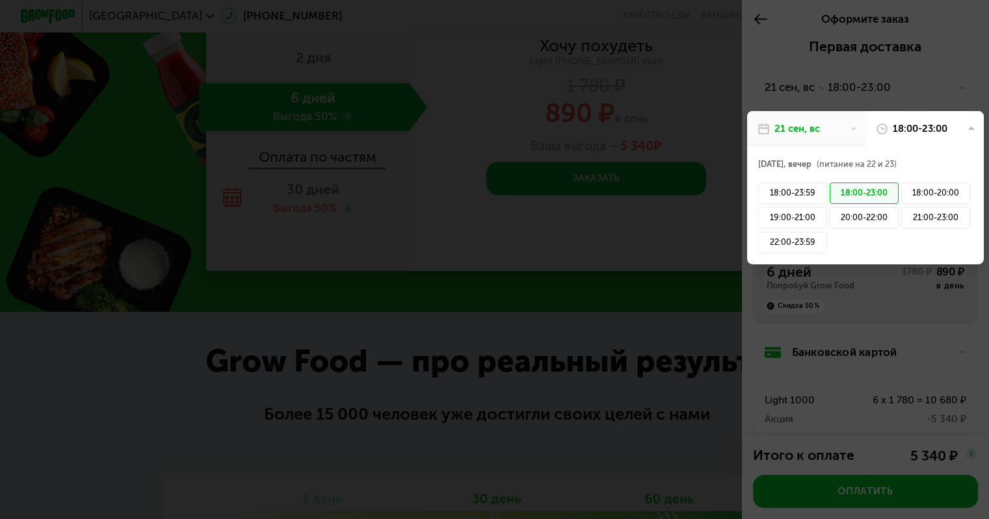
click at [838, 134] on div "21 сен, вс" at bounding box center [806, 129] width 118 height 36
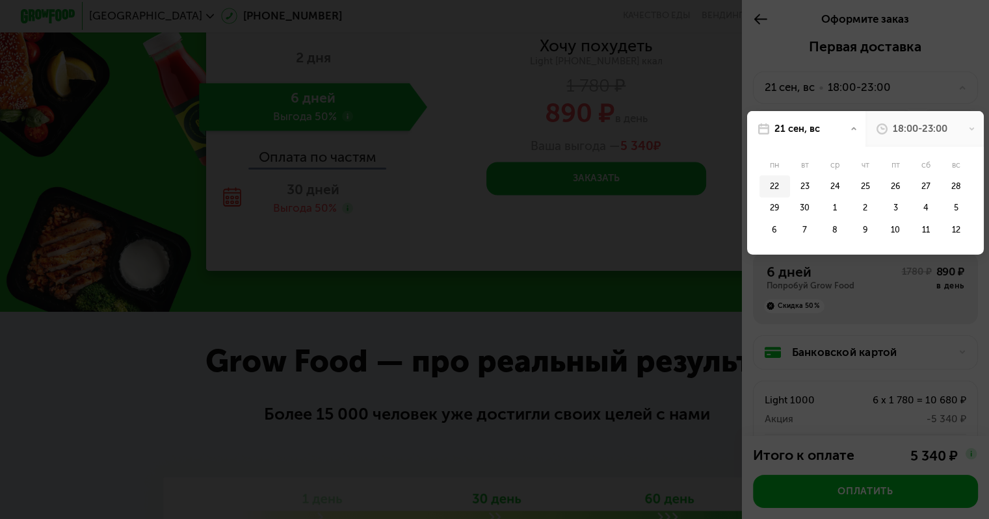
click at [776, 183] on div "22" at bounding box center [774, 186] width 30 height 22
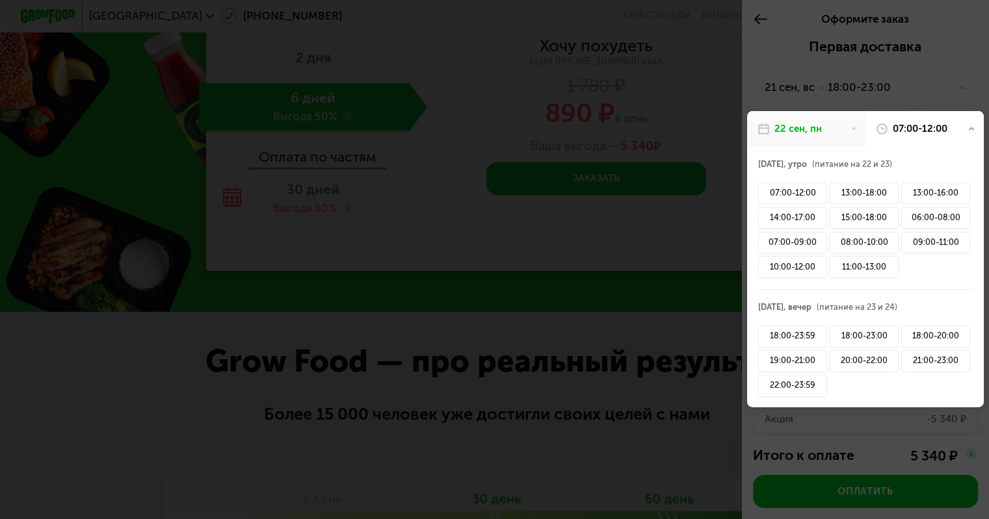
click at [898, 129] on div "07:00-12:00" at bounding box center [919, 129] width 55 height 14
click at [851, 363] on div "20:00-22:00" at bounding box center [863, 361] width 69 height 22
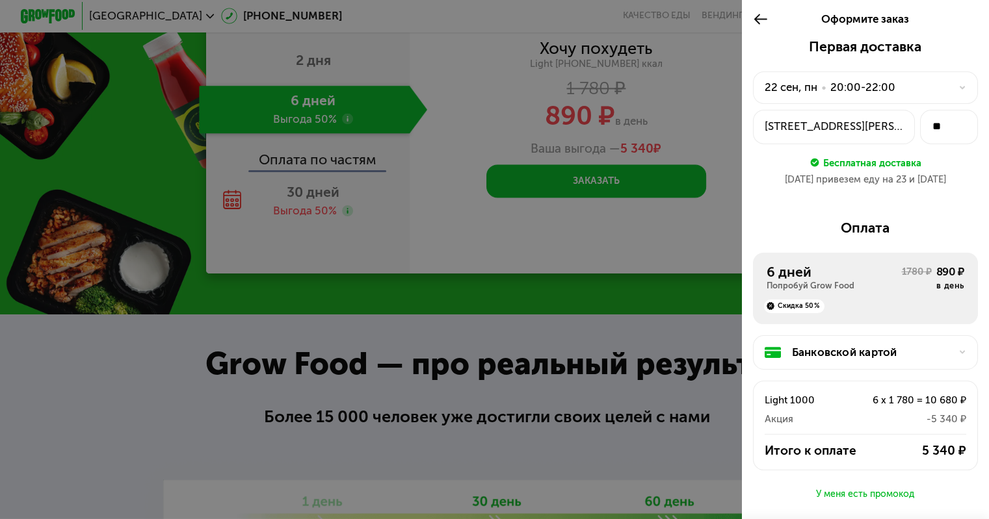
scroll to position [117, 0]
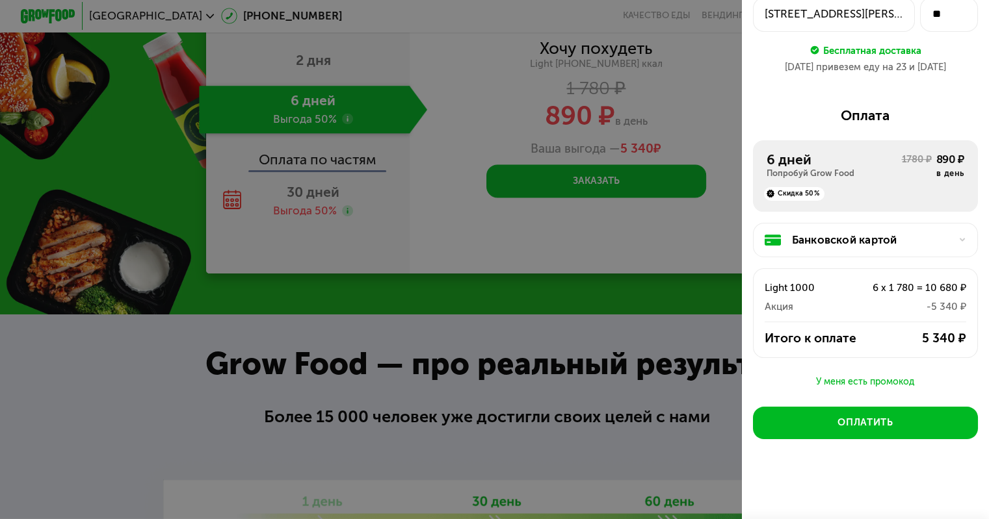
click at [893, 206] on div "6 дней Попробуй Grow Food 1780 ₽ 890 ₽ в день Скидка 50%" at bounding box center [865, 175] width 225 height 71
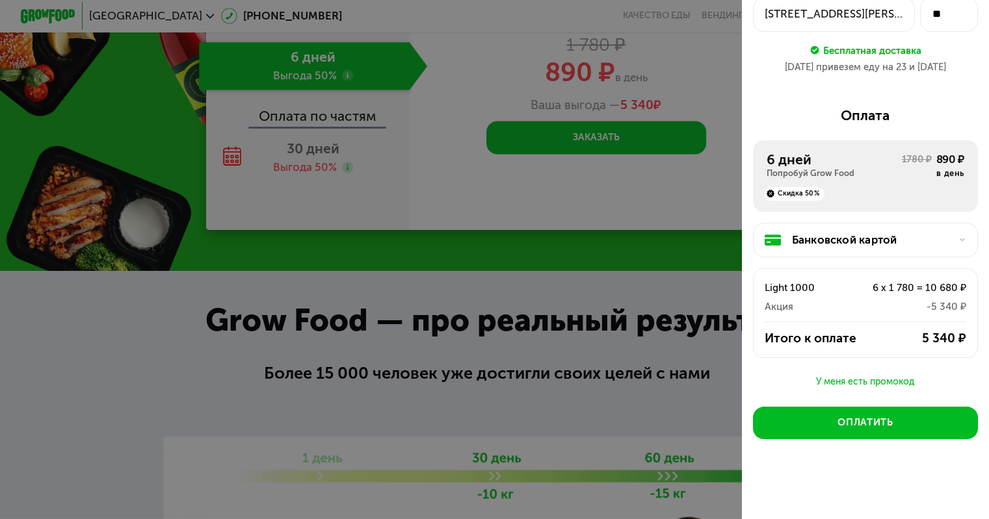
click at [853, 387] on div "У меня есть промокод" at bounding box center [865, 382] width 225 height 16
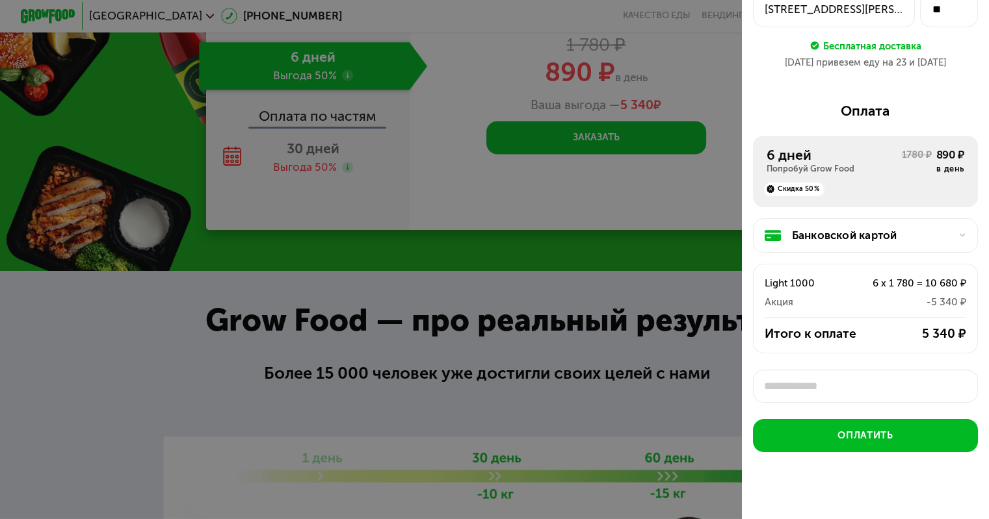
scroll to position [5, 0]
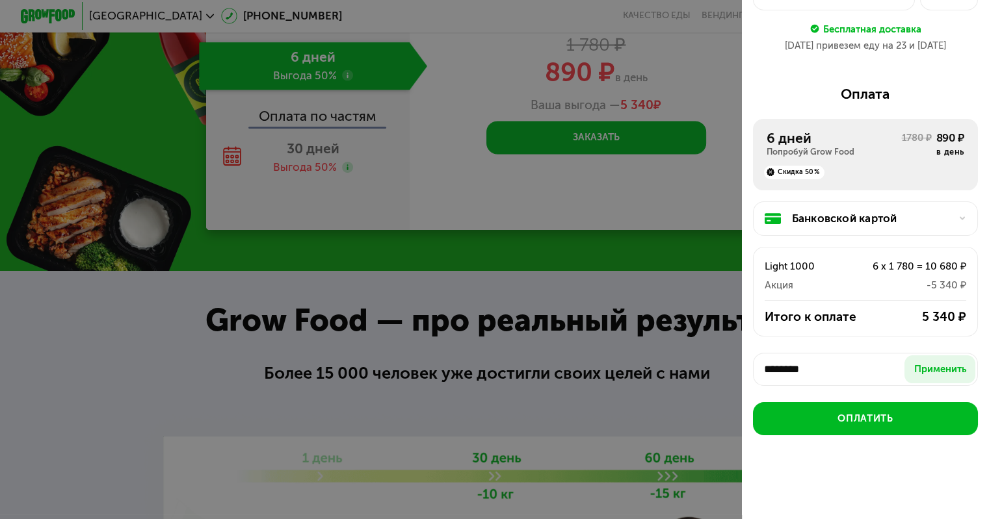
type input "********"
click at [941, 363] on div "Применить" at bounding box center [940, 370] width 52 height 14
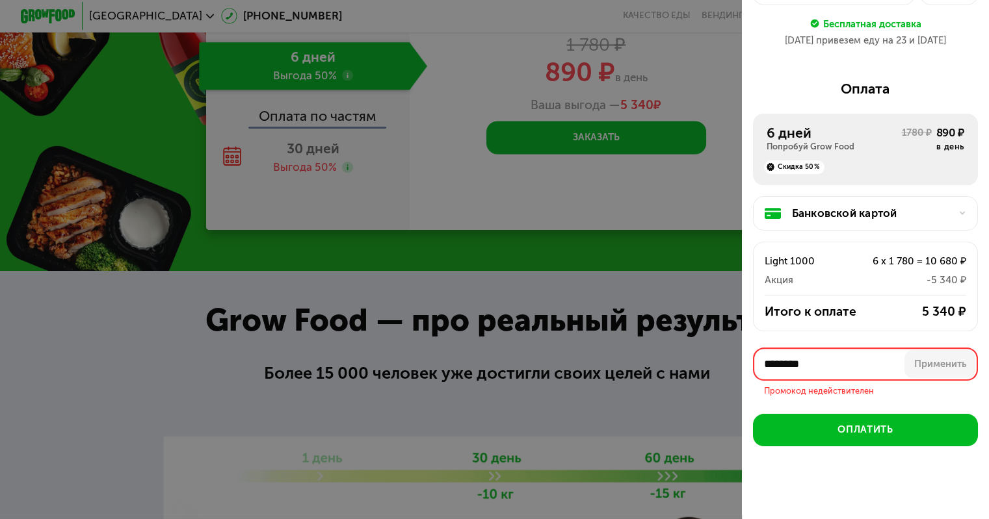
drag, startPoint x: 820, startPoint y: 370, endPoint x: 660, endPoint y: 366, distance: 160.6
click at [660, 366] on div "Оформите заказ Первая доставка [DATE] • 20:00-22:00 [STREET_ADDRESS] ** Бесплат…" at bounding box center [494, 259] width 989 height 519
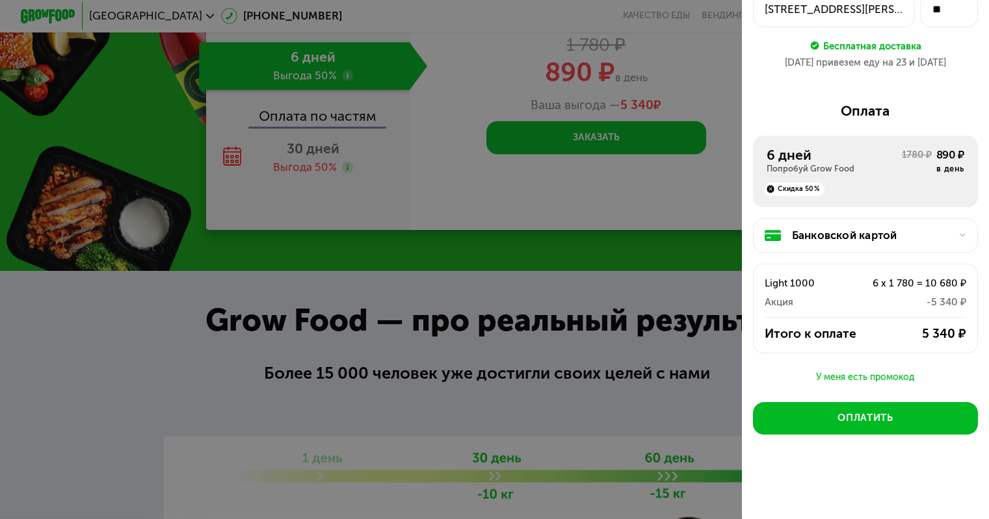
scroll to position [117, 0]
click at [841, 380] on div "У меня есть промокод" at bounding box center [865, 378] width 225 height 16
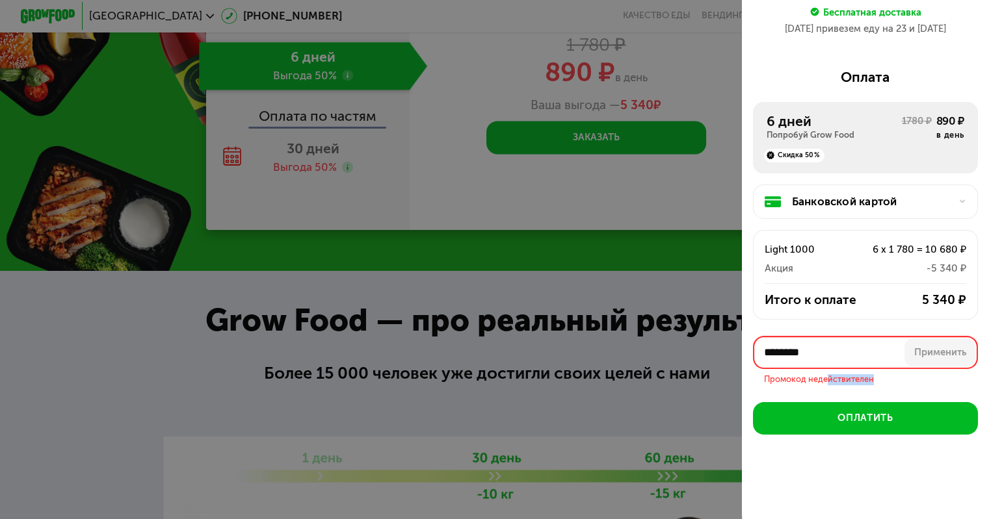
drag, startPoint x: 821, startPoint y: 390, endPoint x: 821, endPoint y: 373, distance: 16.9
click at [821, 373] on div "Первая доставка [DATE] • 20:00-22:00 [STREET_ADDRESS] ** Бесплатная доставка [D…" at bounding box center [865, 201] width 247 height 627
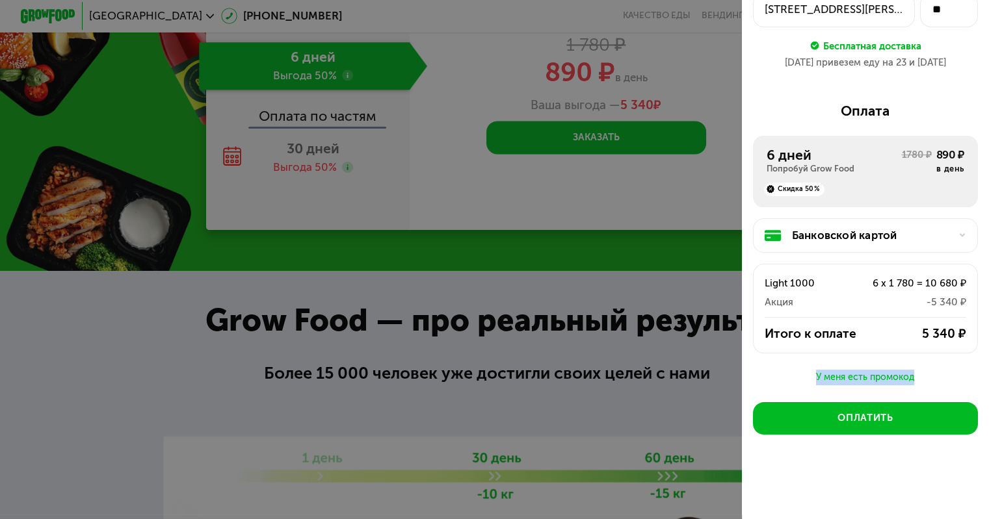
click at [829, 370] on div "У меня есть промокод" at bounding box center [865, 378] width 225 height 16
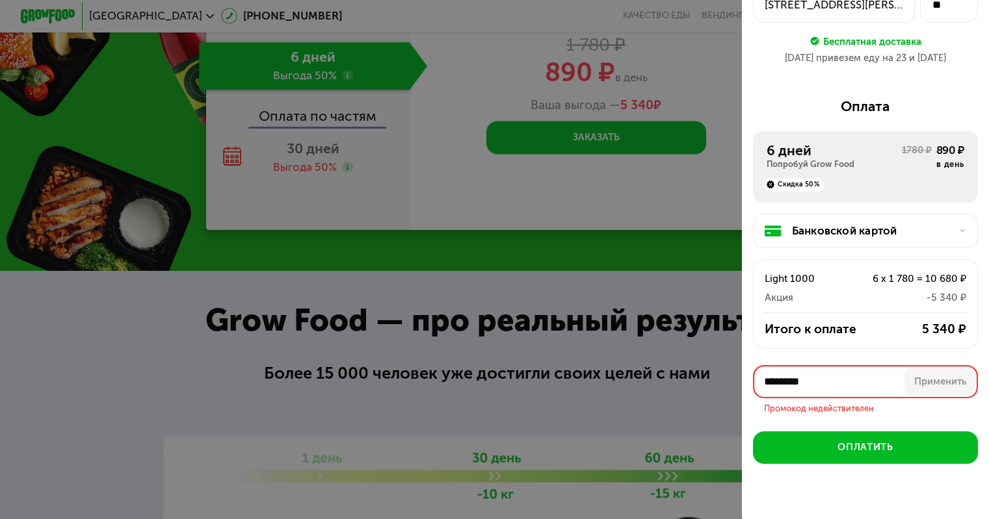
scroll to position [151, 0]
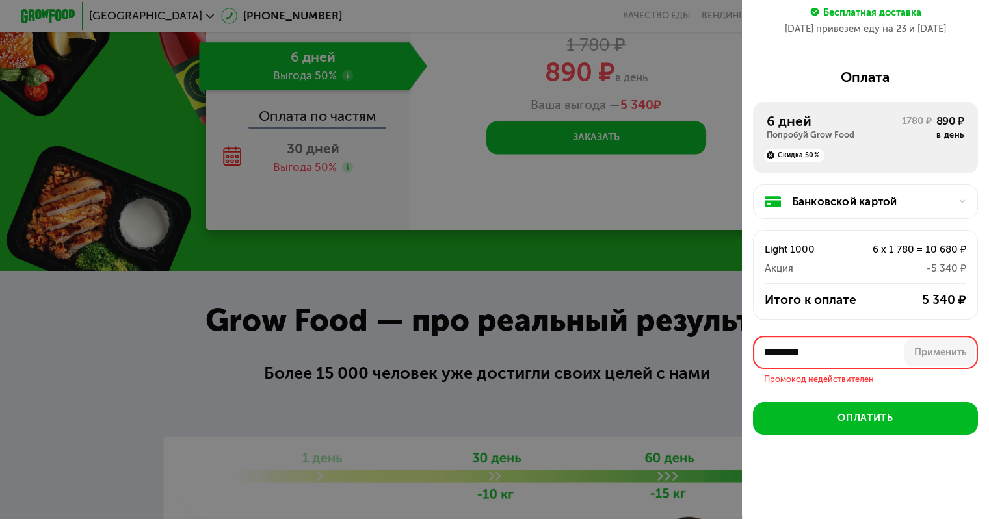
drag, startPoint x: 815, startPoint y: 357, endPoint x: 710, endPoint y: 337, distance: 106.7
click at [710, 337] on div "Оформите заказ Первая доставка [DATE] • 20:00-22:00 [STREET_ADDRESS] ** Бесплат…" at bounding box center [494, 259] width 989 height 519
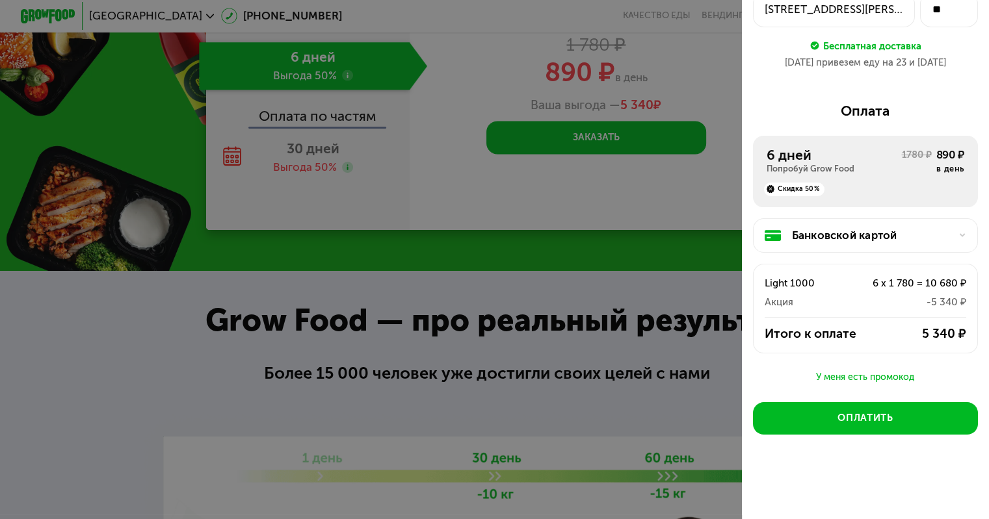
click at [874, 381] on div "У меня есть промокод" at bounding box center [865, 378] width 225 height 16
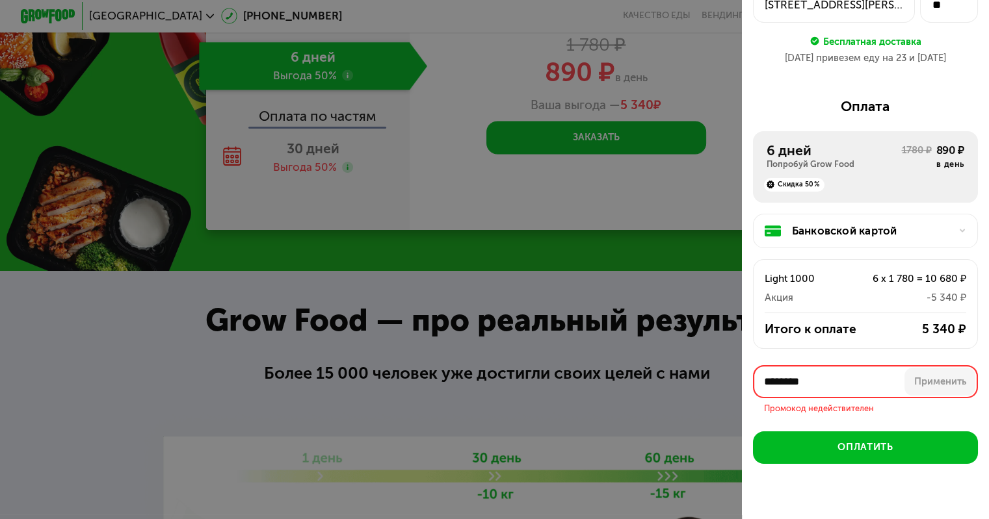
scroll to position [151, 0]
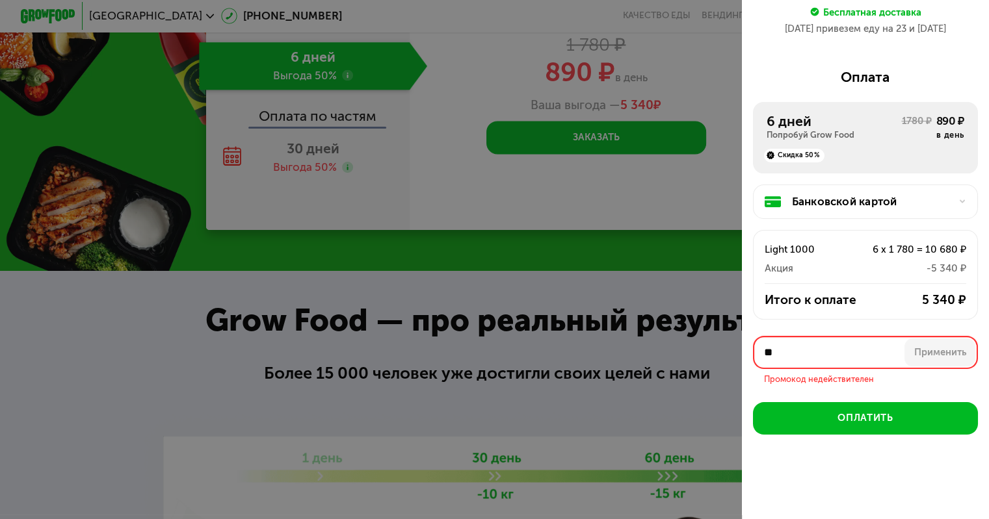
type input "*"
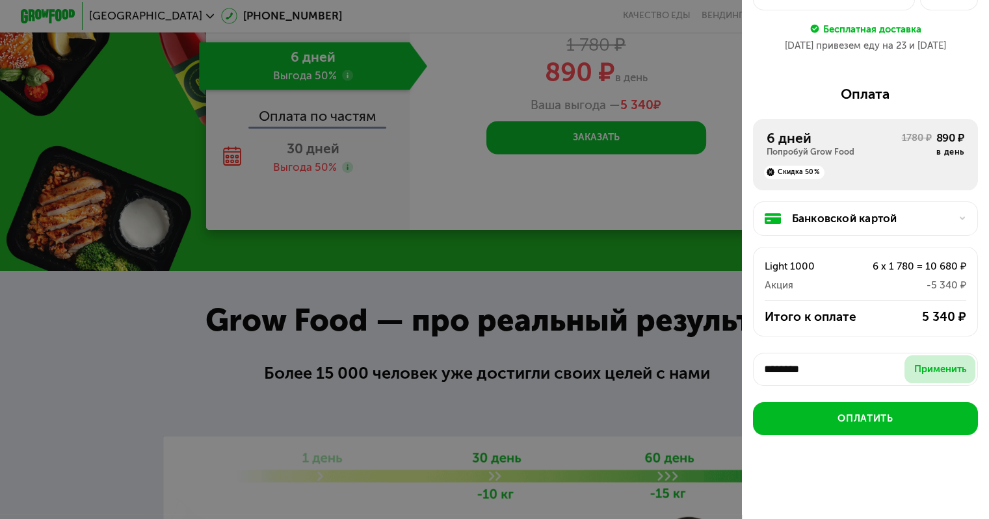
type input "********"
click at [923, 371] on div "Применить" at bounding box center [940, 370] width 52 height 14
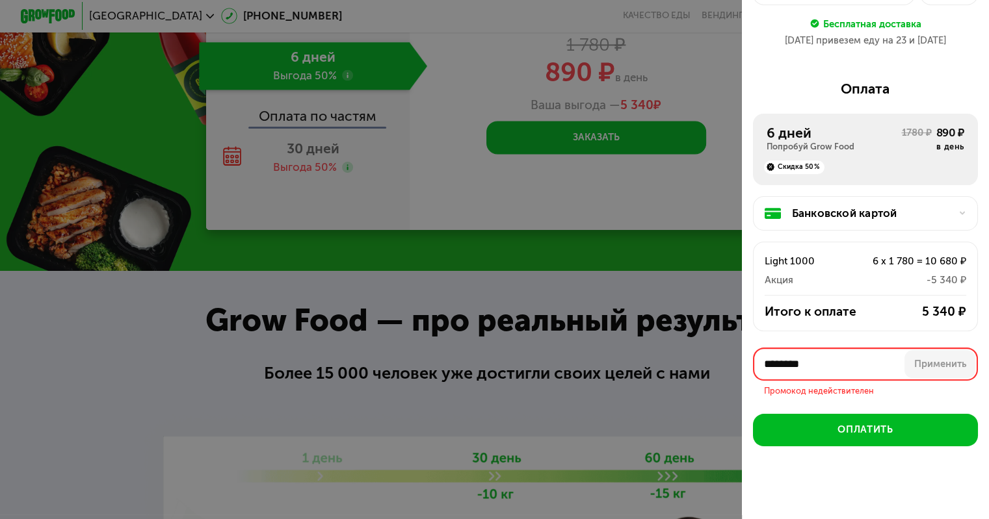
drag, startPoint x: 816, startPoint y: 367, endPoint x: 710, endPoint y: 369, distance: 106.0
click at [710, 369] on div "Оформите заказ Первая доставка [DATE] • 20:00-22:00 [STREET_ADDRESS] ** Бесплат…" at bounding box center [494, 259] width 989 height 519
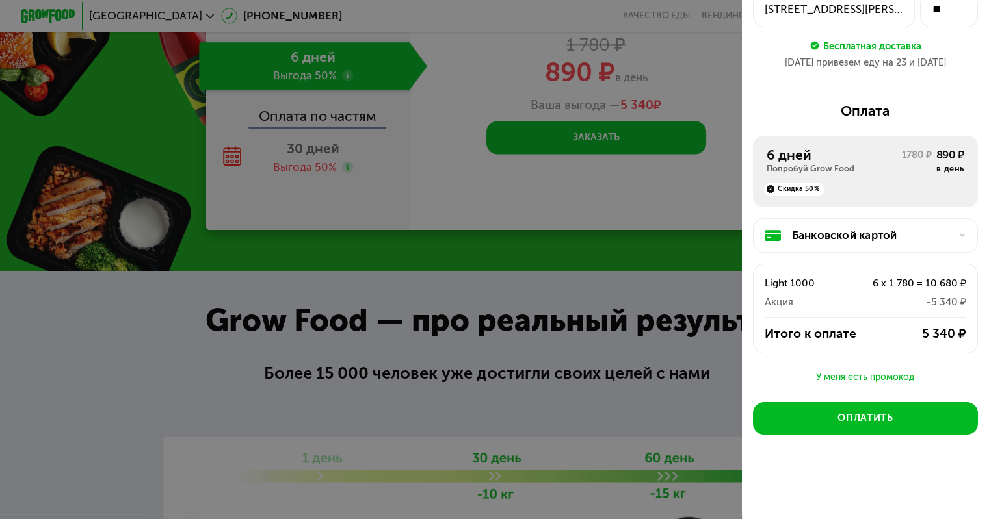
scroll to position [117, 0]
click at [870, 371] on div "У меня есть промокод" at bounding box center [865, 378] width 225 height 16
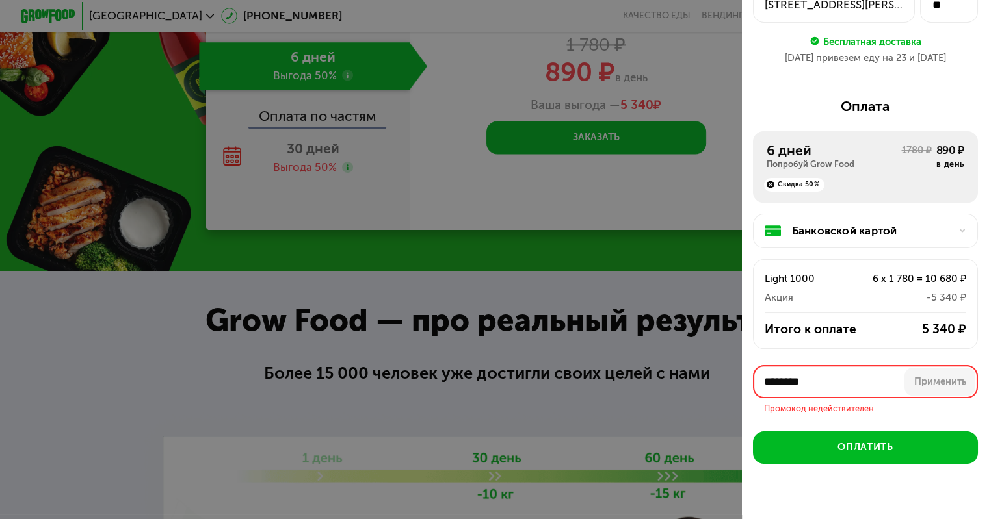
scroll to position [151, 0]
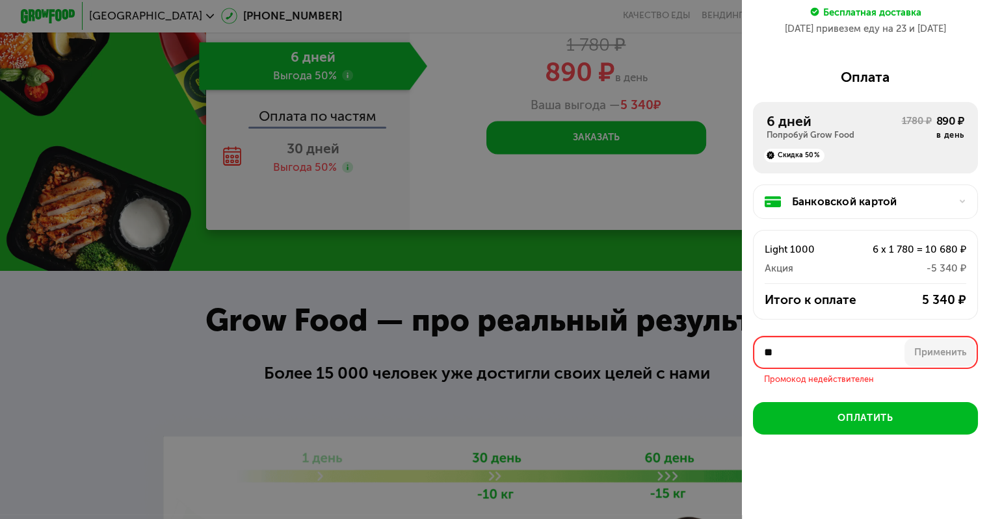
type input "*"
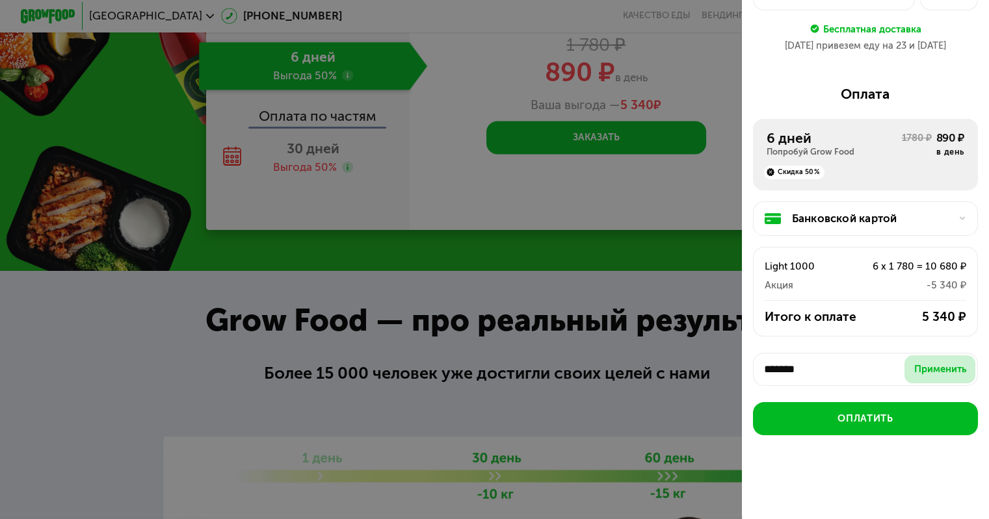
type input "*******"
click at [929, 363] on div "Применить" at bounding box center [940, 370] width 52 height 14
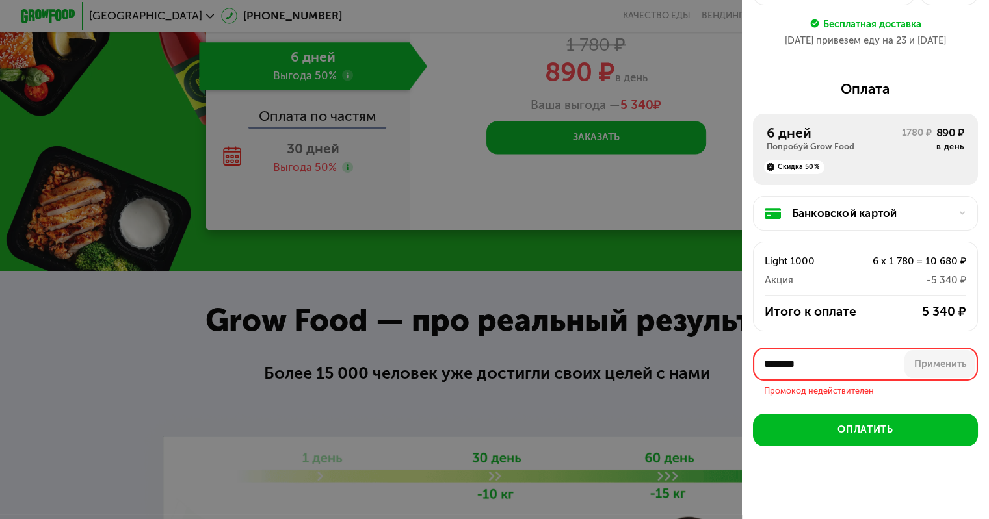
click at [888, 220] on div "Банковской картой" at bounding box center [871, 213] width 158 height 16
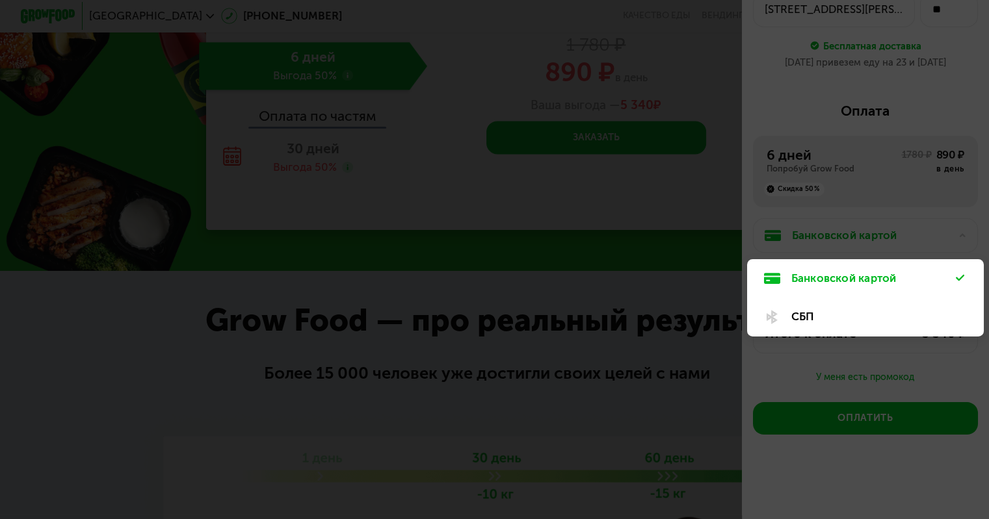
scroll to position [117, 0]
click at [925, 215] on div at bounding box center [494, 259] width 989 height 519
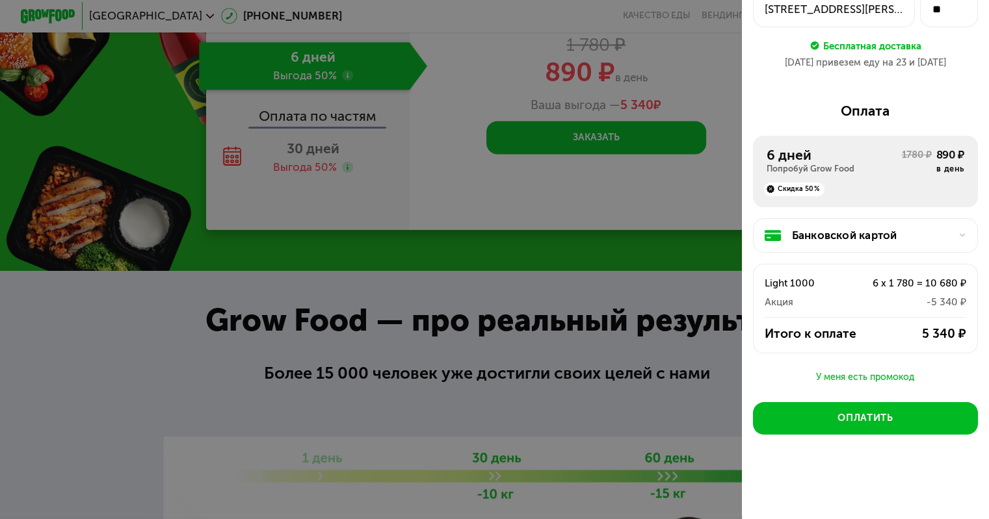
click at [860, 379] on div "У меня есть промокод" at bounding box center [865, 378] width 225 height 16
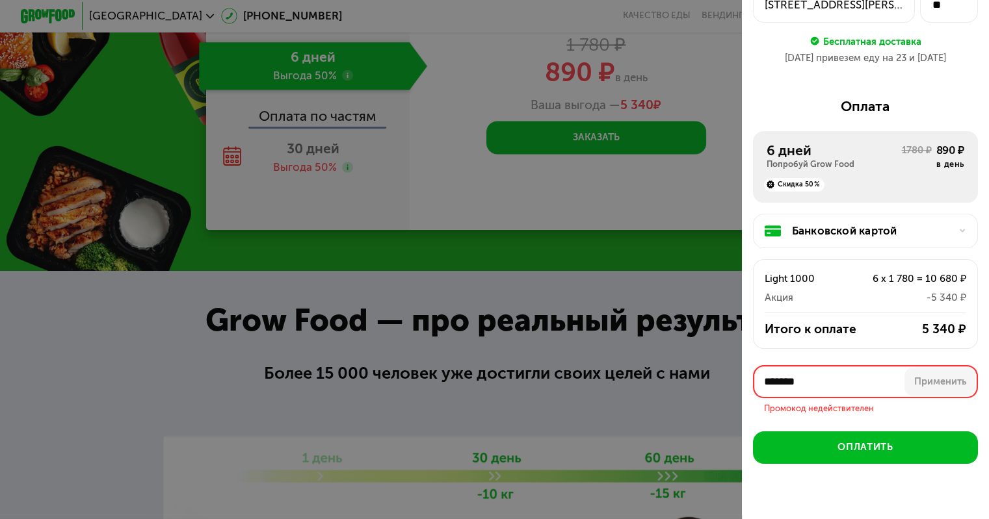
scroll to position [151, 0]
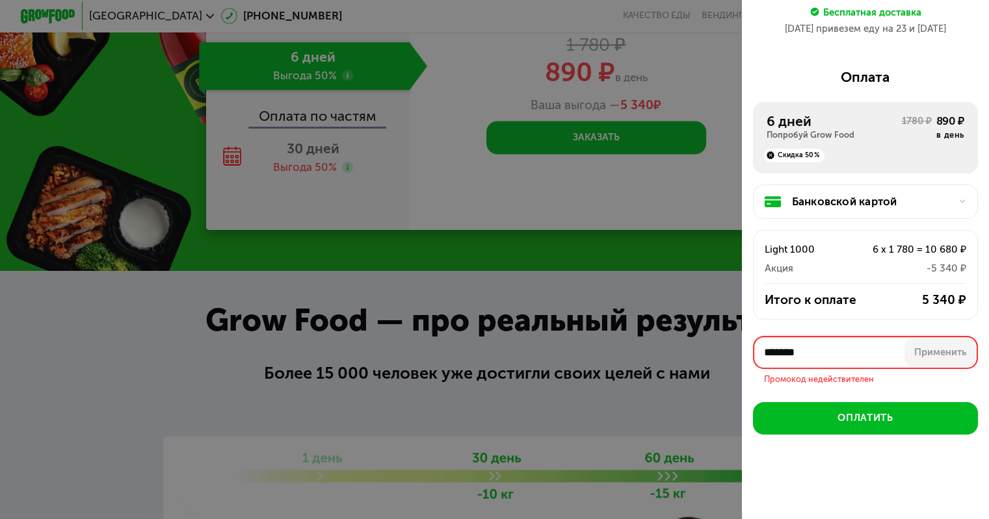
drag, startPoint x: 825, startPoint y: 353, endPoint x: 729, endPoint y: 350, distance: 96.9
click at [729, 350] on div "Оформите заказ Первая доставка [DATE] • 20:00-22:00 [STREET_ADDRESS] ** Бесплат…" at bounding box center [494, 259] width 989 height 519
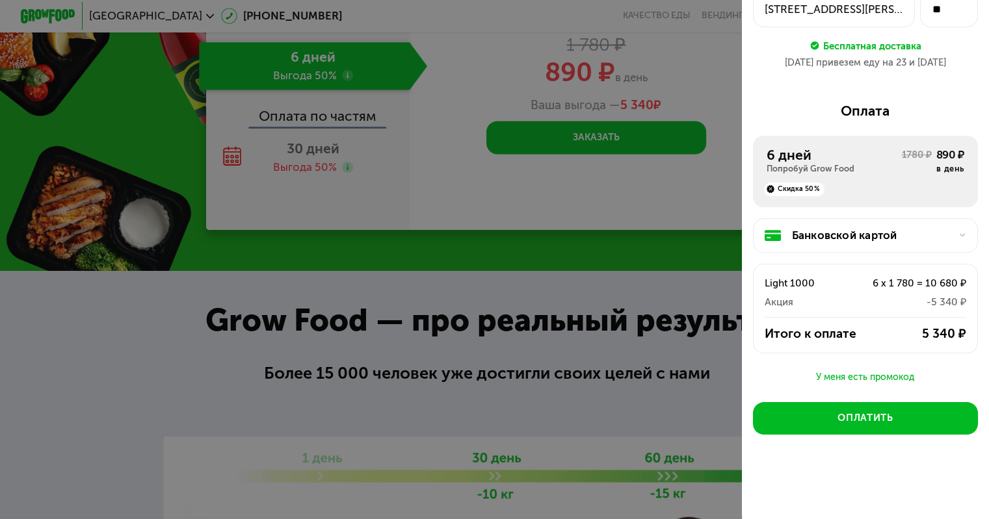
scroll to position [117, 0]
click at [864, 370] on div "У меня есть промокод" at bounding box center [865, 378] width 225 height 16
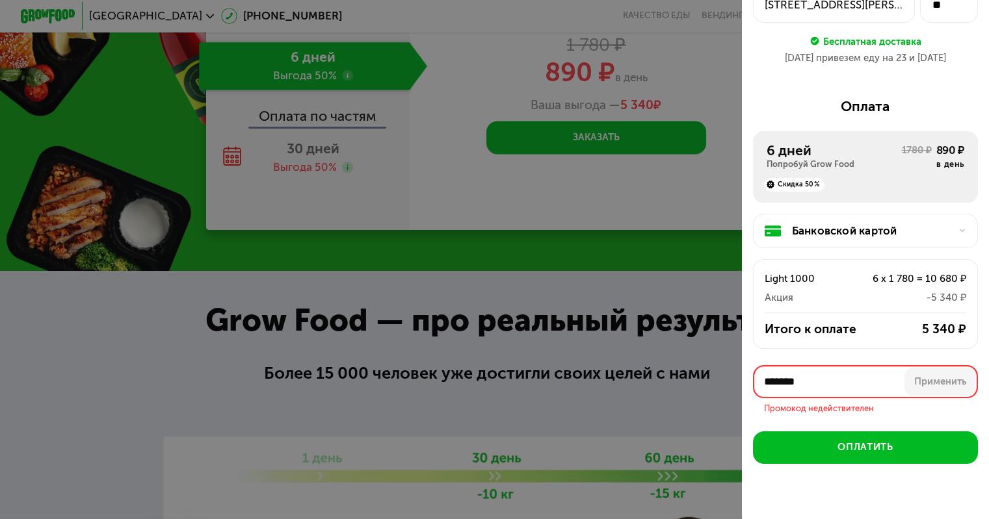
scroll to position [151, 0]
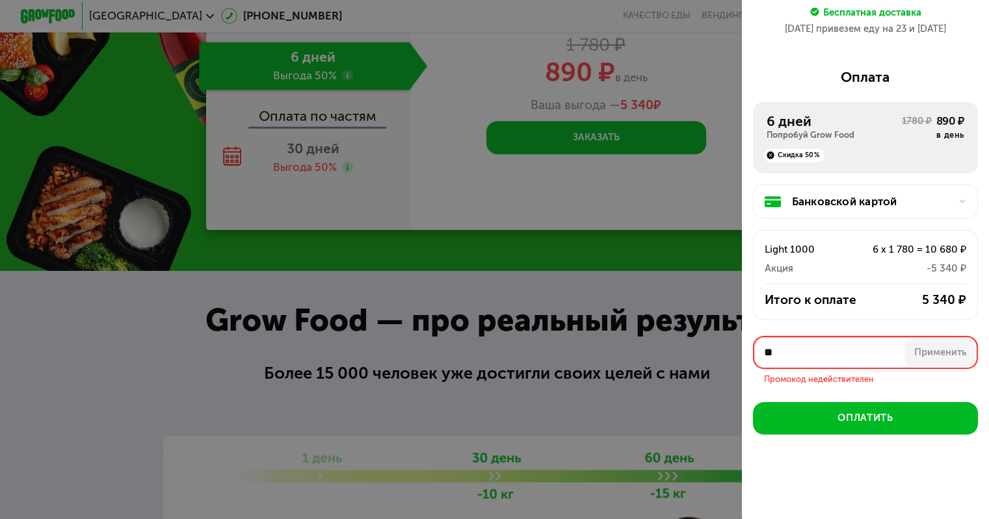
type input "*"
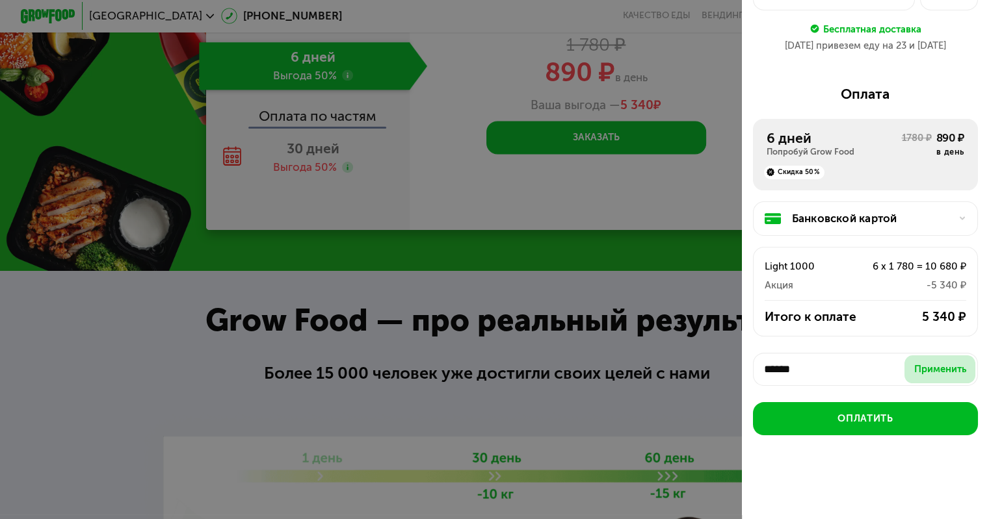
type input "******"
click at [953, 370] on div "Применить" at bounding box center [940, 370] width 52 height 14
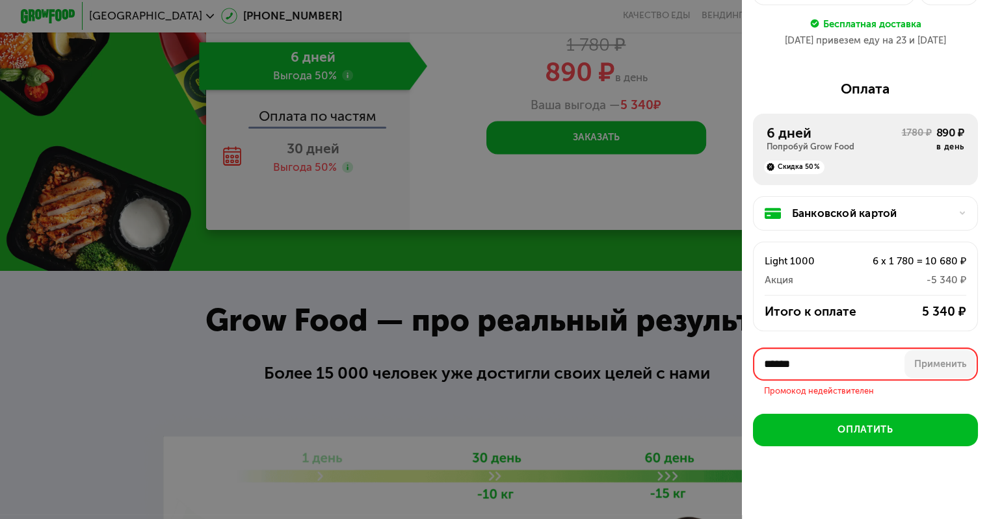
click at [903, 347] on div "Банковской картой Light 1000 6 x 1 780 = 10 680 ₽ Акция -5 340 ₽ Итого к оплате…" at bounding box center [865, 266] width 225 height 162
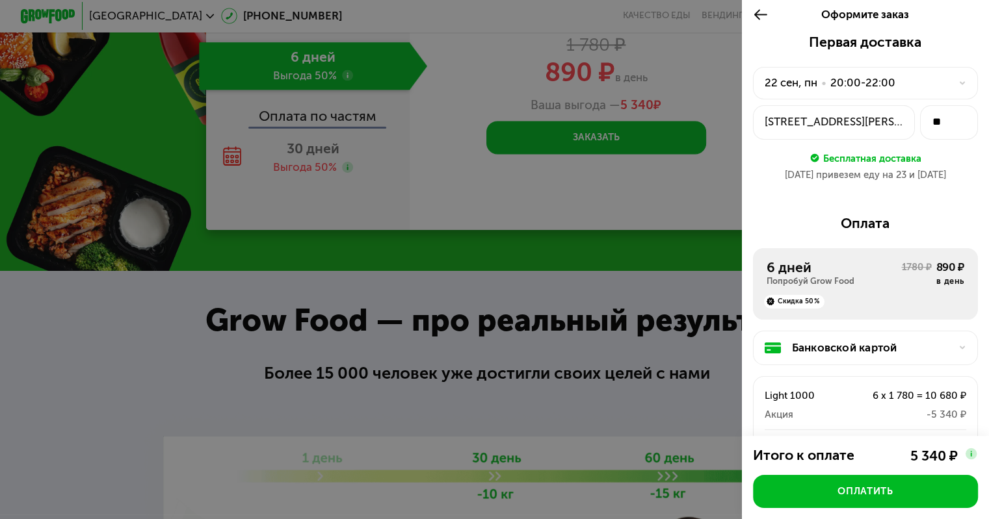
scroll to position [117, 0]
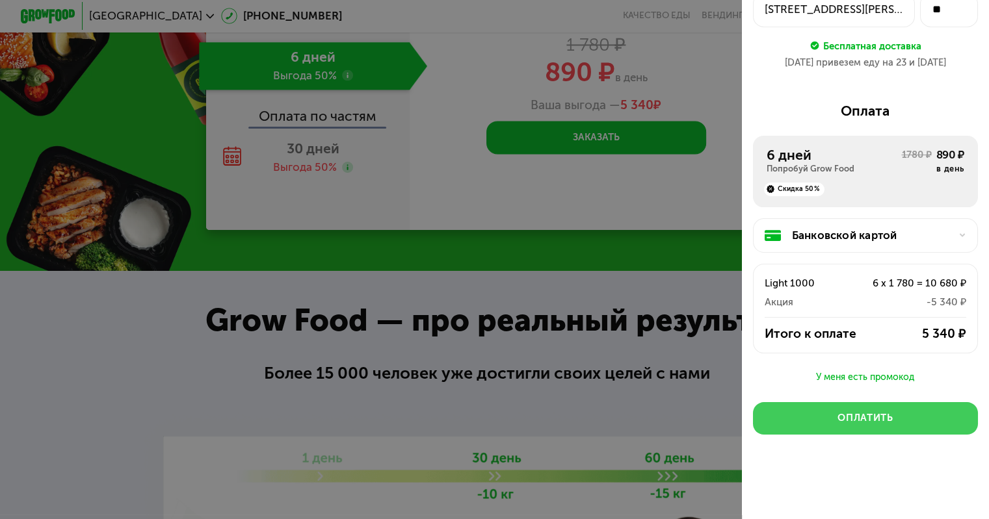
click at [872, 421] on div "Оплатить" at bounding box center [864, 418] width 55 height 14
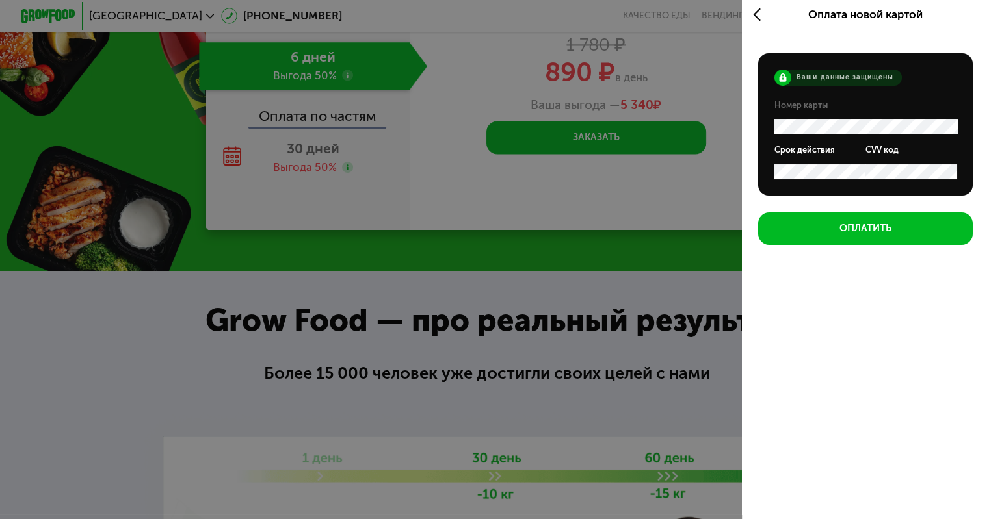
scroll to position [5, 0]
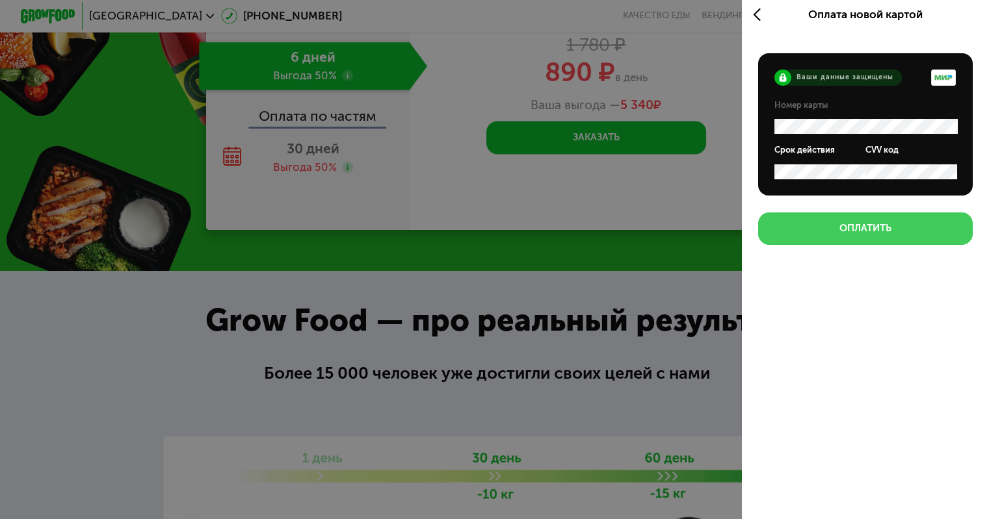
click at [899, 240] on button "Оплатить" at bounding box center [865, 229] width 214 height 33
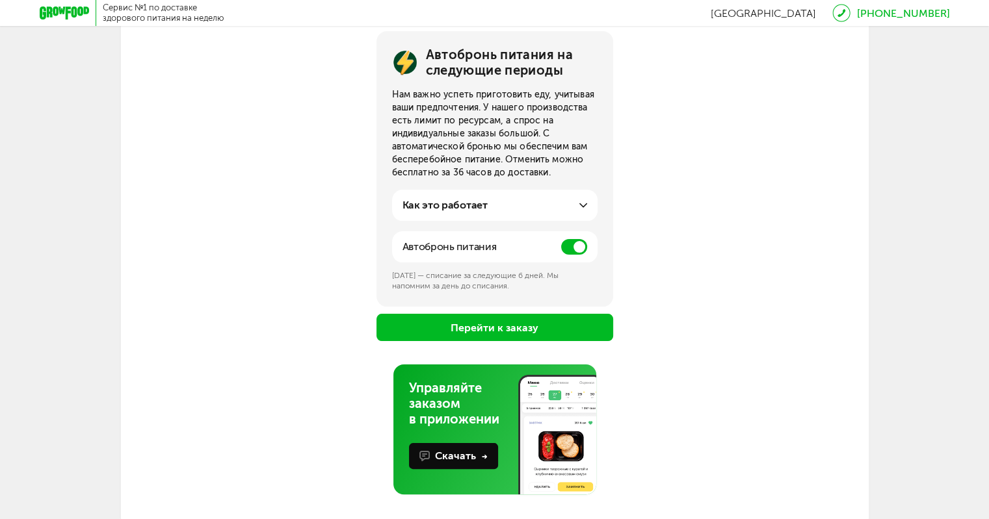
scroll to position [155, 0]
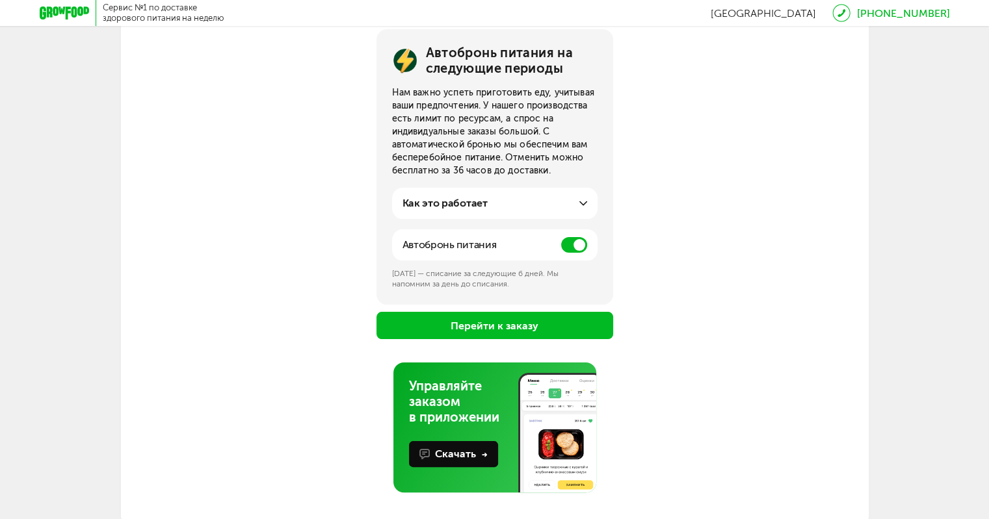
click at [584, 206] on icon at bounding box center [583, 204] width 8 height 8
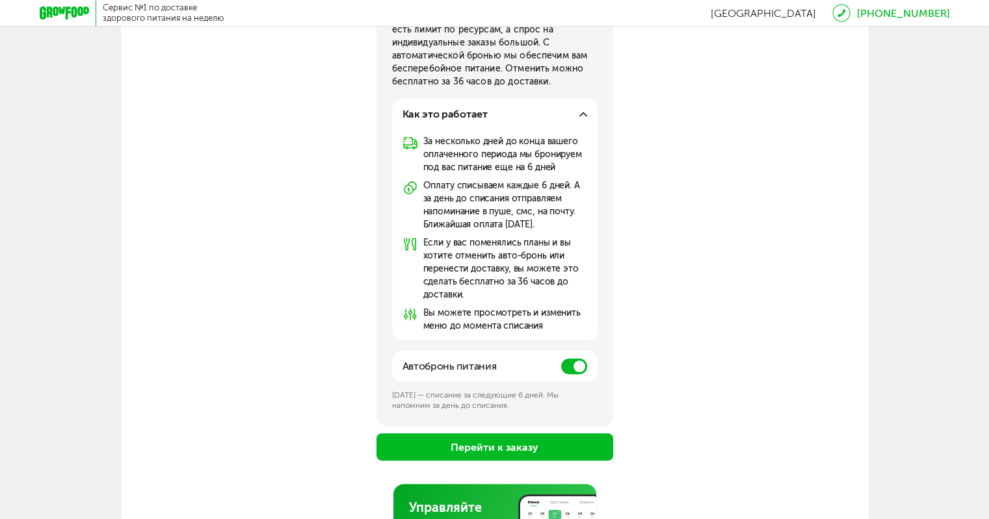
scroll to position [246, 0]
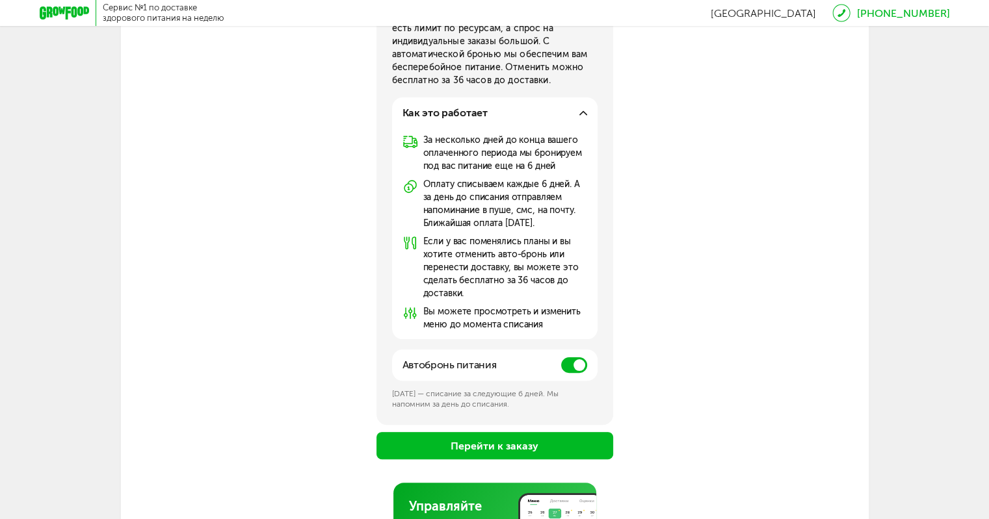
click at [564, 364] on span at bounding box center [574, 365] width 26 height 16
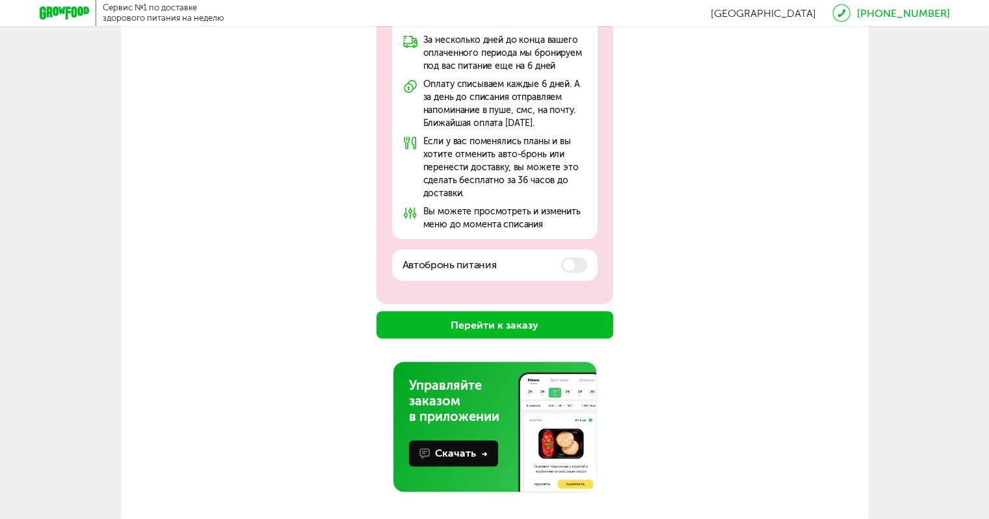
scroll to position [363, 0]
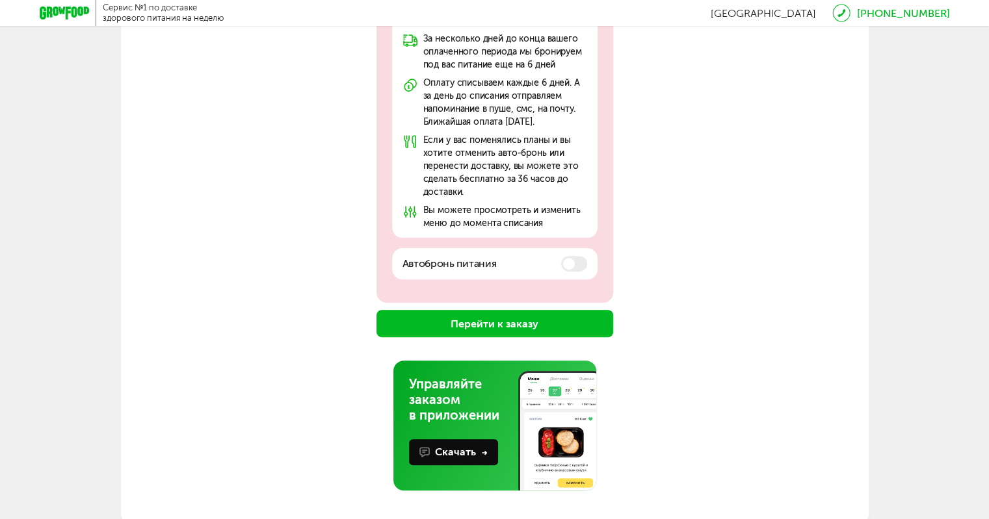
click at [541, 326] on button "Перейти к заказу" at bounding box center [494, 323] width 237 height 27
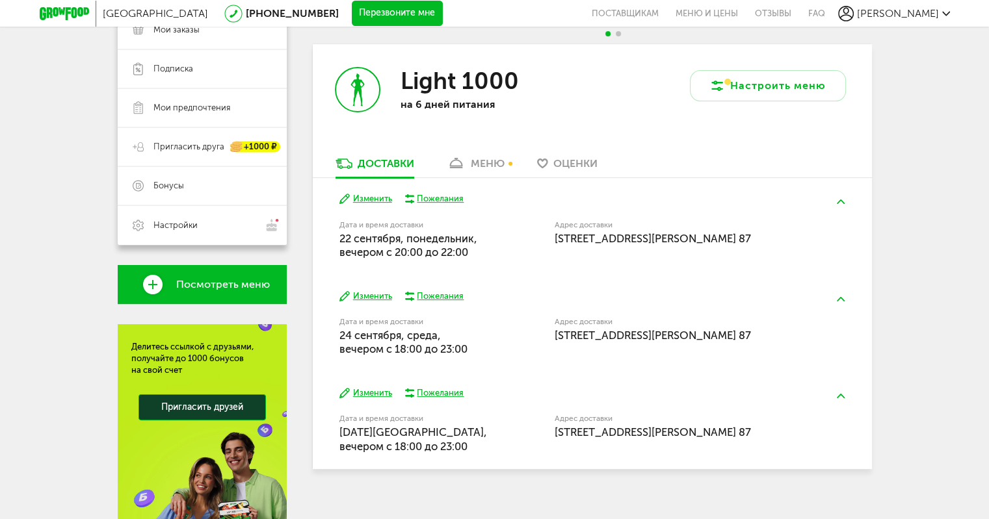
scroll to position [210, 0]
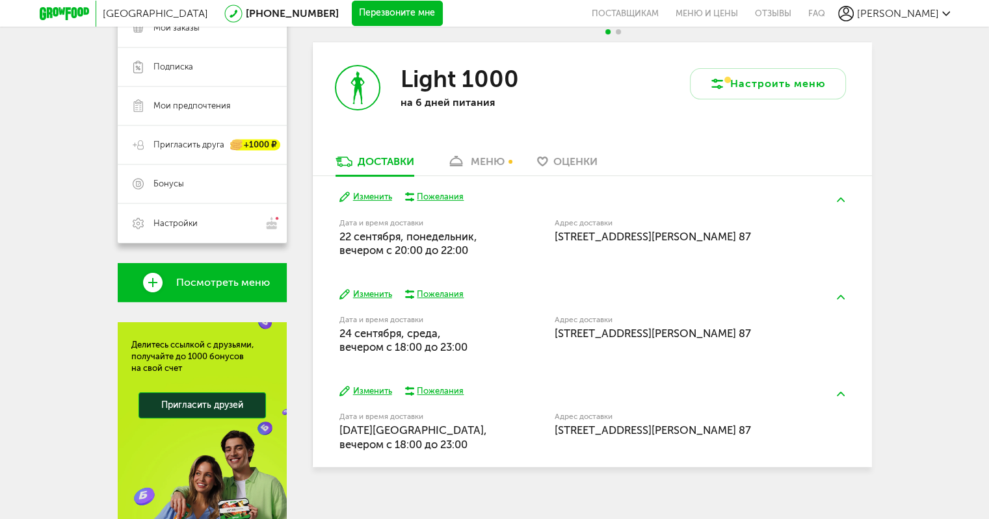
click at [491, 166] on div "меню" at bounding box center [488, 161] width 34 height 12
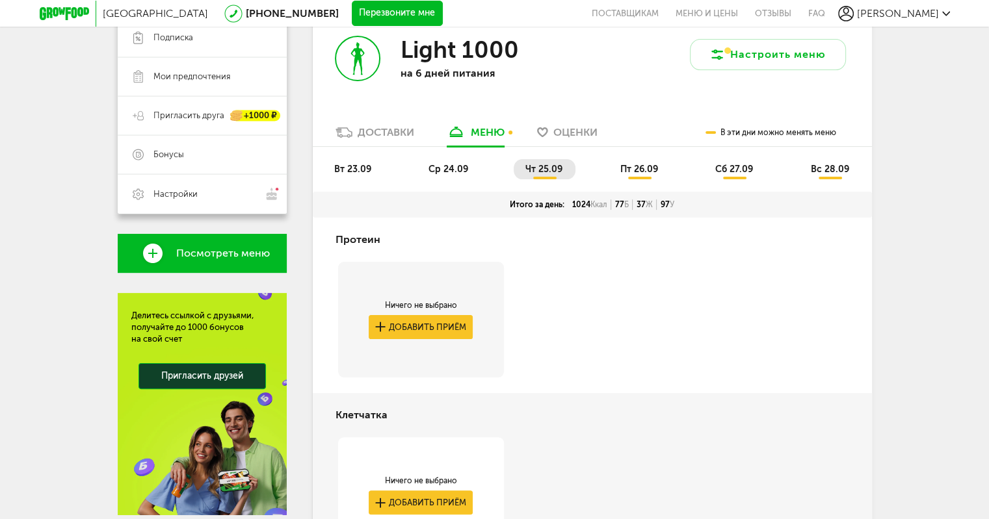
scroll to position [240, 0]
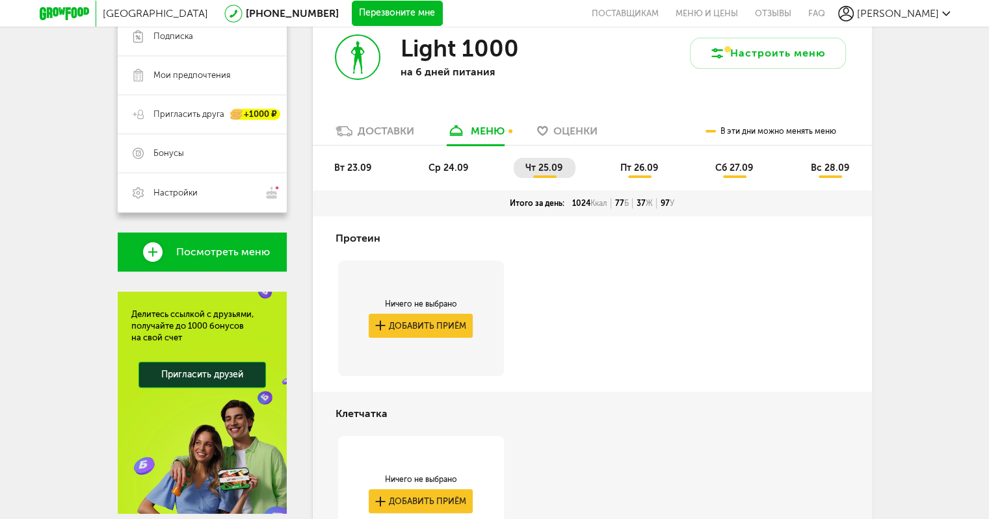
click at [364, 174] on li "вт 23.09" at bounding box center [353, 168] width 62 height 20
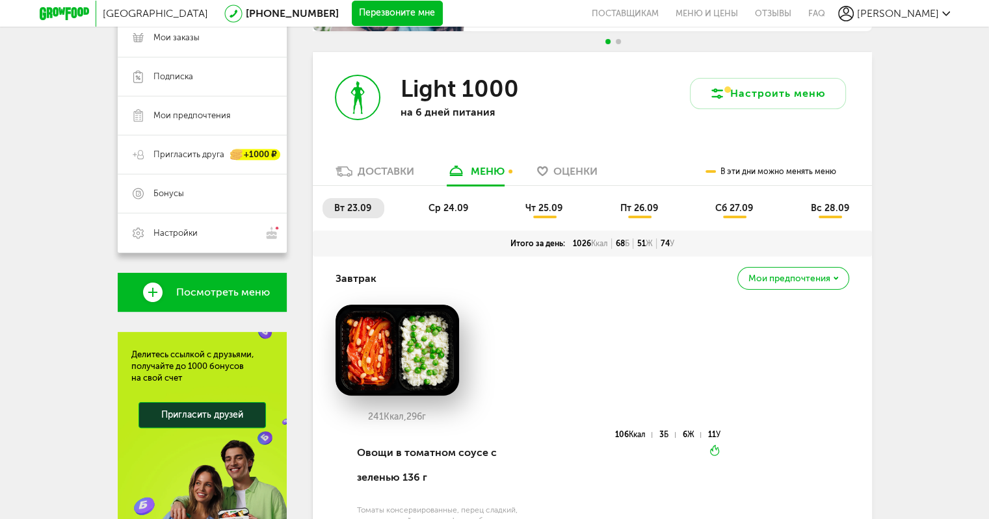
scroll to position [193, 0]
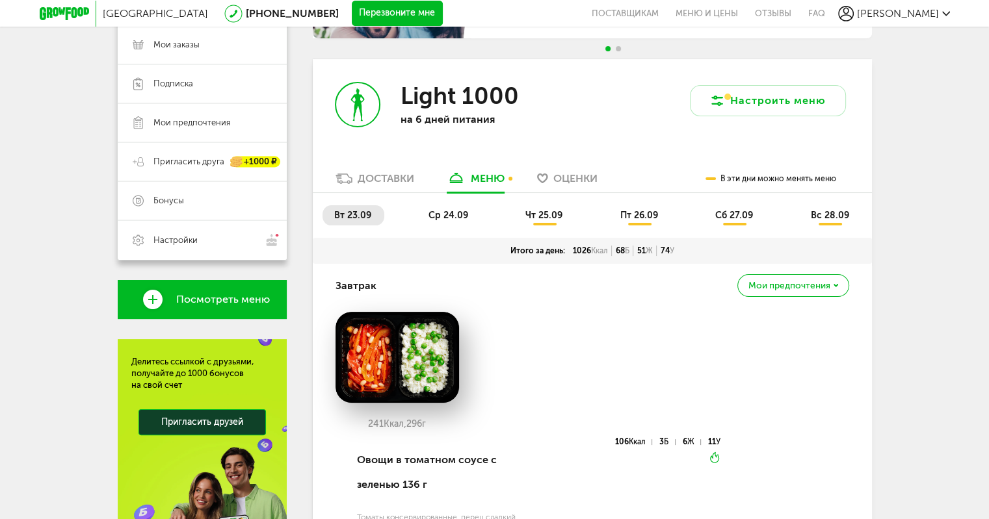
click at [460, 210] on span "ср 24.09" at bounding box center [448, 215] width 40 height 11
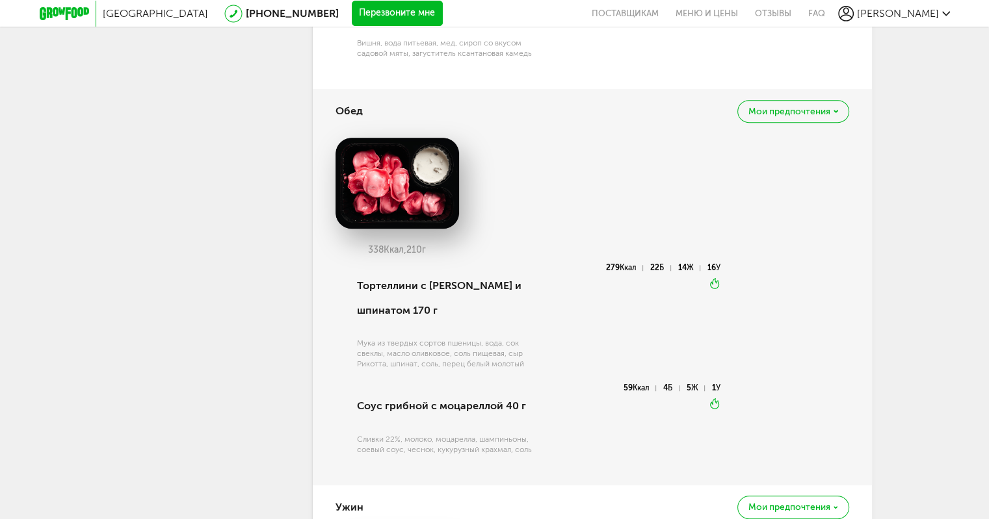
scroll to position [801, 0]
click at [824, 110] on span "Мои предпочтения" at bounding box center [789, 111] width 82 height 9
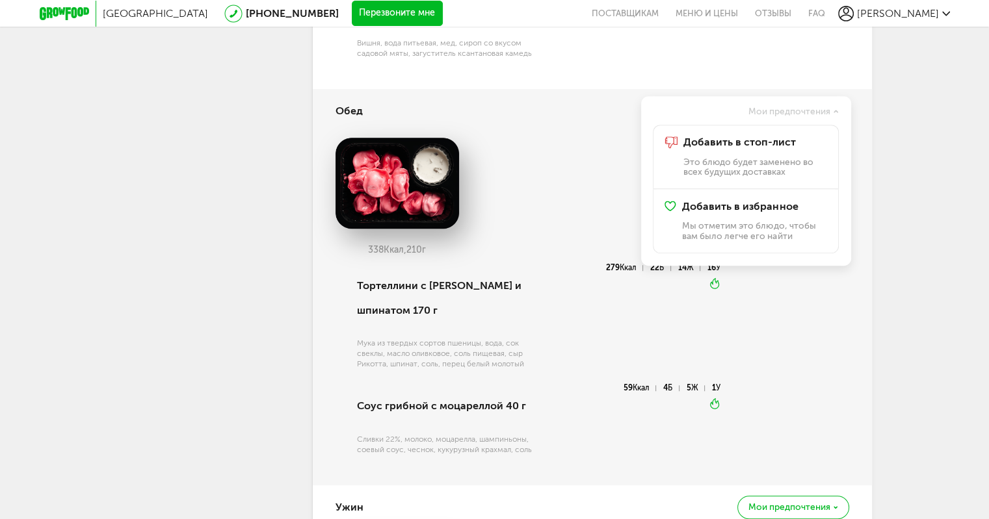
click at [768, 350] on div "338 Ккал, 210 г Тортеллини с рикоттой и шпинатом 170 г Мука из твердых сортов п…" at bounding box center [591, 304] width 513 height 332
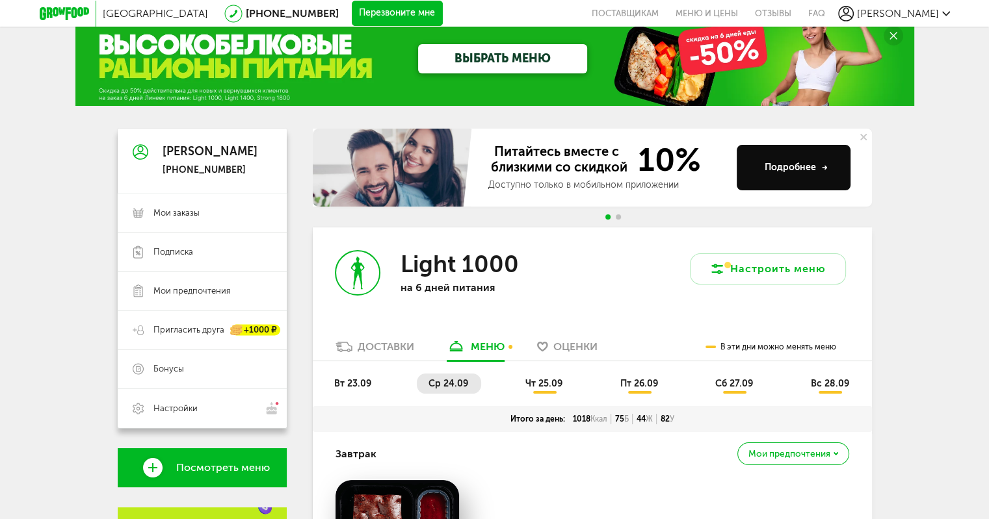
scroll to position [0, 0]
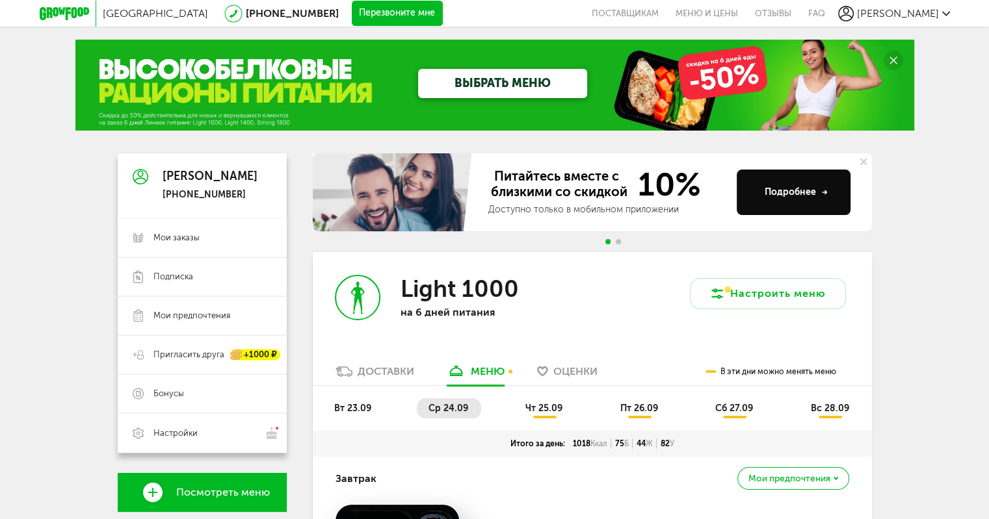
click at [544, 415] on li "чт 25.09" at bounding box center [544, 408] width 62 height 20
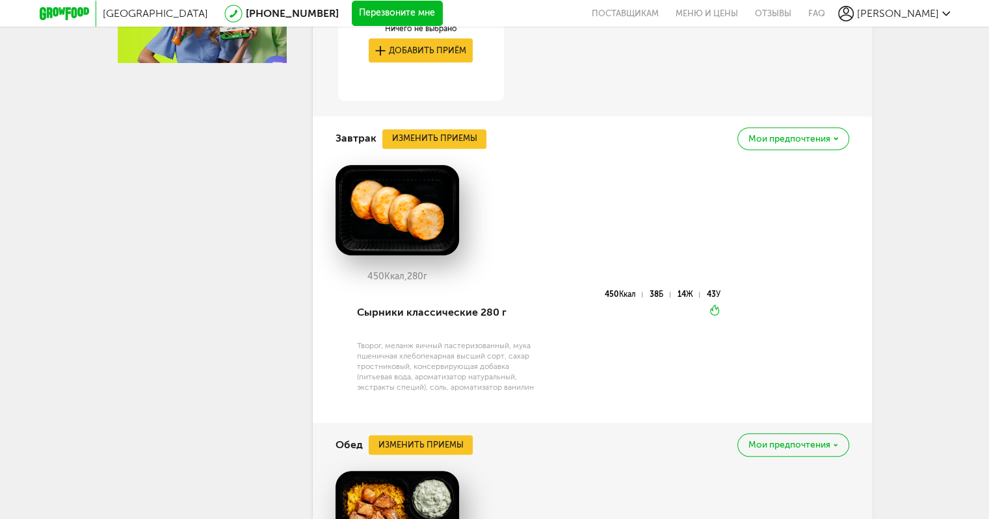
scroll to position [759, 0]
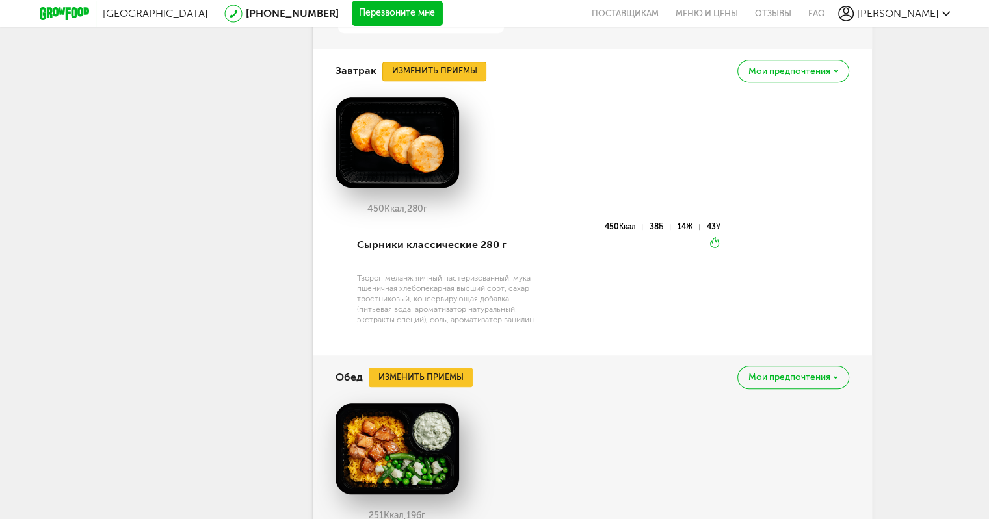
click at [458, 66] on button "Изменить приемы" at bounding box center [434, 71] width 104 height 19
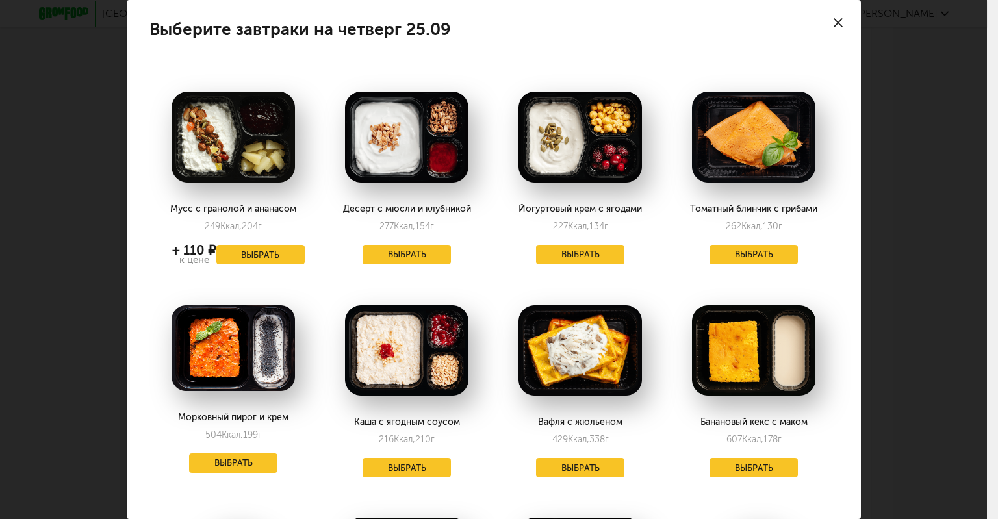
click at [821, 15] on div at bounding box center [838, 22] width 45 height 45
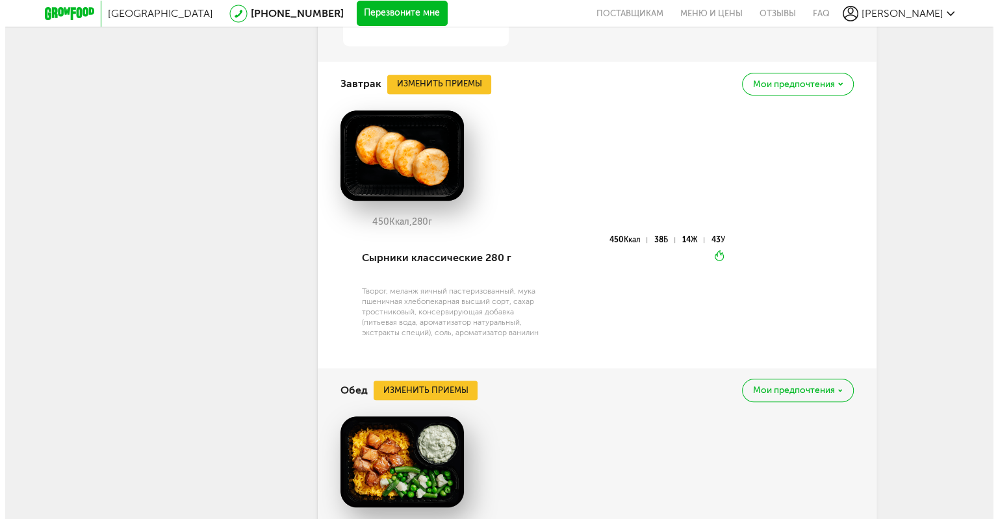
scroll to position [746, 0]
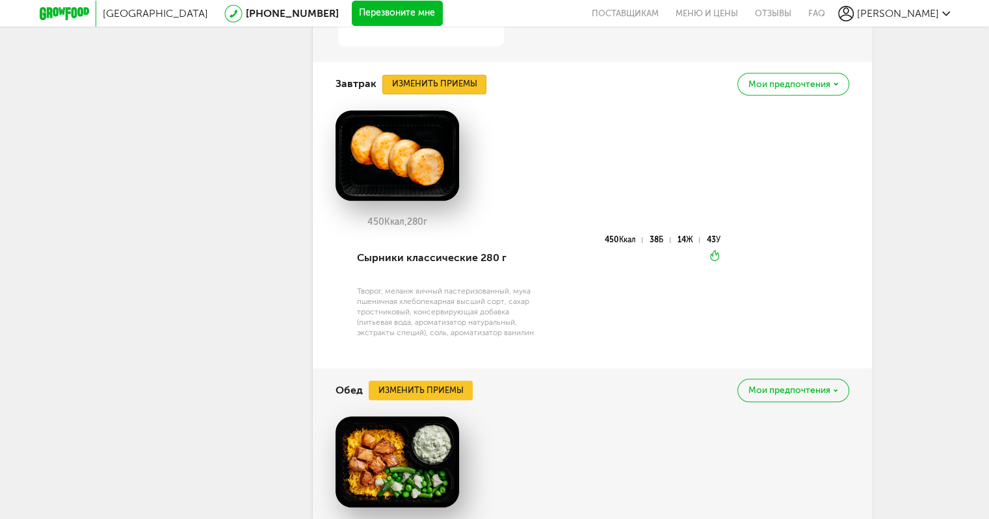
click at [463, 92] on button "Изменить приемы" at bounding box center [434, 84] width 104 height 19
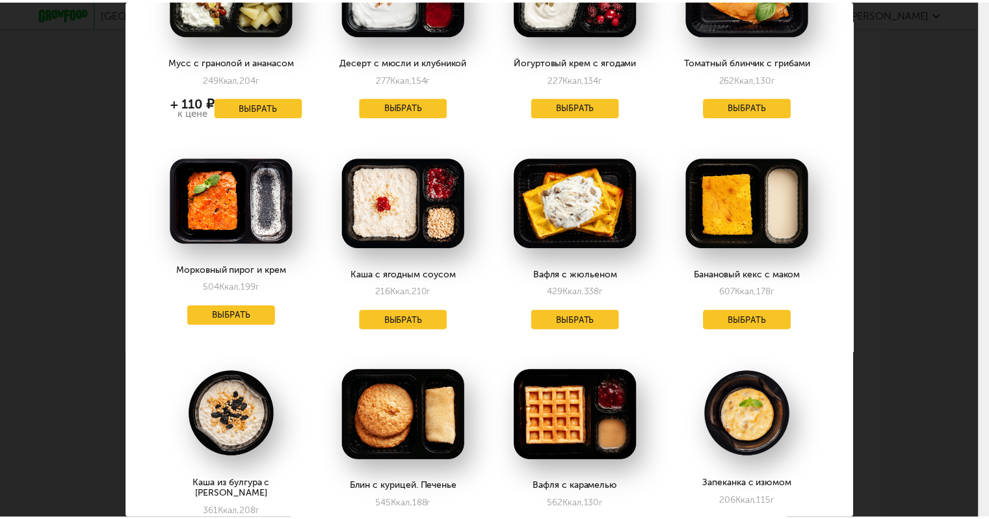
scroll to position [147, 0]
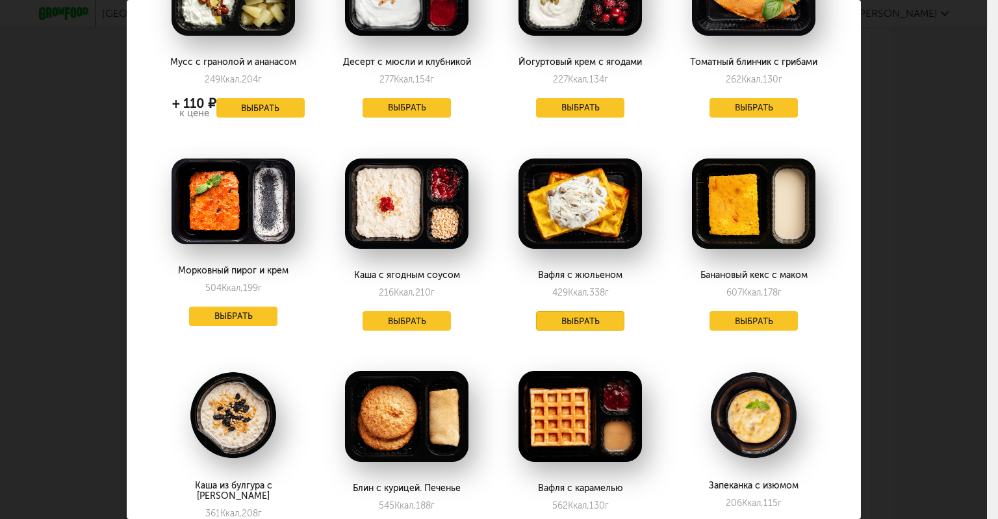
click at [585, 322] on button "Выбрать" at bounding box center [580, 320] width 88 height 19
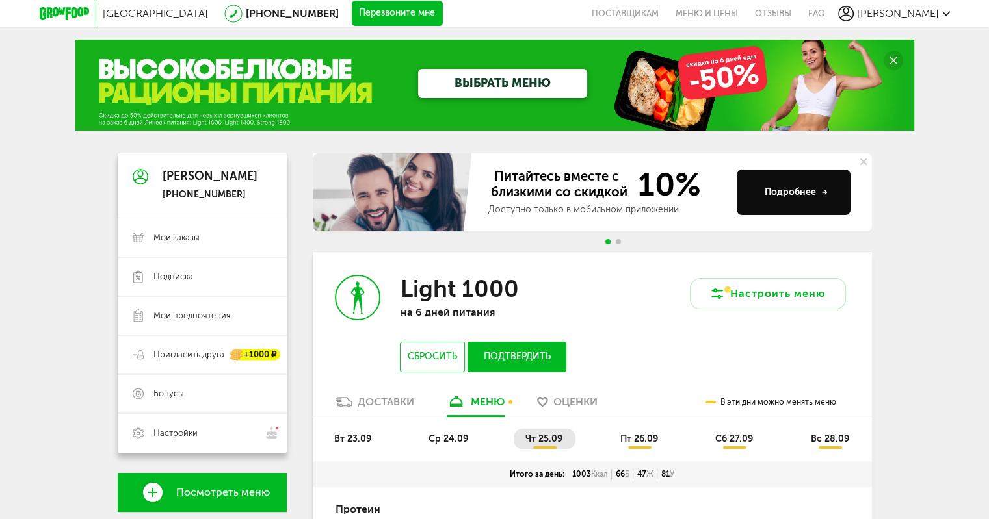
scroll to position [0, 0]
click at [639, 433] on span "пт 26.09" at bounding box center [639, 438] width 38 height 11
click at [732, 432] on li "сб 27.09" at bounding box center [734, 439] width 62 height 20
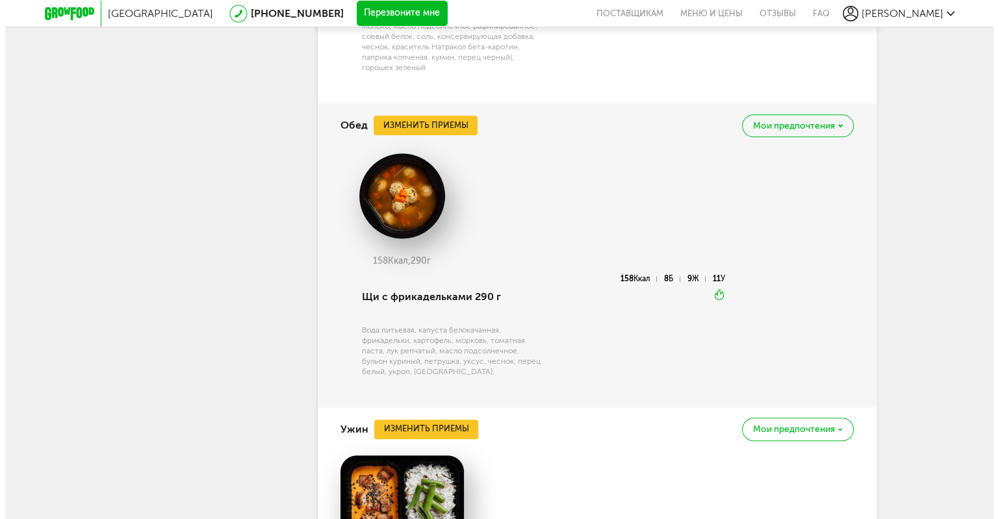
scroll to position [1202, 0]
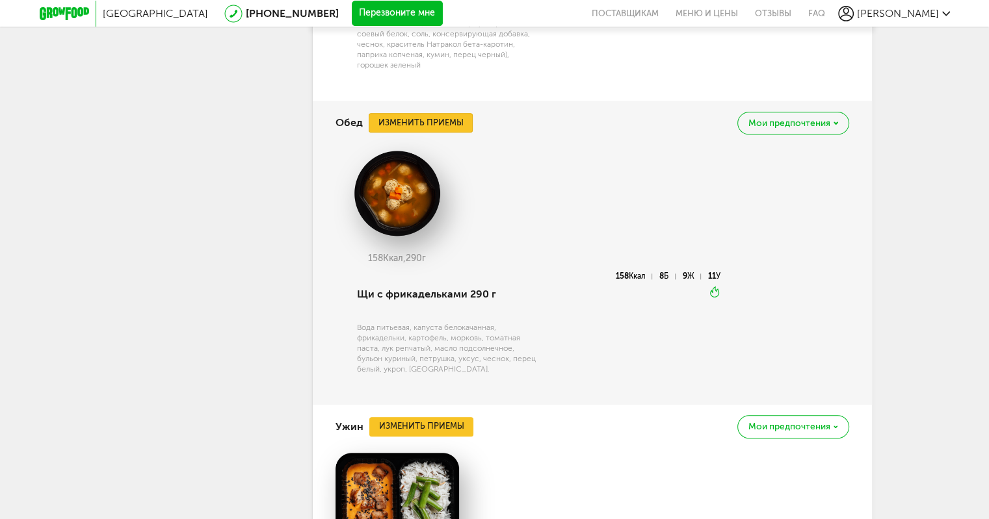
click at [458, 116] on button "Изменить приемы" at bounding box center [421, 122] width 104 height 19
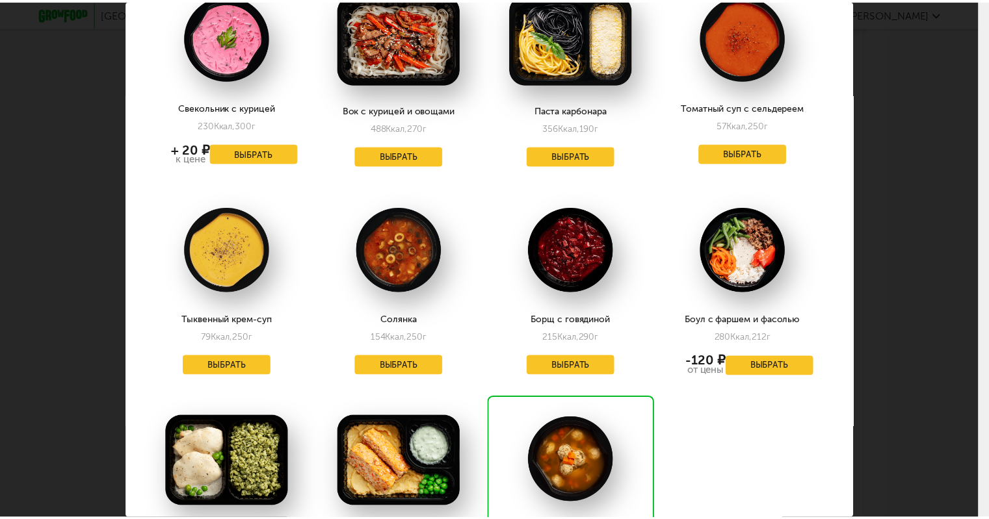
scroll to position [740, 5]
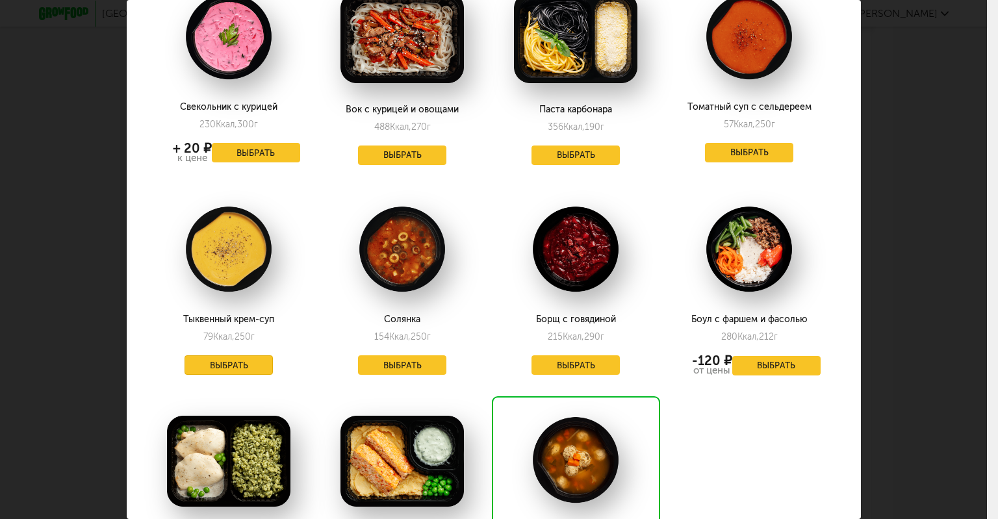
click at [220, 359] on button "Выбрать" at bounding box center [229, 365] width 88 height 19
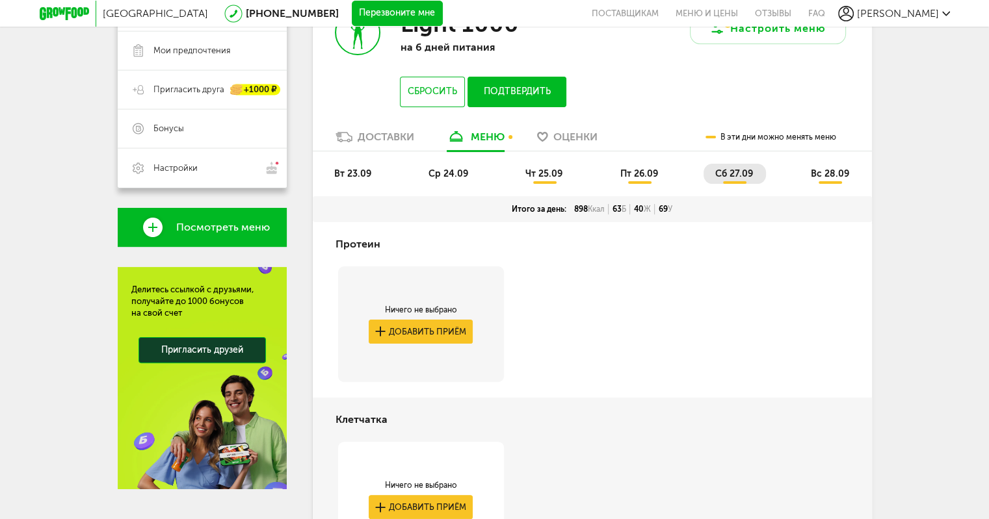
scroll to position [252, 0]
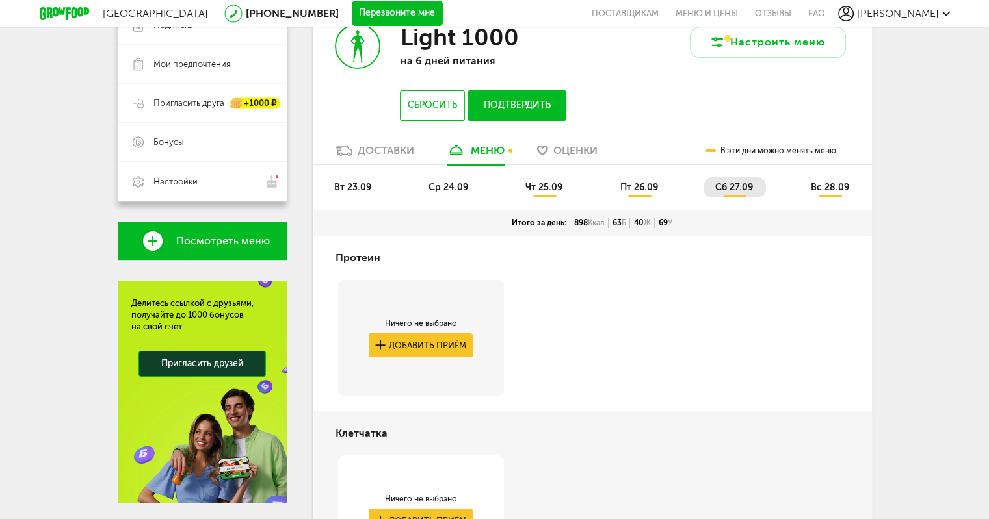
click at [829, 182] on span "вс 28.09" at bounding box center [829, 187] width 38 height 11
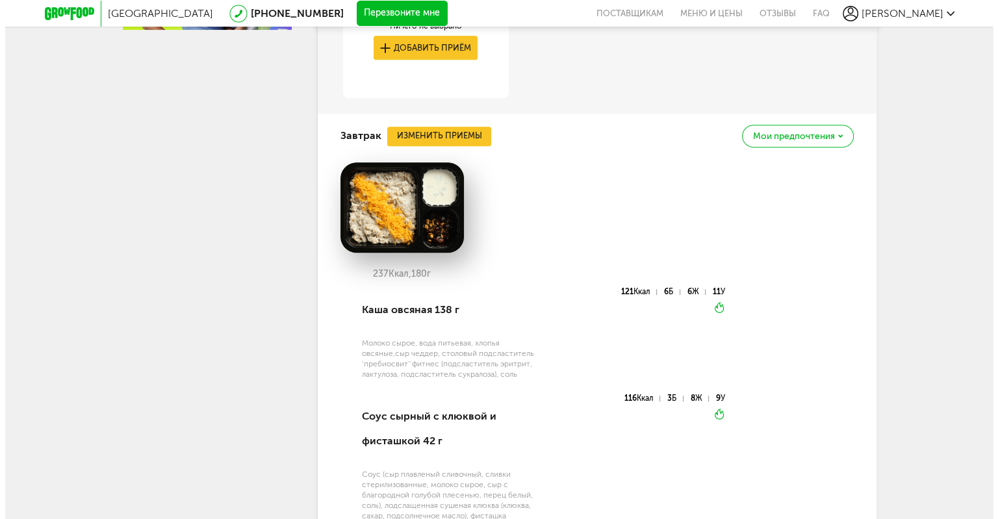
scroll to position [723, 0]
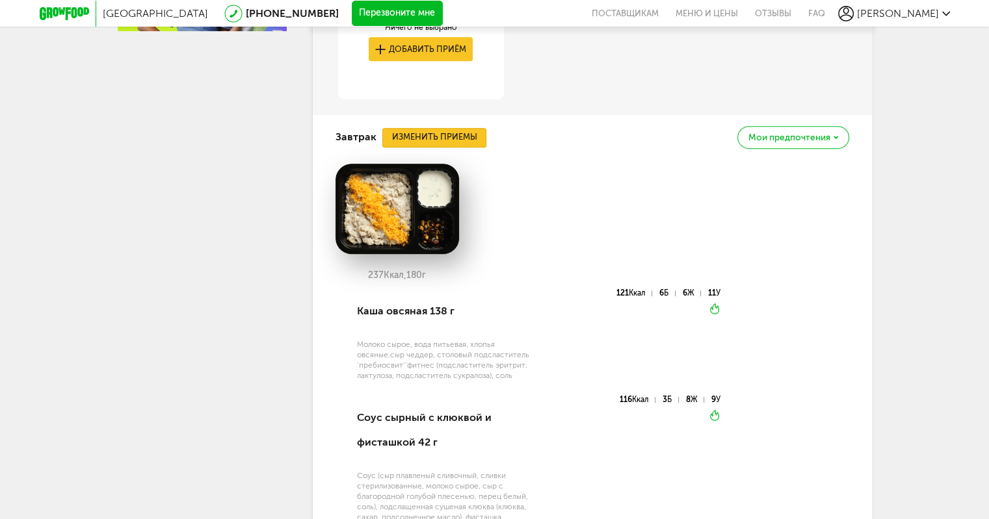
click at [456, 128] on button "Изменить приемы" at bounding box center [434, 137] width 104 height 19
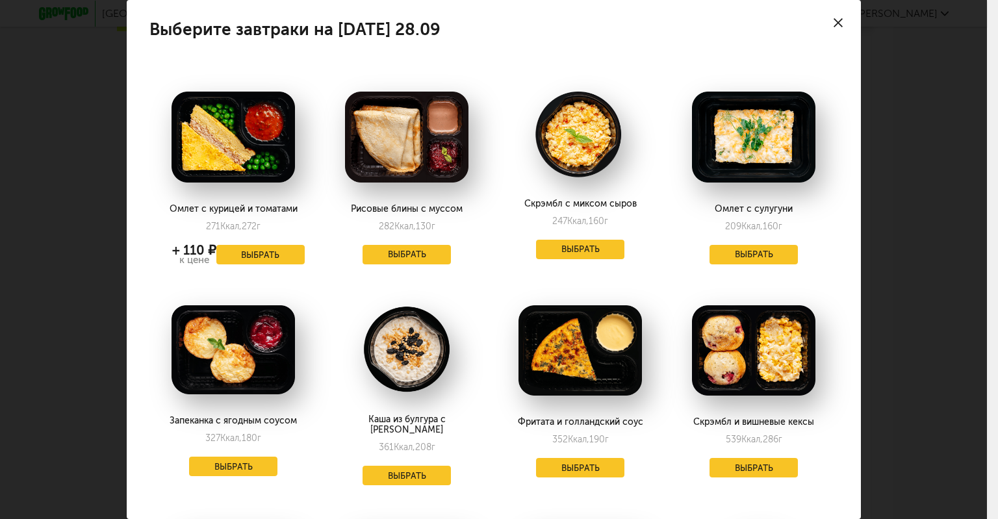
click at [834, 17] on div at bounding box center [838, 22] width 45 height 45
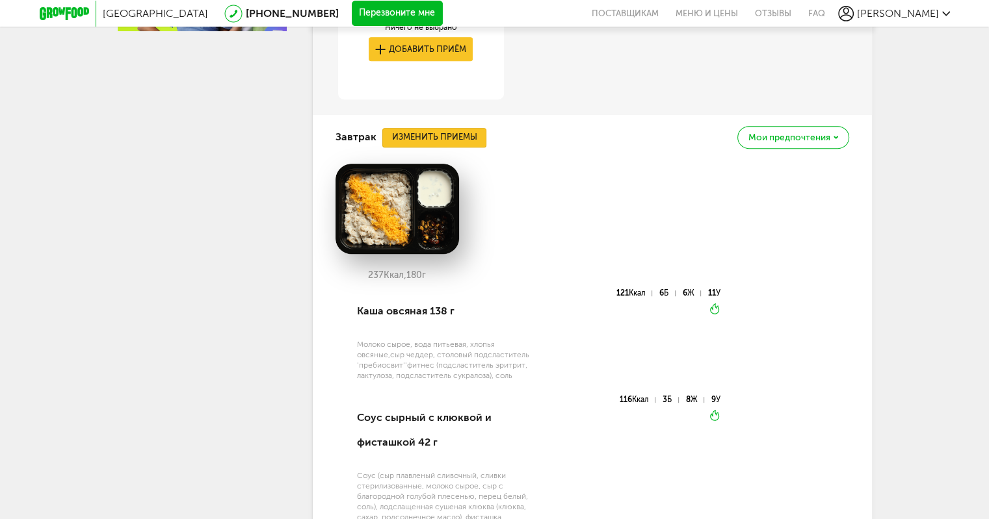
click at [439, 135] on button "Изменить приемы" at bounding box center [434, 137] width 104 height 19
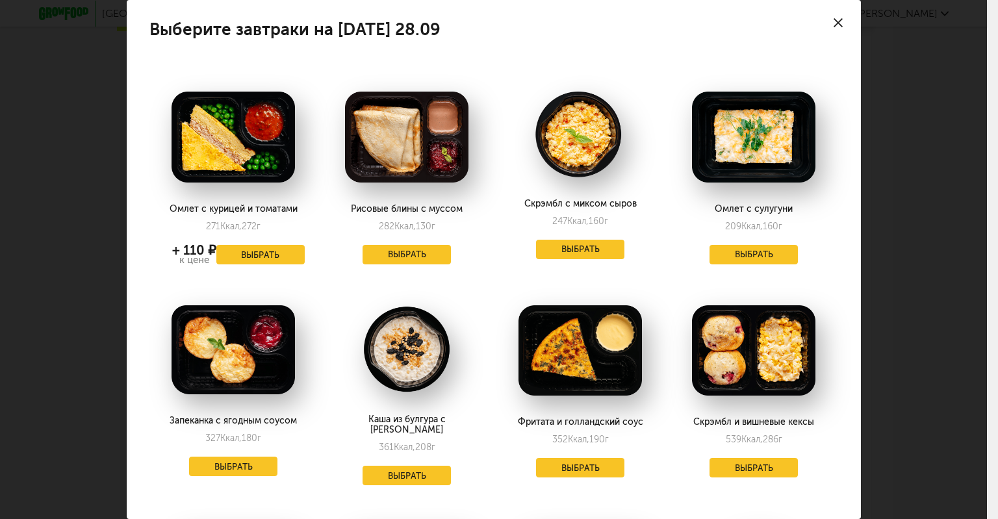
click at [816, 21] on div at bounding box center [838, 22] width 45 height 45
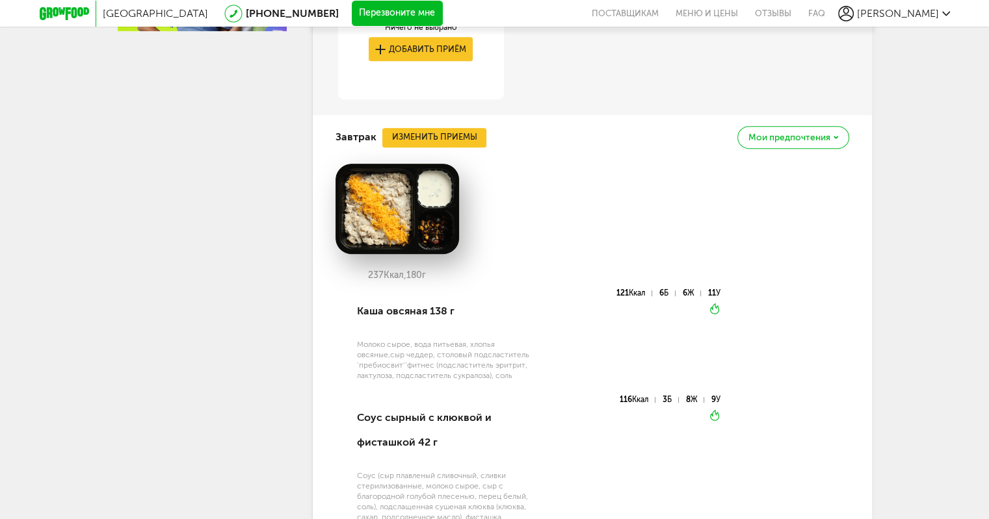
drag, startPoint x: 363, startPoint y: 281, endPoint x: 384, endPoint y: 285, distance: 21.3
click at [384, 285] on div "237 Ккал, 180 г" at bounding box center [591, 227] width 513 height 126
click at [445, 135] on button "Изменить приемы" at bounding box center [434, 137] width 104 height 19
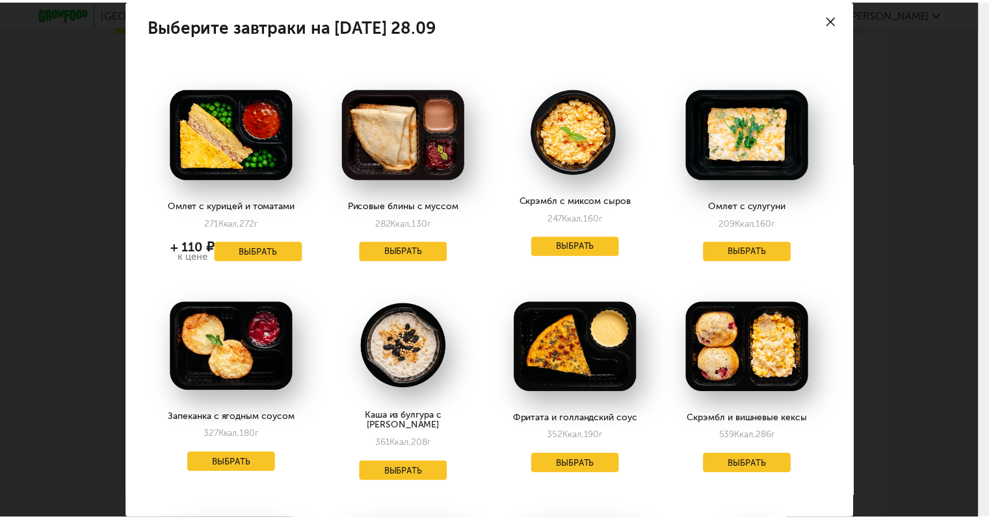
scroll to position [0, 0]
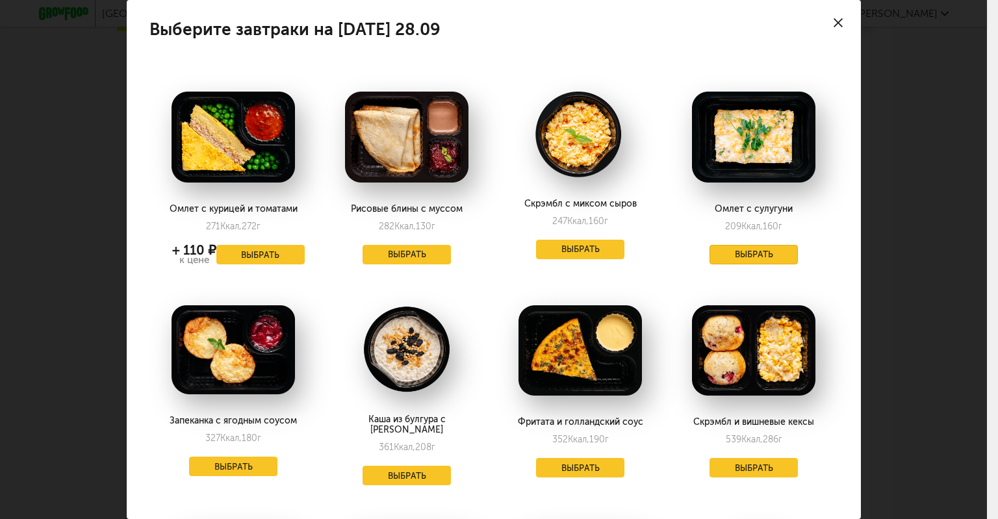
click at [751, 256] on button "Выбрать" at bounding box center [754, 254] width 88 height 19
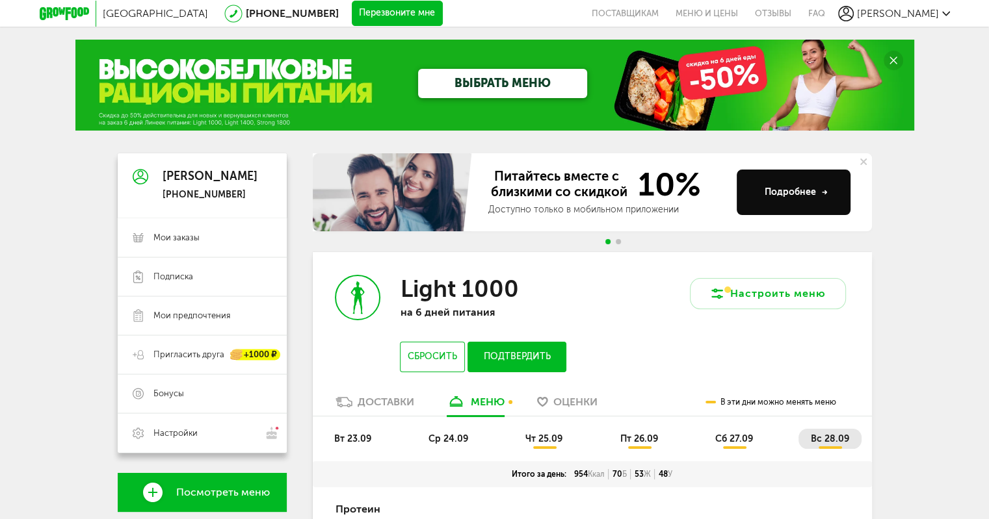
click at [514, 343] on button "Подтвердить" at bounding box center [516, 357] width 98 height 31
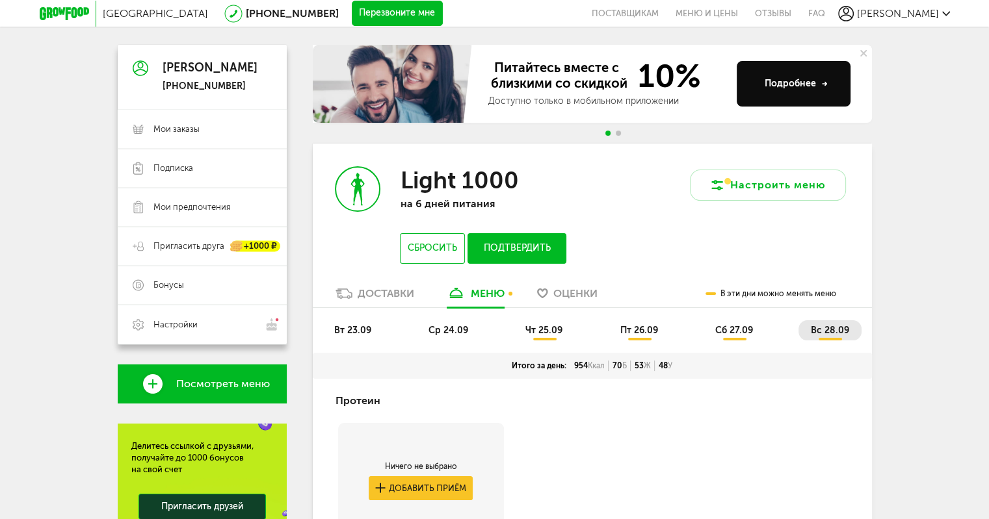
scroll to position [109, 0]
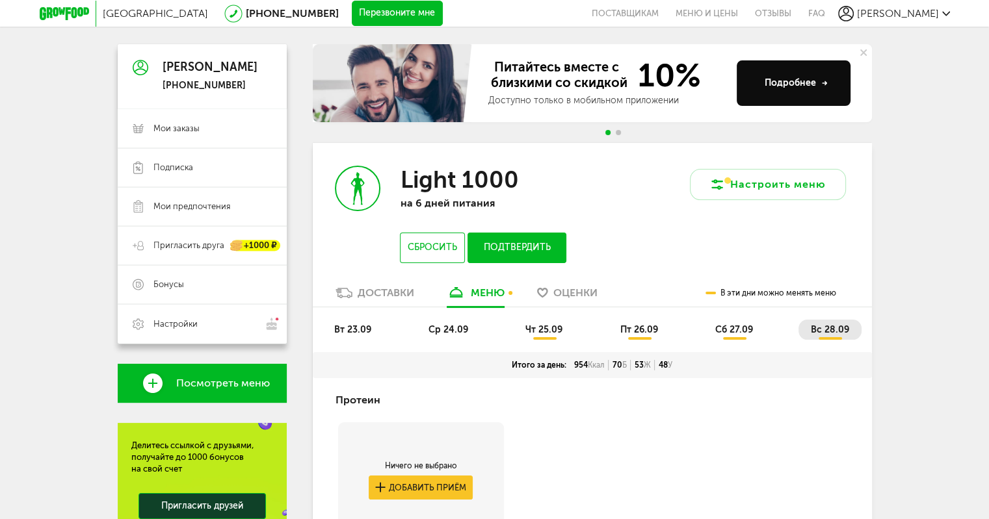
click at [516, 237] on button "Подтвердить" at bounding box center [516, 248] width 98 height 31
click at [387, 295] on div "Доставки" at bounding box center [385, 293] width 57 height 12
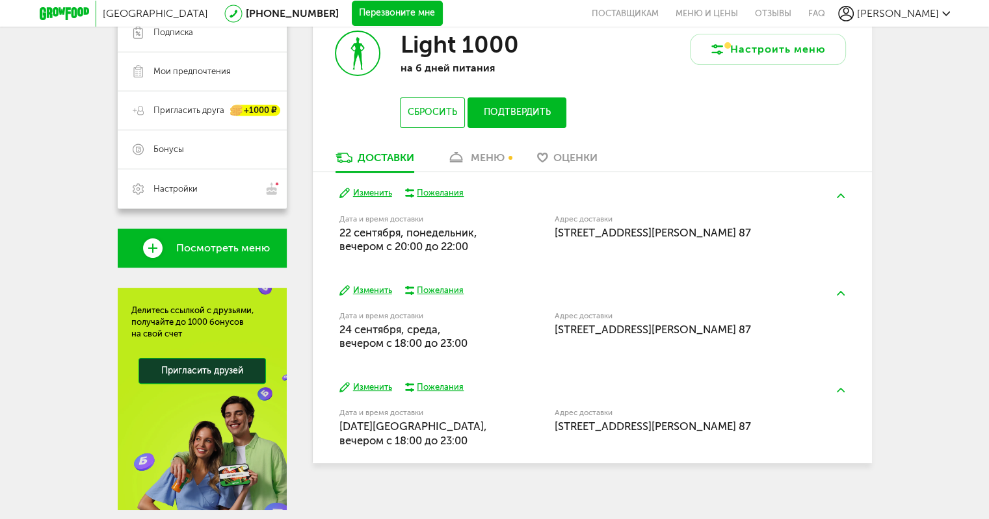
scroll to position [246, 0]
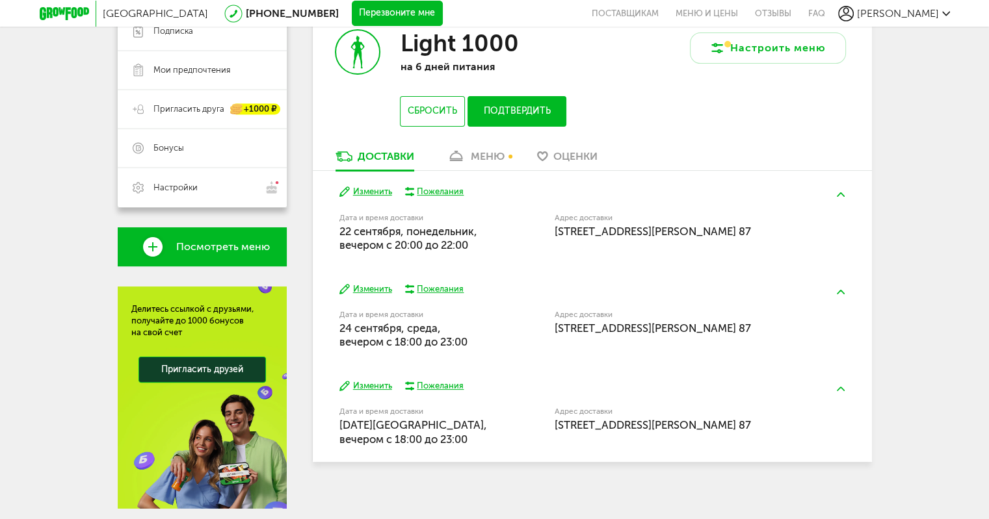
click at [369, 284] on button "Изменить" at bounding box center [365, 289] width 53 height 12
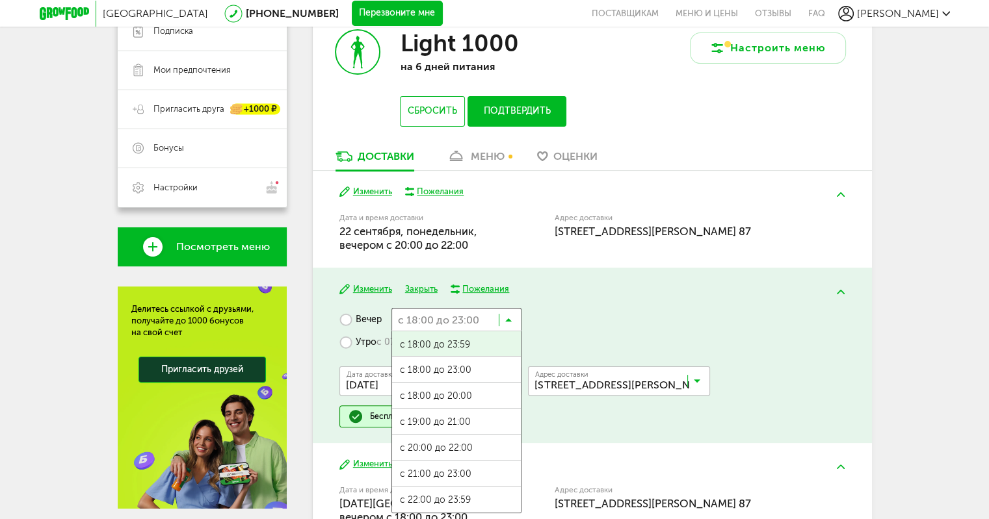
click at [506, 324] on icon at bounding box center [508, 323] width 6 height 13
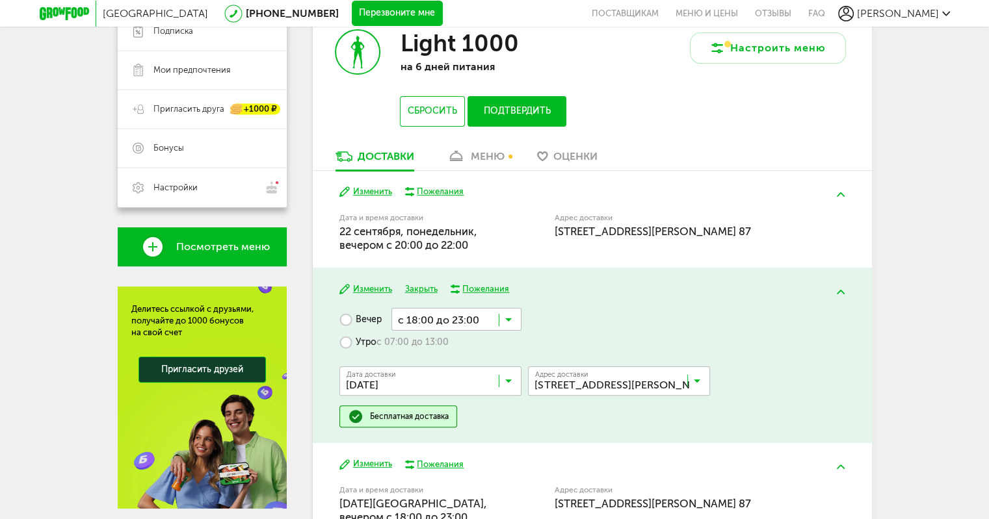
click at [596, 305] on div "Изменить Закрыть Пожелания Вечер с 18:00 до 23:00 Загрузка... с 18:00 до 23:59 …" at bounding box center [592, 355] width 559 height 175
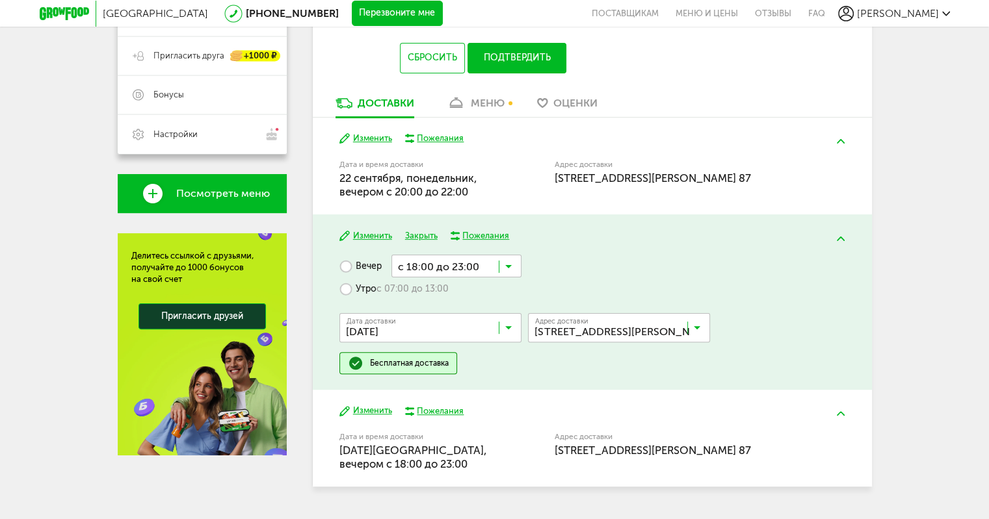
scroll to position [304, 0]
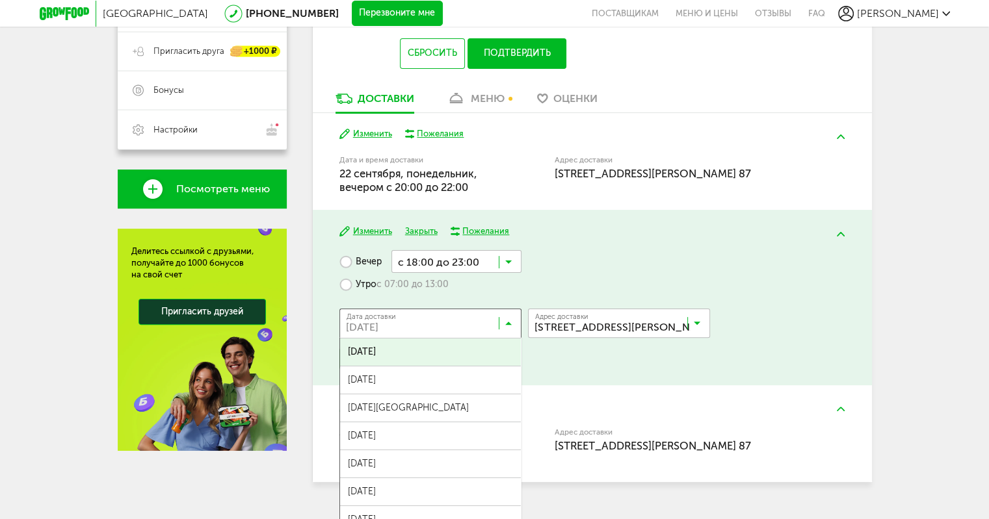
click at [505, 320] on icon at bounding box center [508, 326] width 6 height 13
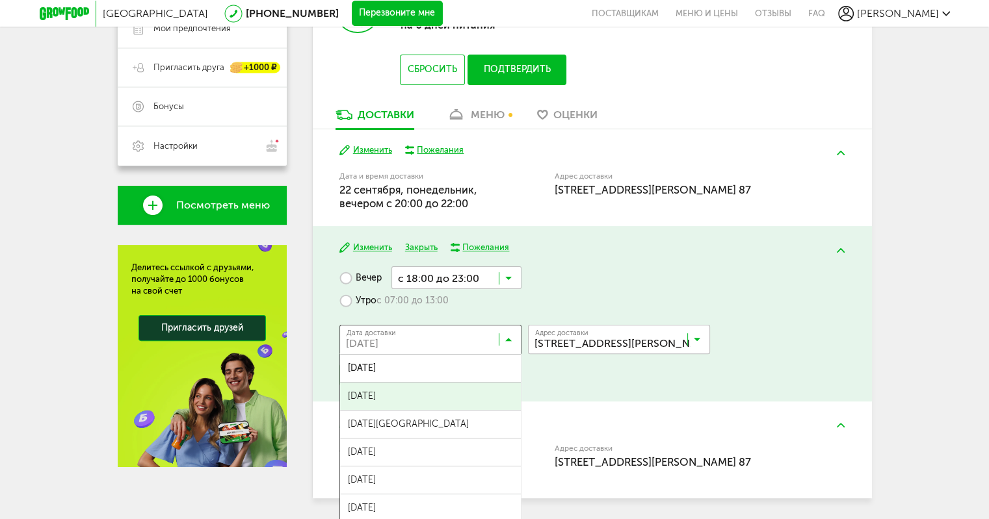
scroll to position [289, 0]
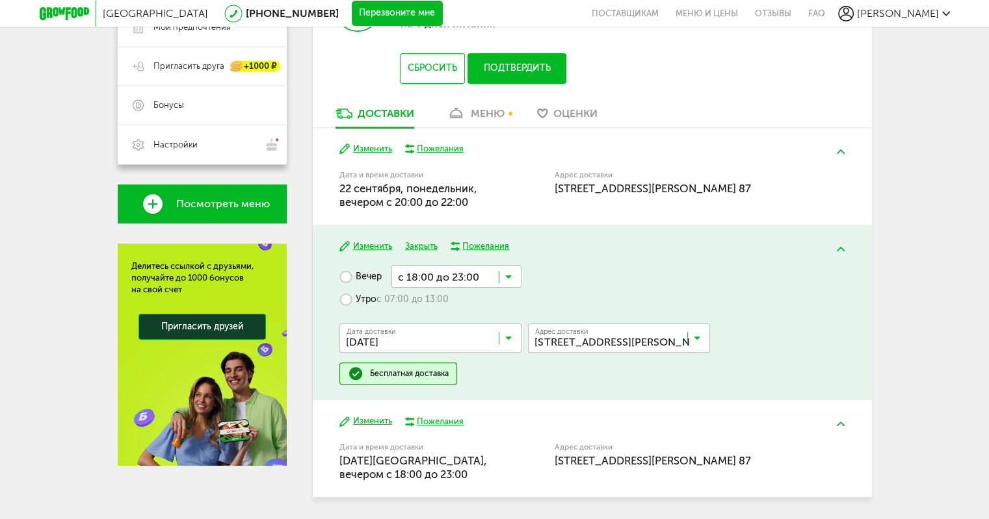
click at [603, 270] on div "Вечер с 18:00 до 23:00 Загрузка... Утро с 07:00 до 13:00 Дата доставки 24 сентя…" at bounding box center [591, 325] width 505 height 120
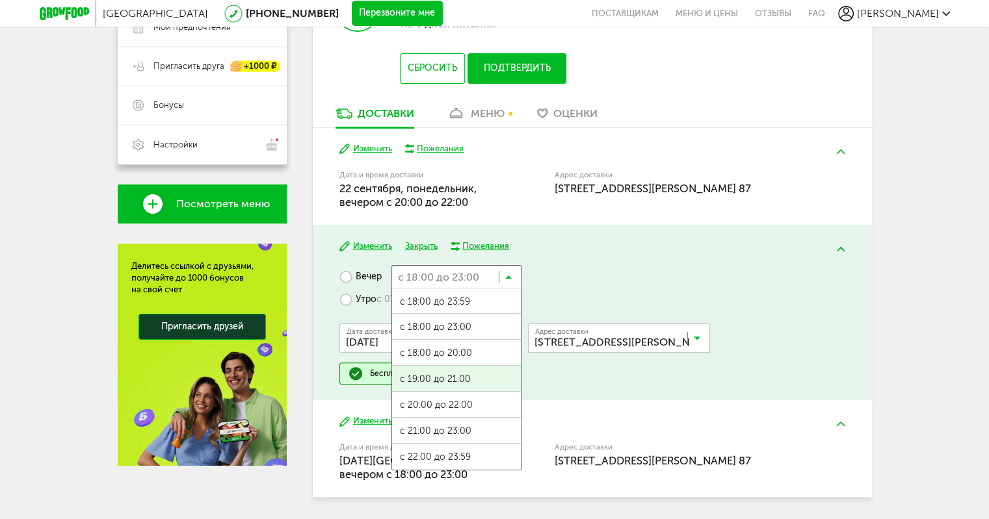
click at [515, 275] on input "Search for option" at bounding box center [456, 276] width 130 height 22
click at [465, 413] on span "с 20:00 до 22:00" at bounding box center [456, 405] width 129 height 27
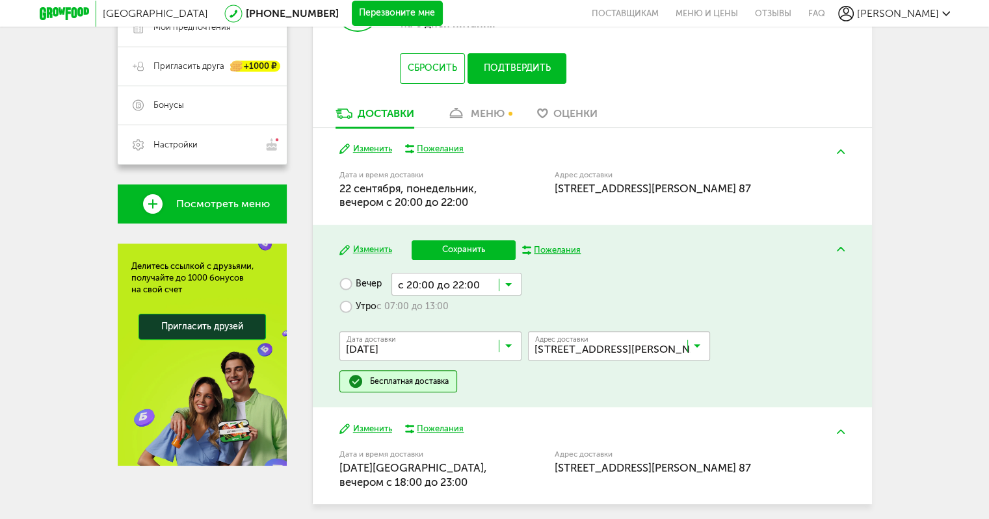
click at [459, 237] on div "Изменить Сохранить Пожелания Вечер с 20:00 до 22:00 Загрузка... Утро с 07:00 до…" at bounding box center [592, 316] width 559 height 183
click at [466, 247] on button "Сохранить" at bounding box center [463, 249] width 104 height 19
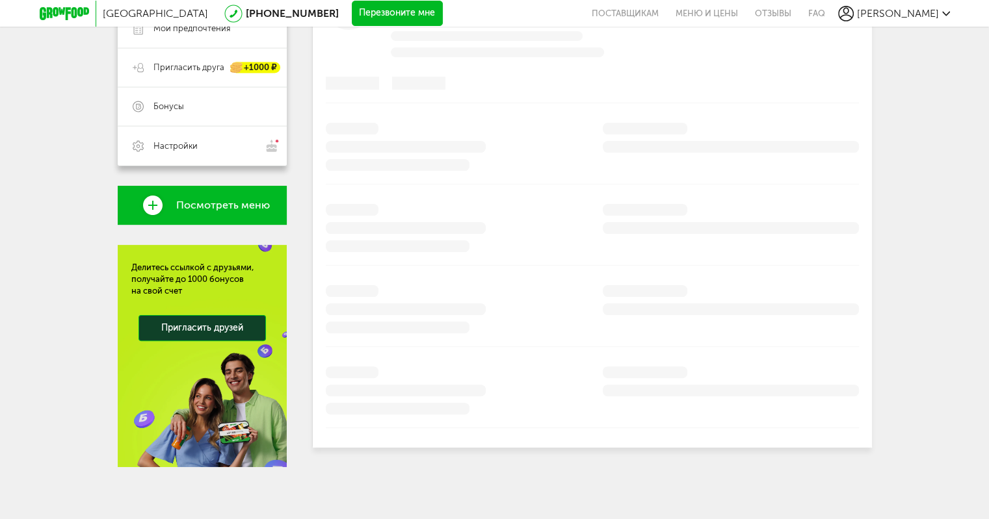
scroll to position [287, 0]
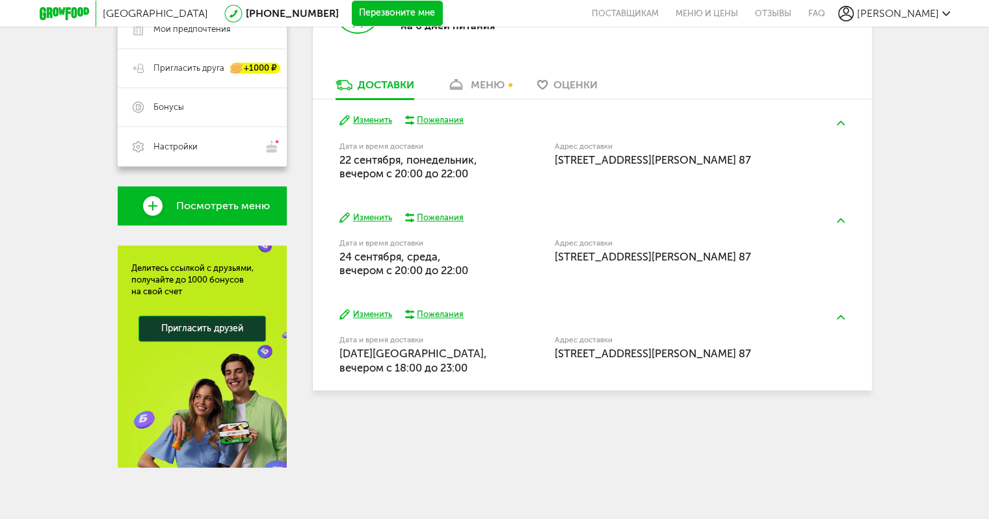
click at [368, 311] on button "Изменить" at bounding box center [365, 315] width 53 height 12
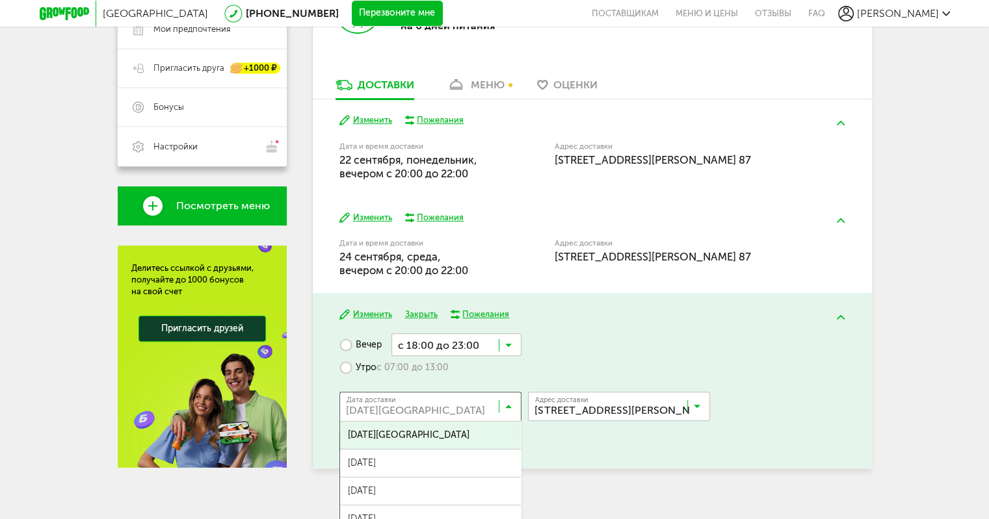
click at [506, 400] on input "Search for option" at bounding box center [434, 409] width 182 height 22
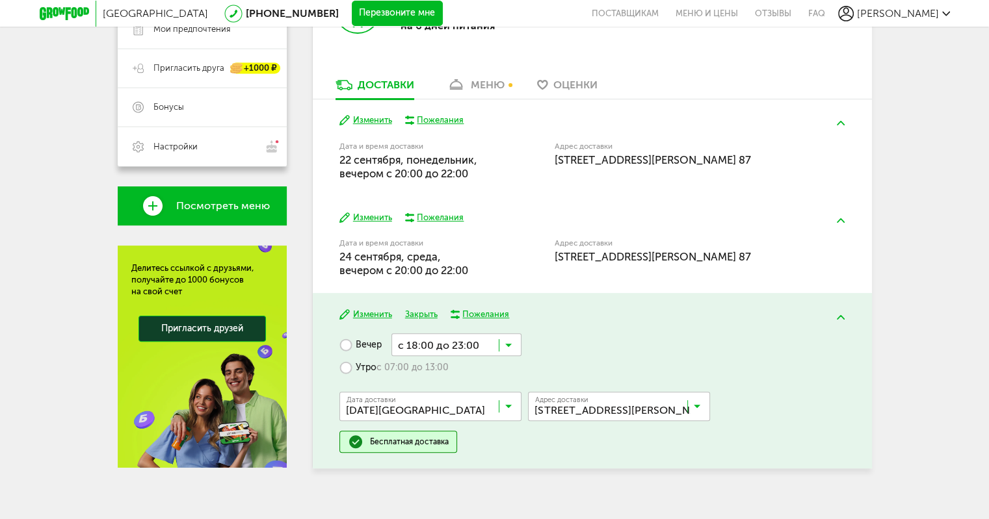
click at [506, 400] on input "Search for option" at bounding box center [434, 409] width 182 height 22
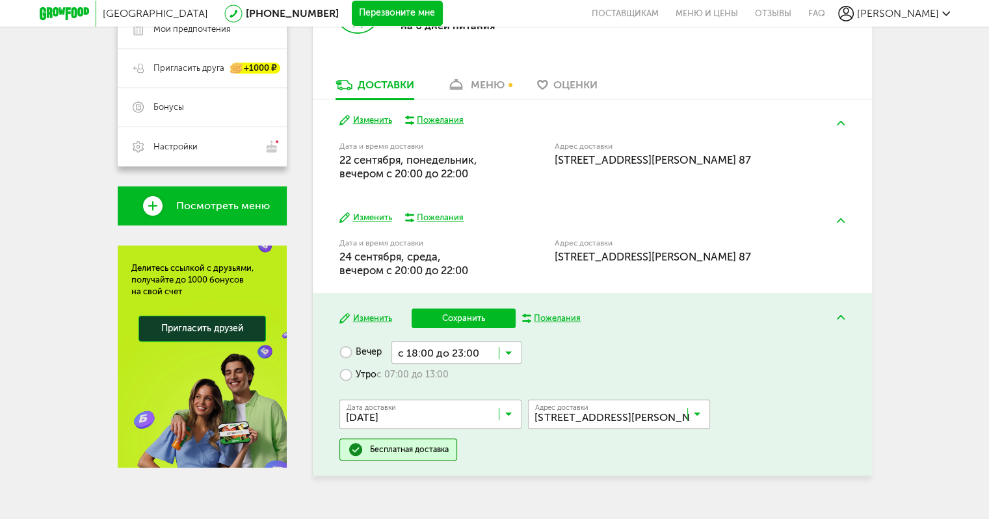
click at [366, 370] on label "Утро с 07:00 до 13:00" at bounding box center [393, 375] width 109 height 23
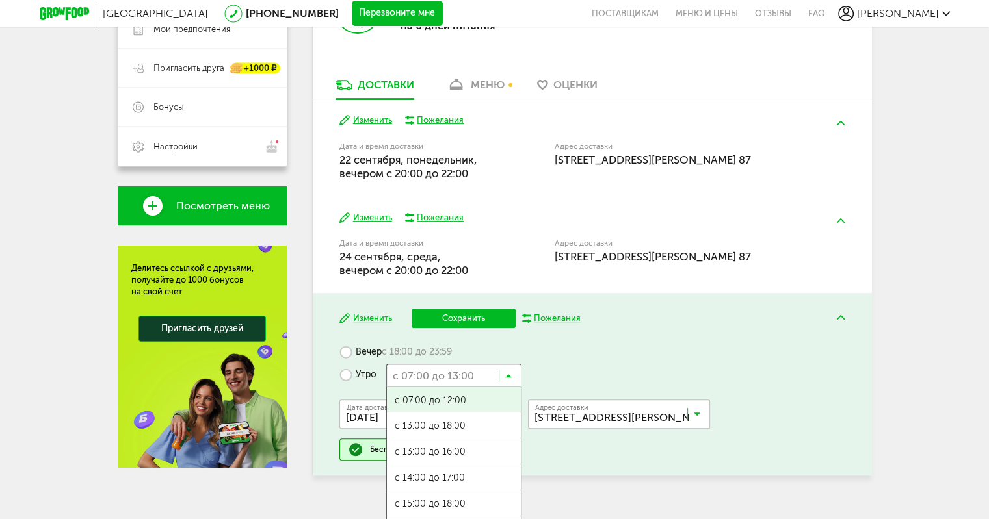
click at [503, 366] on input "Search for option" at bounding box center [453, 375] width 135 height 22
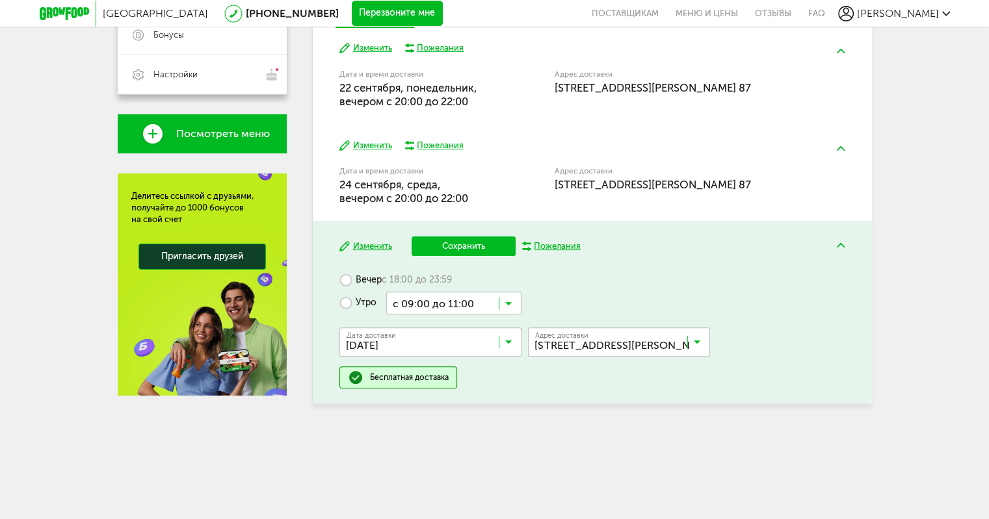
scroll to position [0, 0]
click at [452, 510] on ul "с 07:00 до 12:00 с 13:00 до 18:00 с 13:00 до 16:00 с 14:00 до 17:00 с 15:00 до …" at bounding box center [453, 445] width 135 height 260
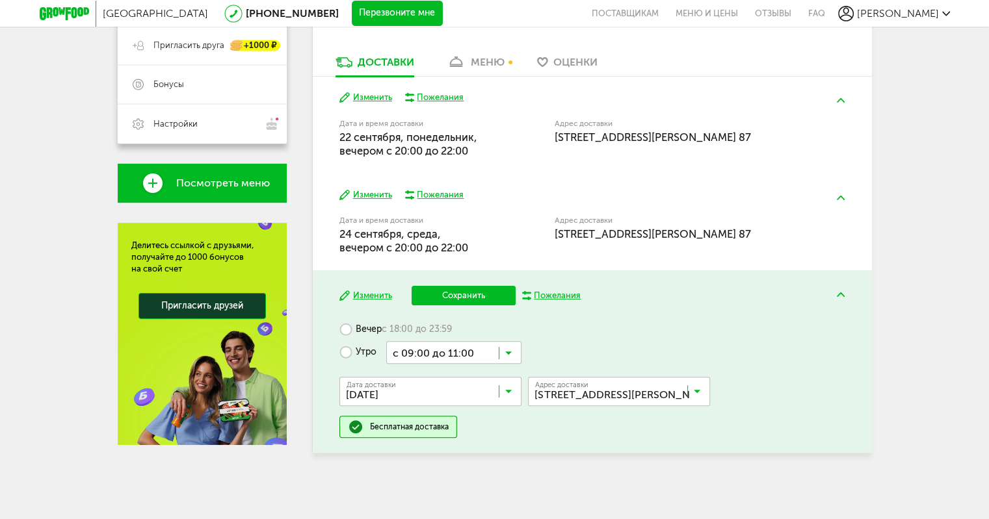
scroll to position [309, 0]
click at [465, 311] on div "Изменить Сохранить Пожелания Вечер с 18:00 до 23:59 Утро с 09:00 до 11:00 Загру…" at bounding box center [592, 361] width 559 height 183
click at [471, 297] on button "Сохранить" at bounding box center [463, 295] width 104 height 19
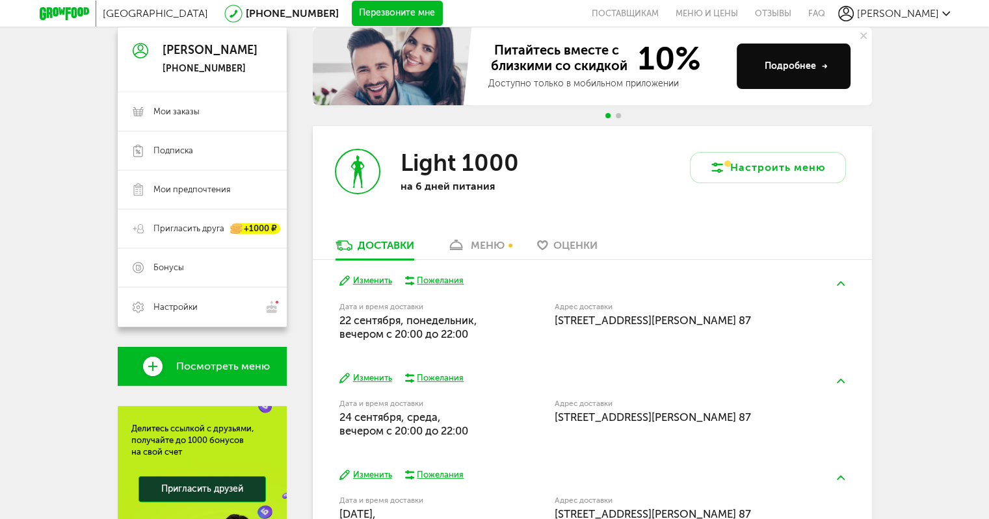
scroll to position [0, 0]
